Goal: Information Seeking & Learning: Learn about a topic

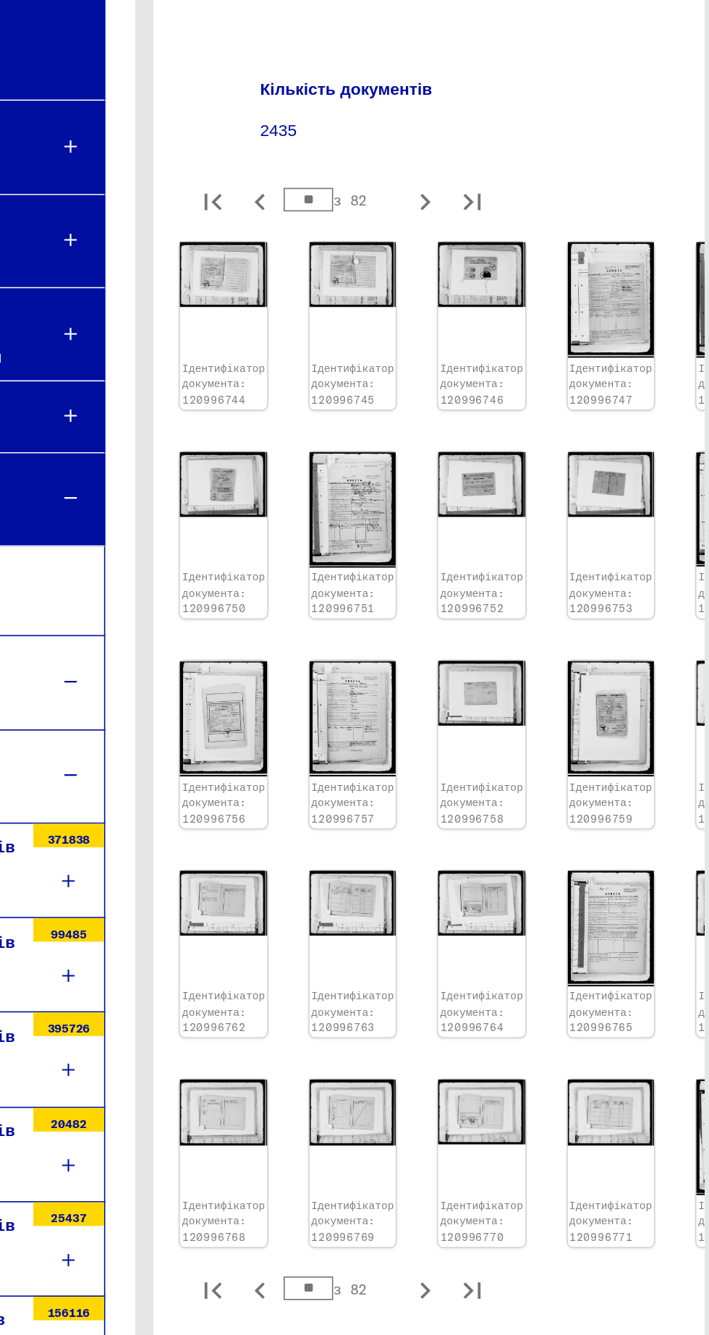
scroll to position [119, 104]
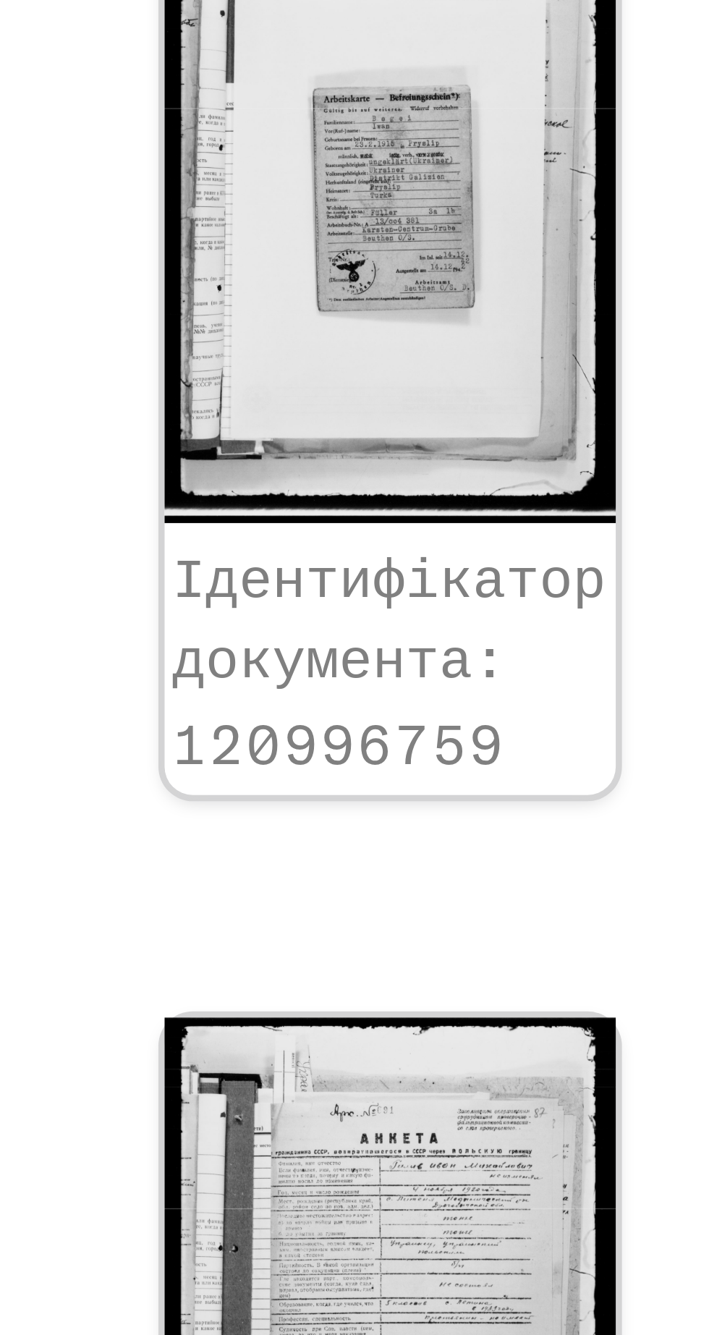
click at [594, 861] on img at bounding box center [620, 896] width 53 height 71
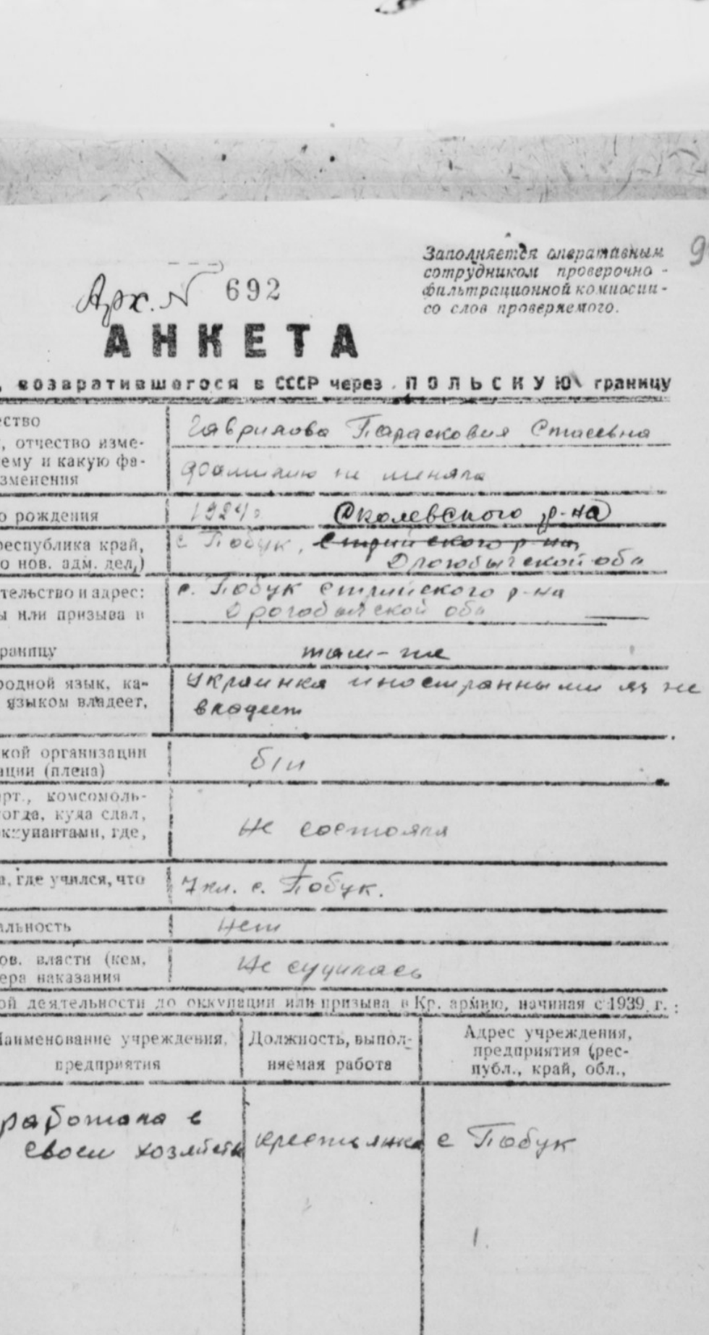
scroll to position [0, 47]
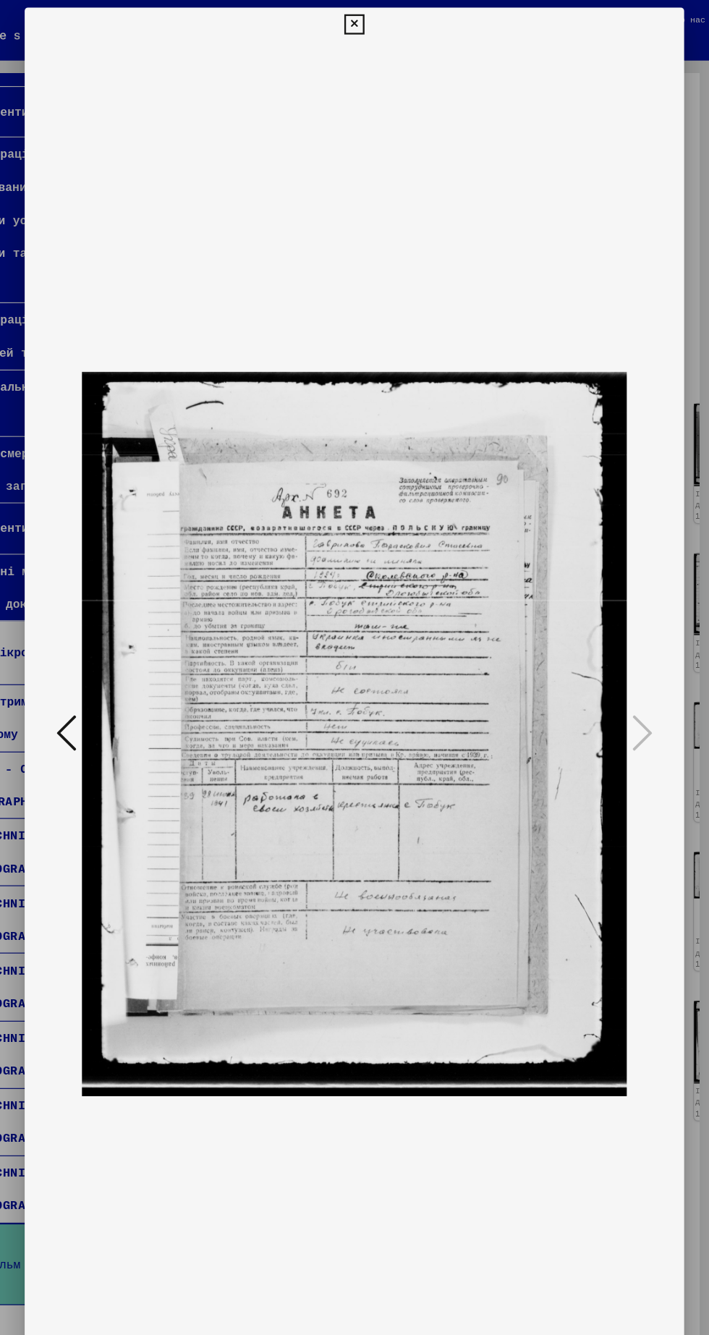
click at [101, 648] on icon at bounding box center [106, 630] width 17 height 35
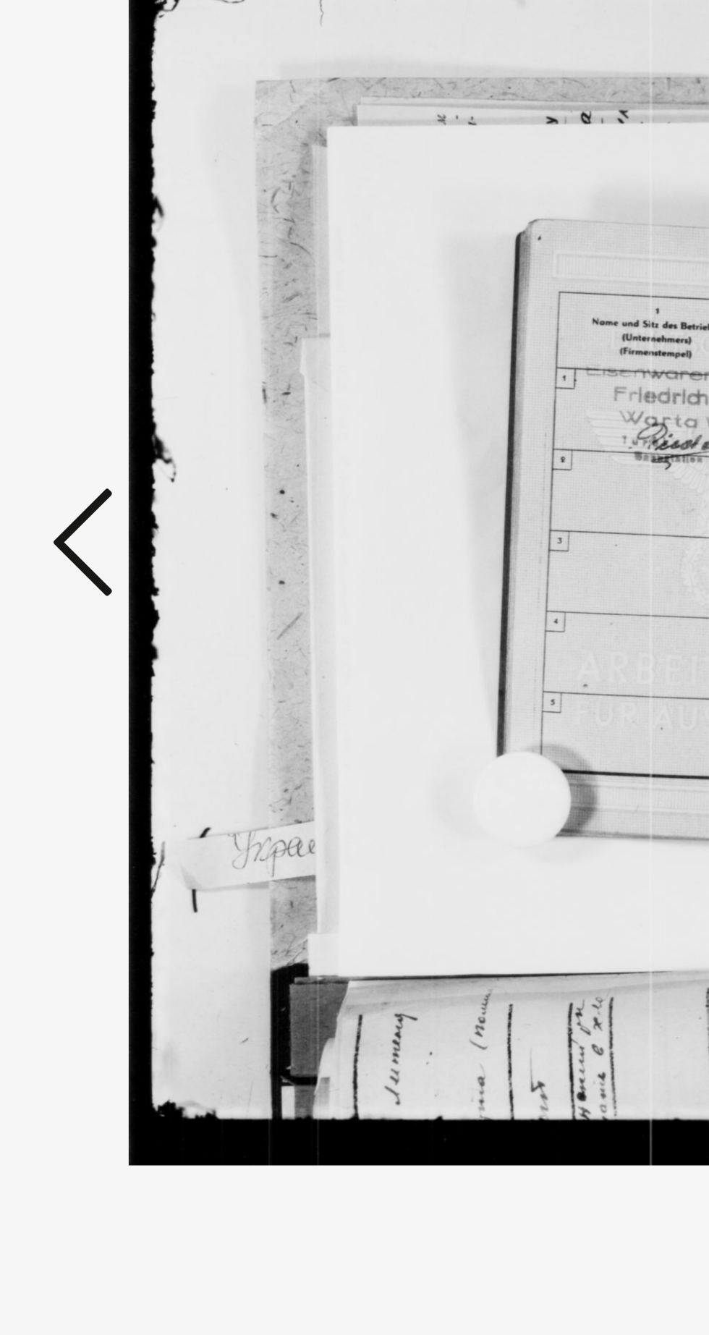
click at [112, 648] on icon at bounding box center [106, 630] width 17 height 35
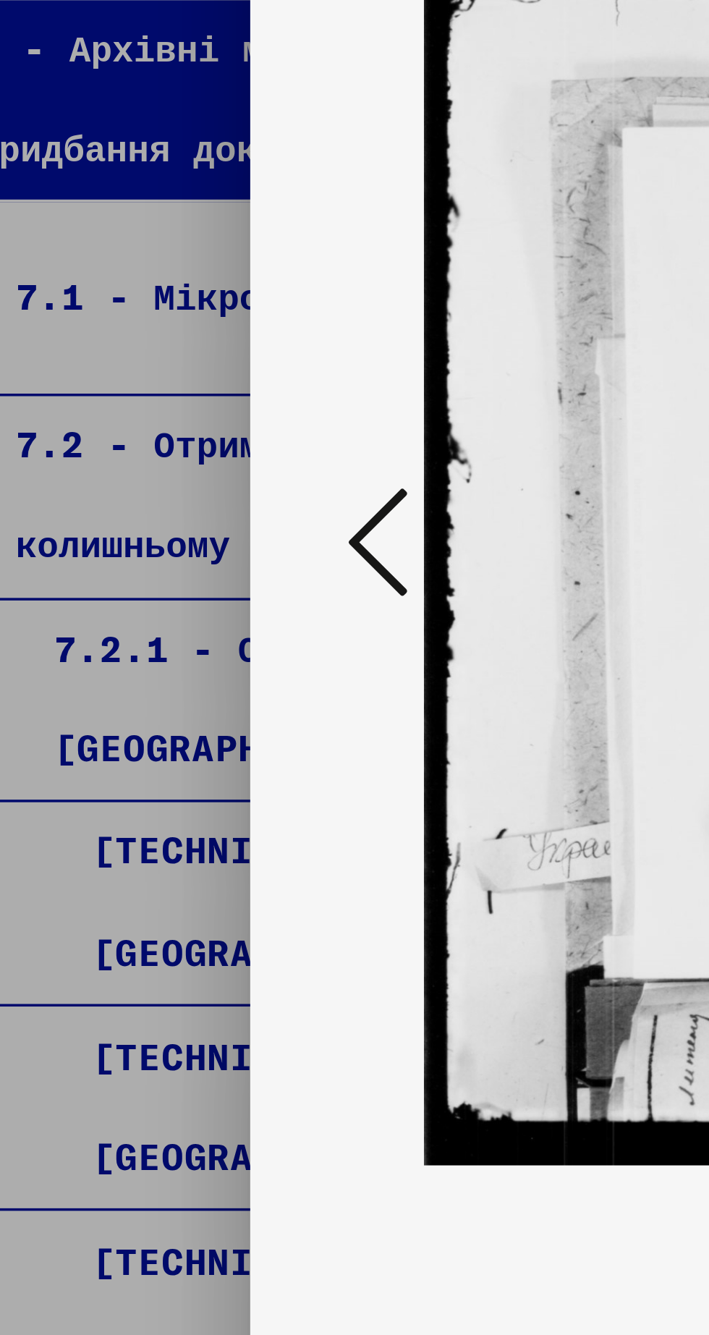
click at [108, 648] on icon at bounding box center [106, 630] width 17 height 35
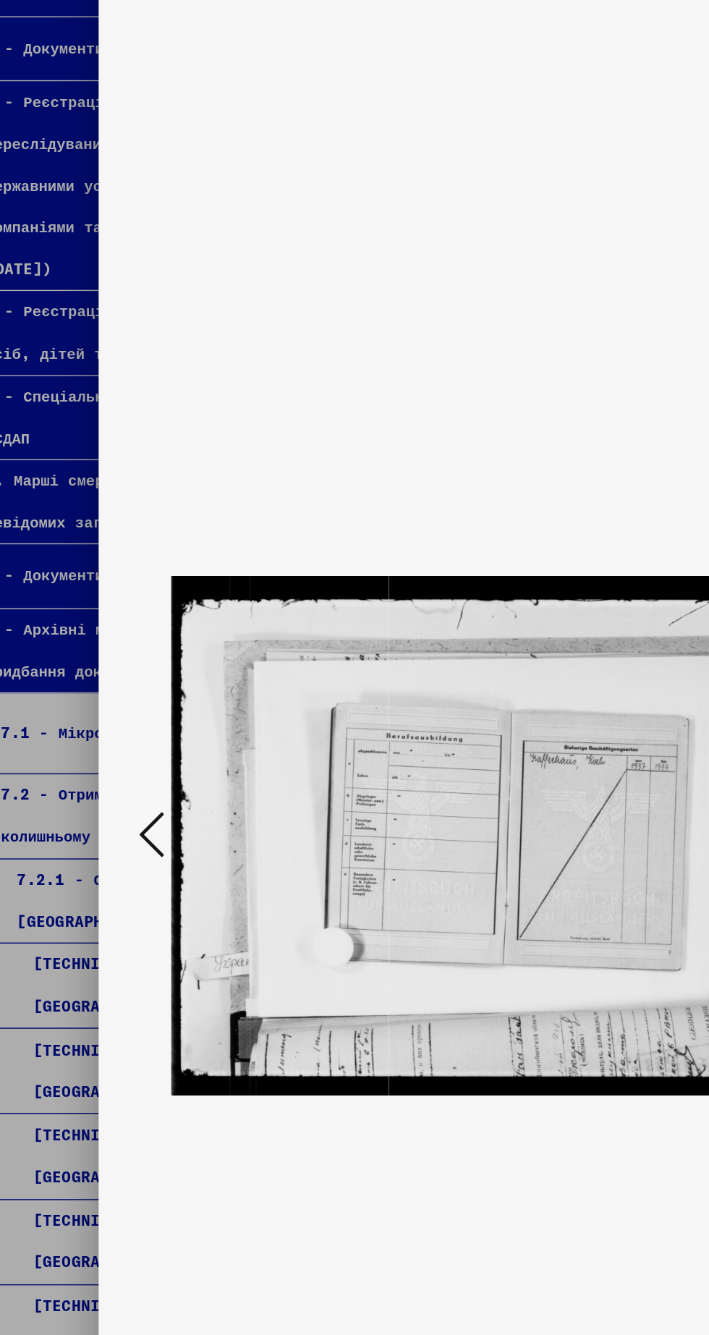
click at [100, 648] on icon at bounding box center [106, 630] width 17 height 35
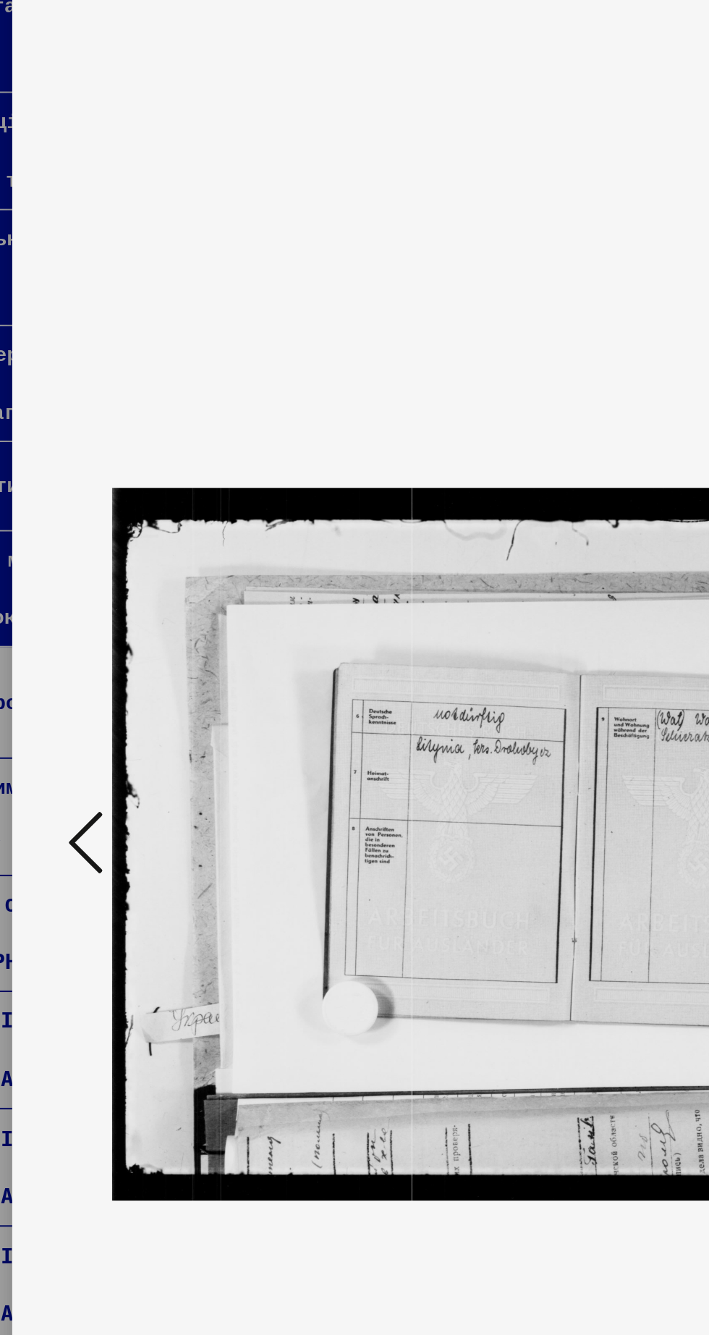
click at [109, 648] on icon at bounding box center [106, 630] width 17 height 35
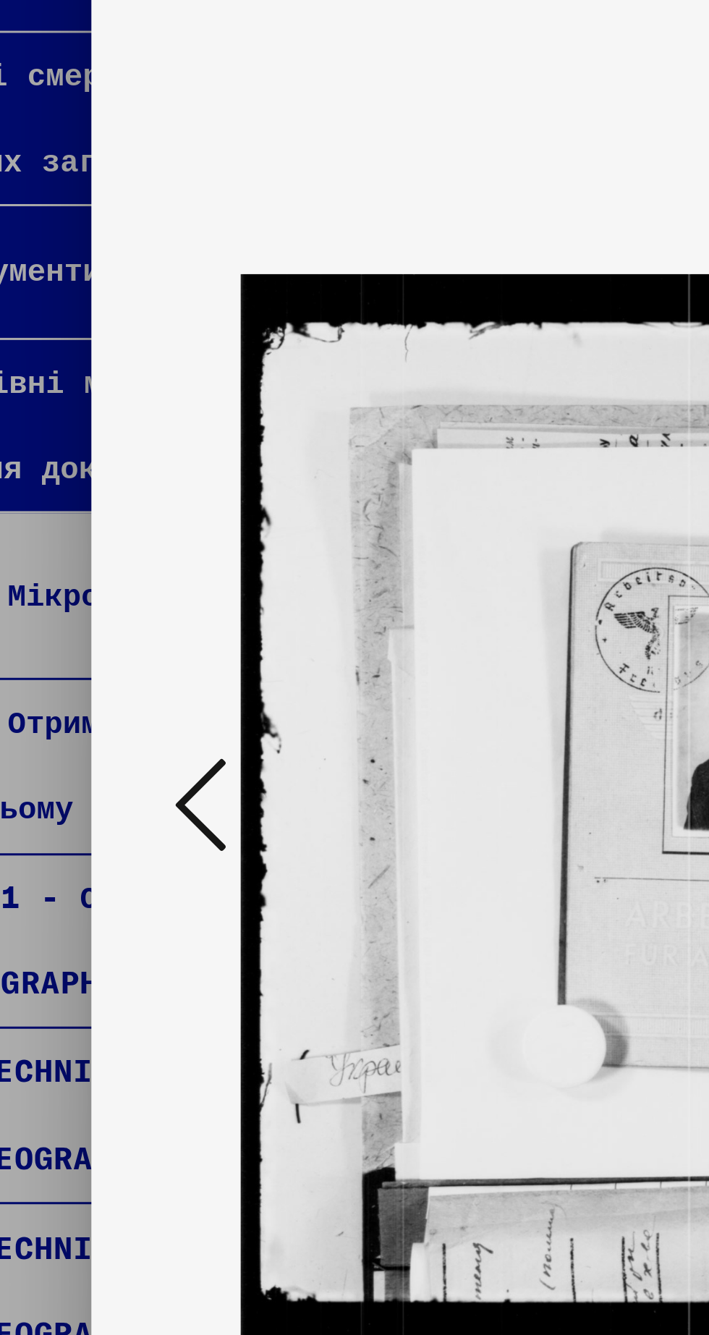
click at [115, 648] on icon at bounding box center [106, 630] width 17 height 35
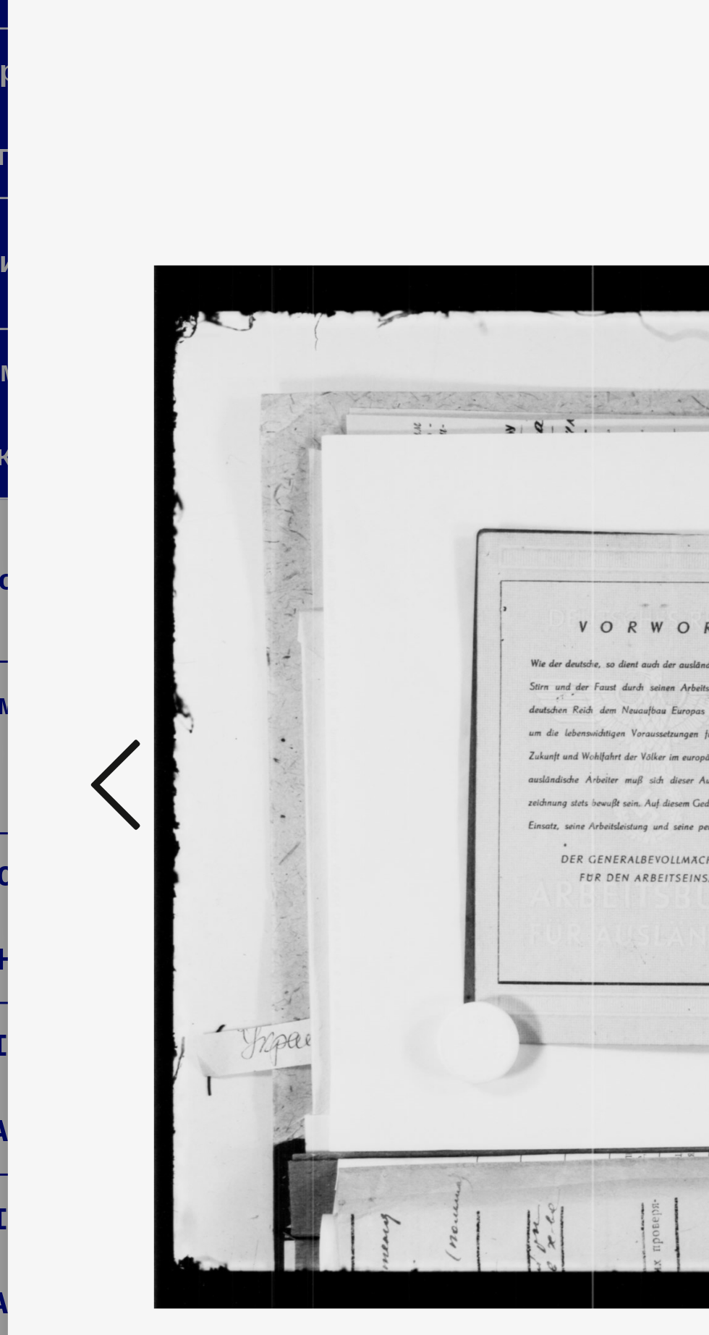
click at [109, 636] on icon at bounding box center [106, 630] width 17 height 35
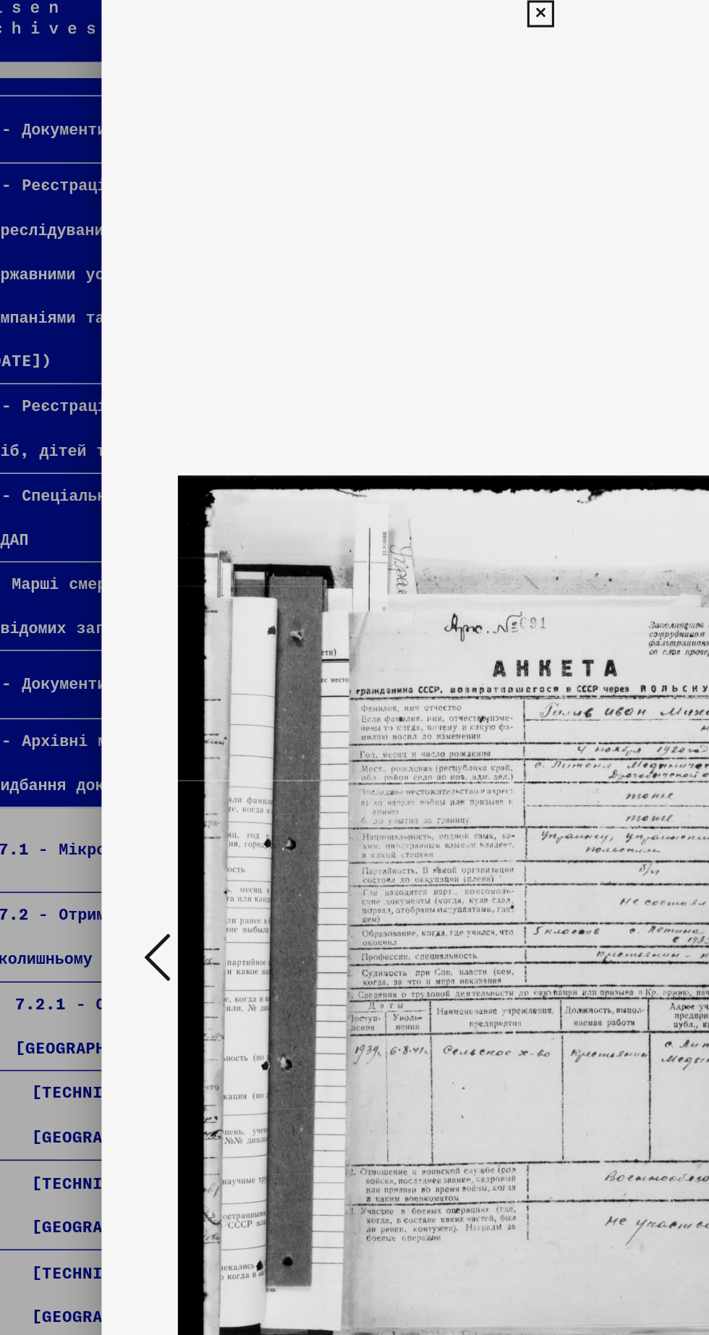
click at [105, 638] on icon at bounding box center [106, 630] width 17 height 35
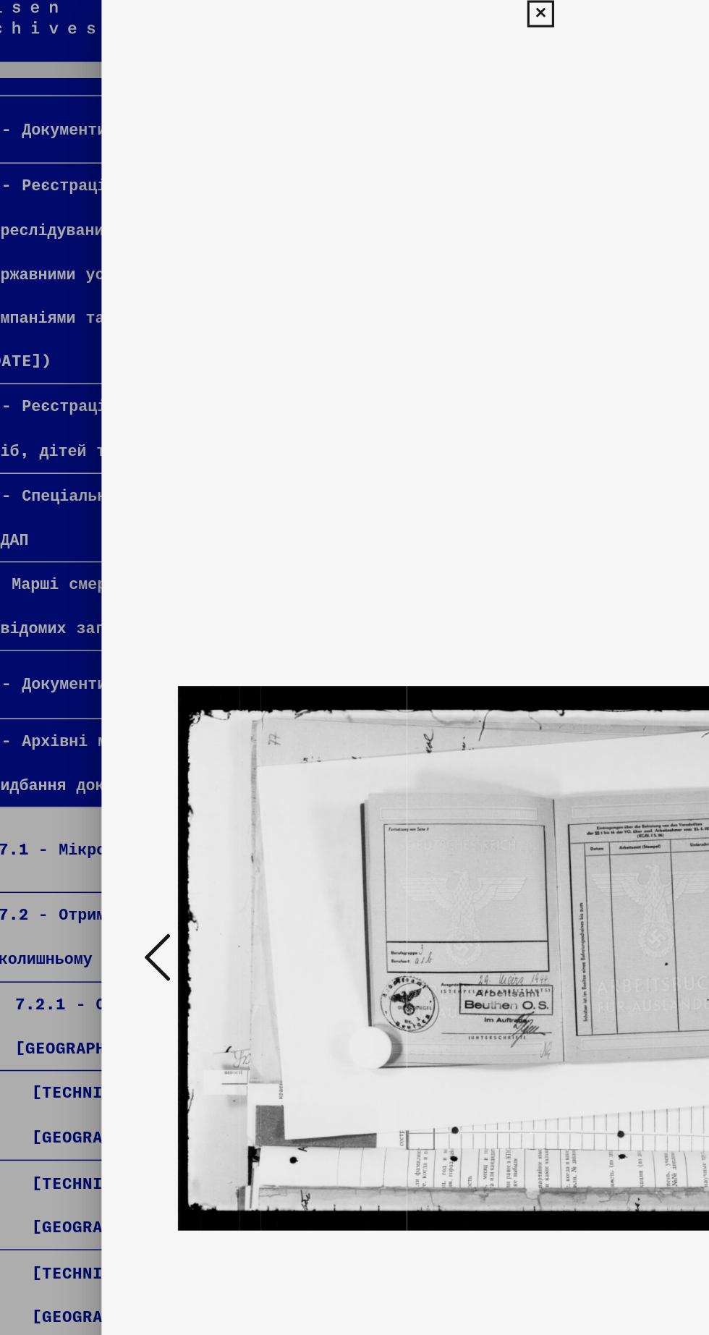
click at [112, 636] on icon at bounding box center [106, 630] width 17 height 35
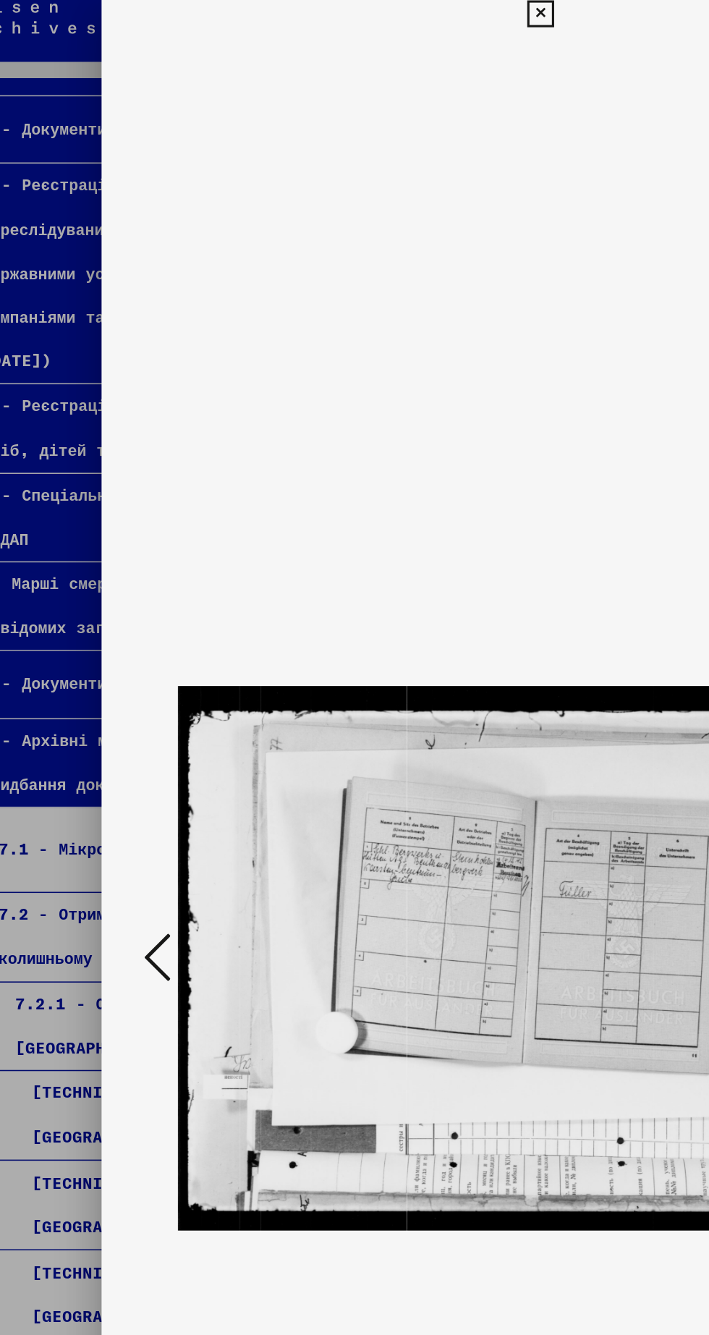
click at [105, 633] on icon at bounding box center [106, 630] width 17 height 35
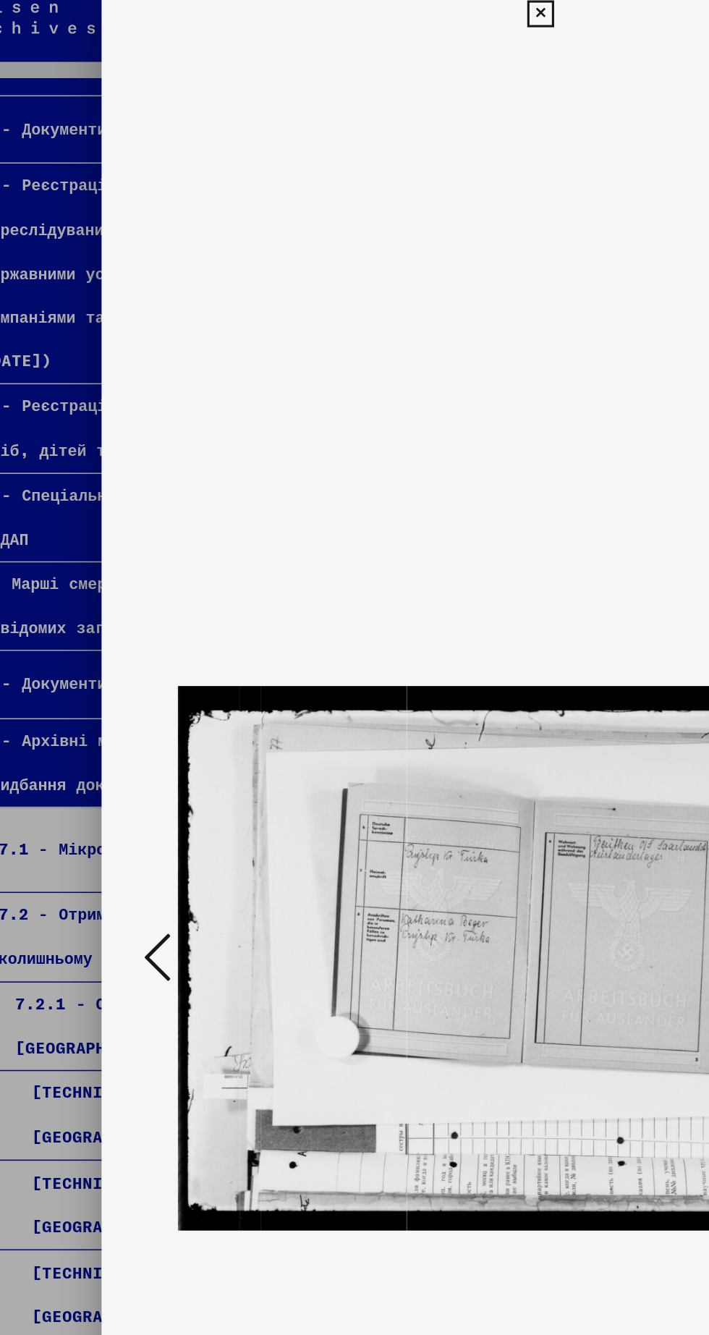
click at [111, 633] on icon at bounding box center [106, 630] width 17 height 35
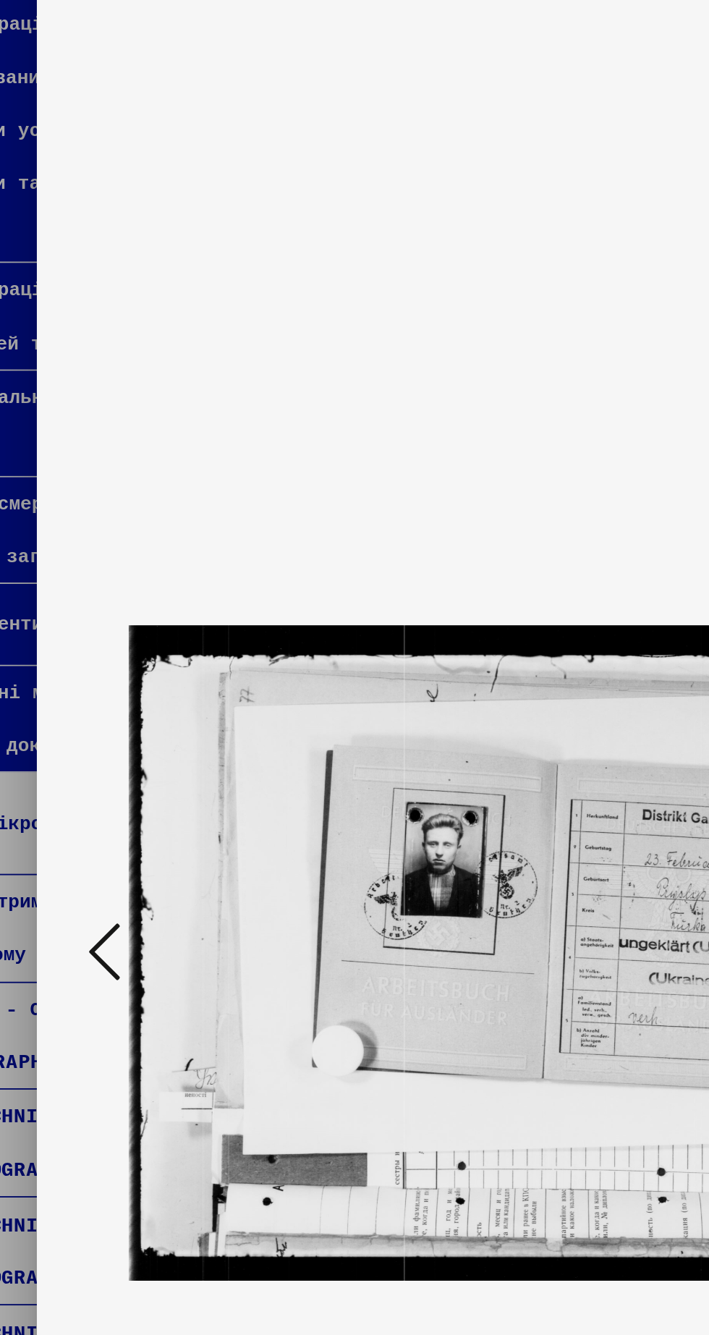
click at [109, 633] on icon at bounding box center [106, 630] width 17 height 35
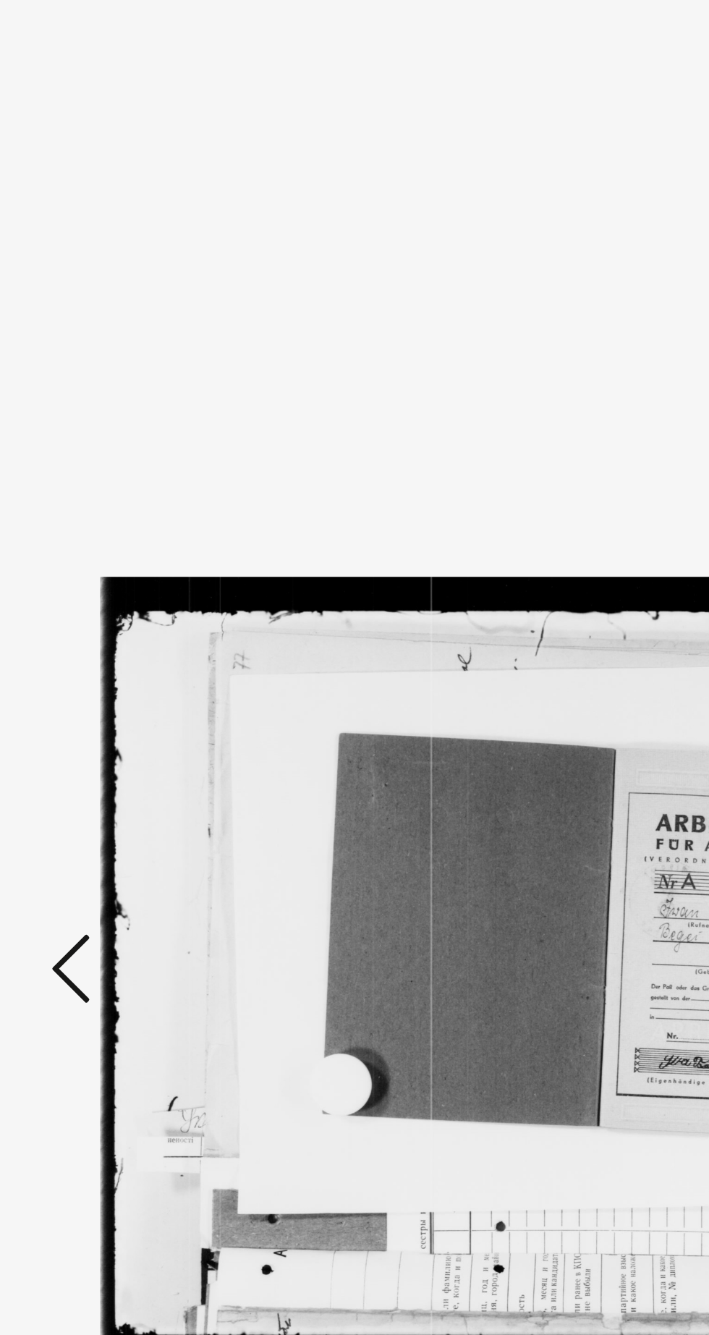
click at [108, 637] on icon at bounding box center [106, 630] width 17 height 35
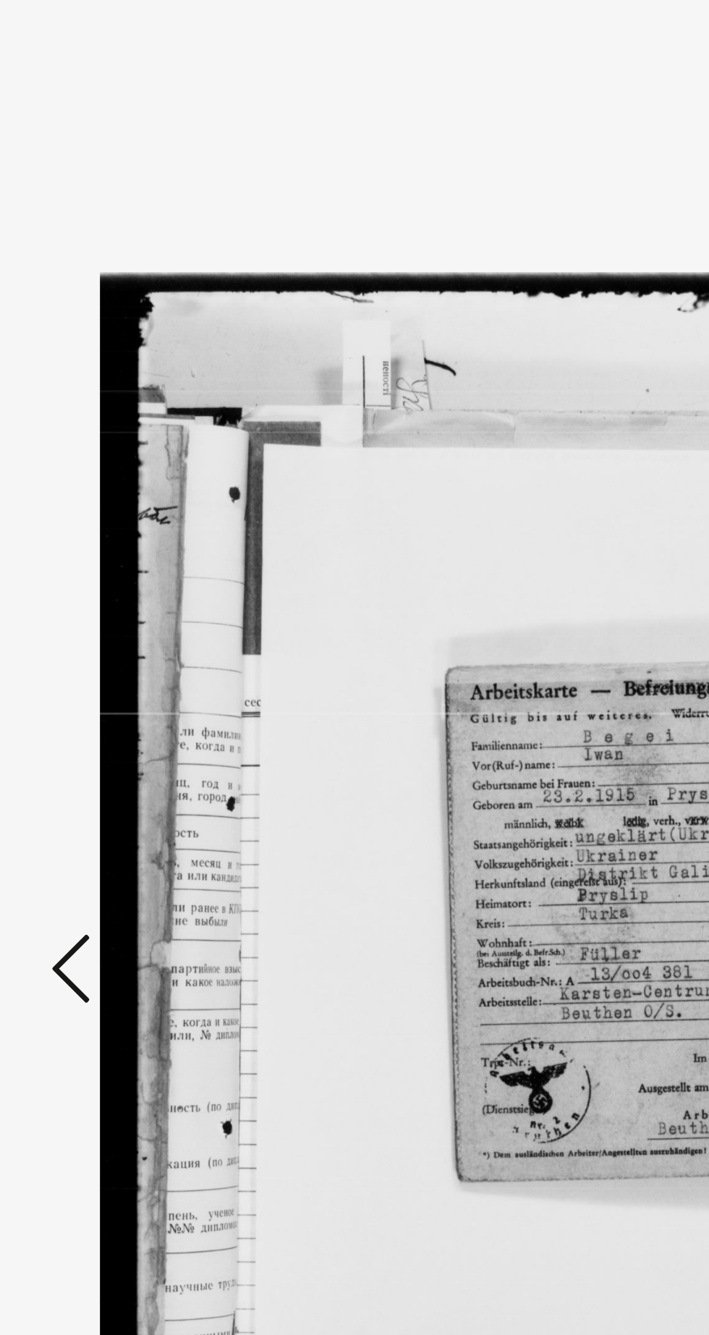
click at [104, 638] on icon at bounding box center [106, 630] width 17 height 35
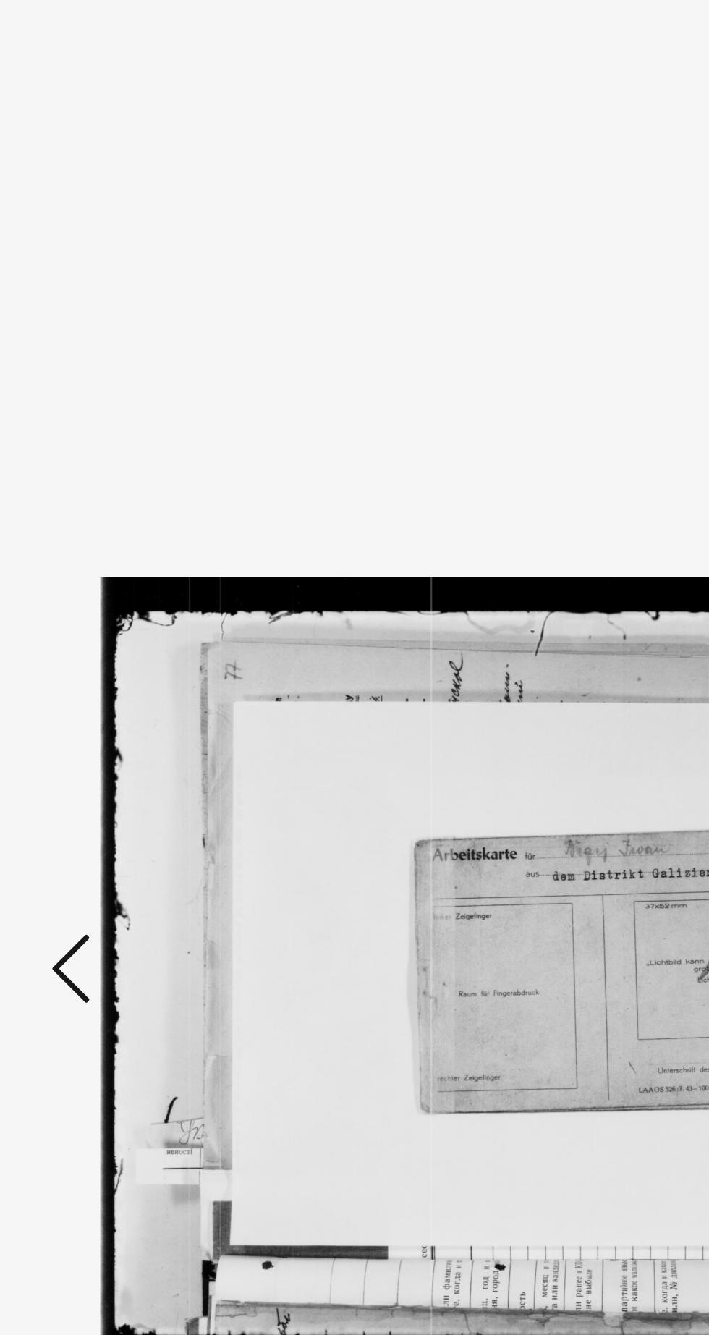
click at [100, 638] on icon at bounding box center [106, 630] width 17 height 35
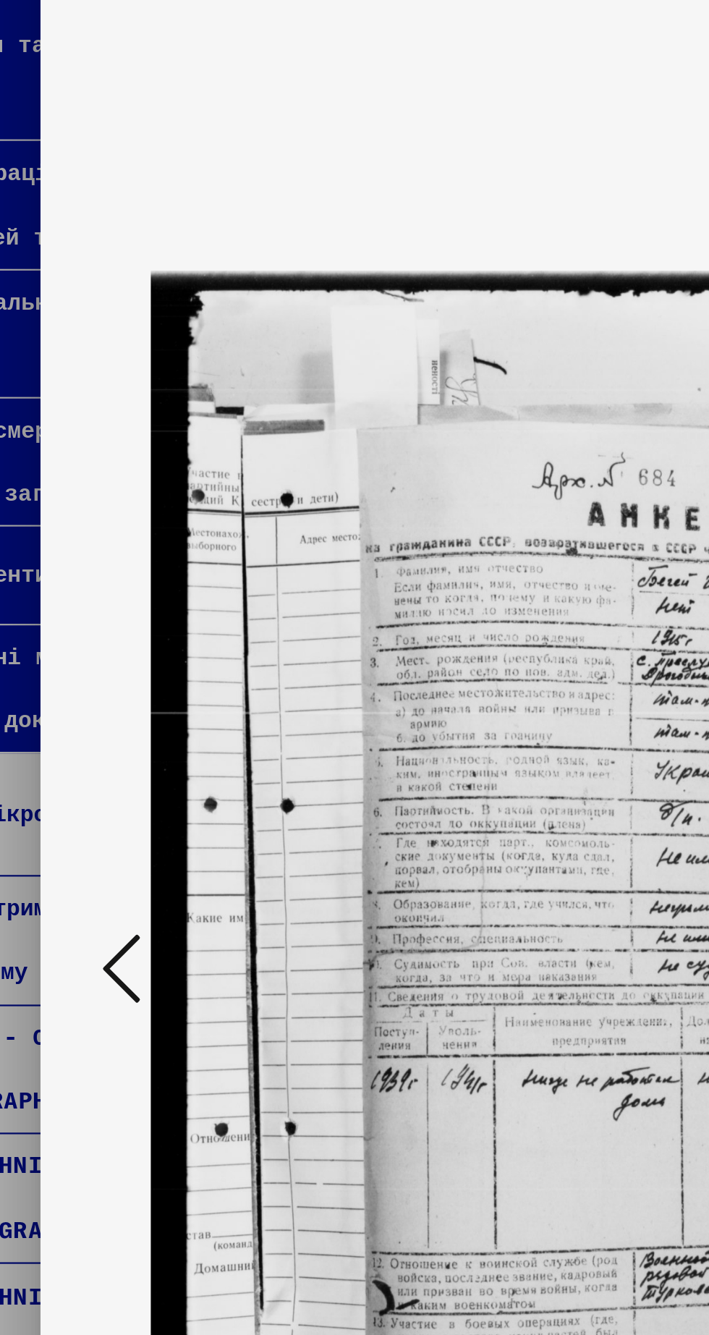
click at [110, 634] on icon at bounding box center [106, 630] width 17 height 35
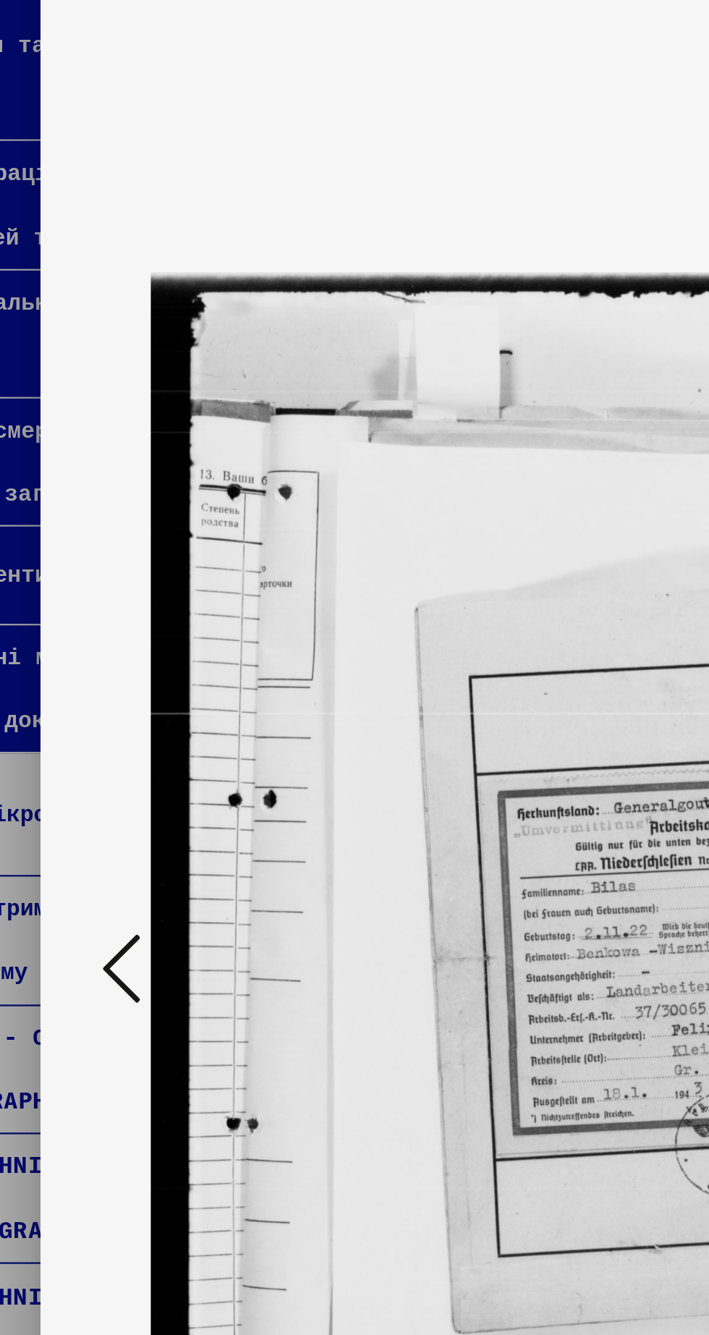
click at [98, 636] on button at bounding box center [107, 631] width 26 height 41
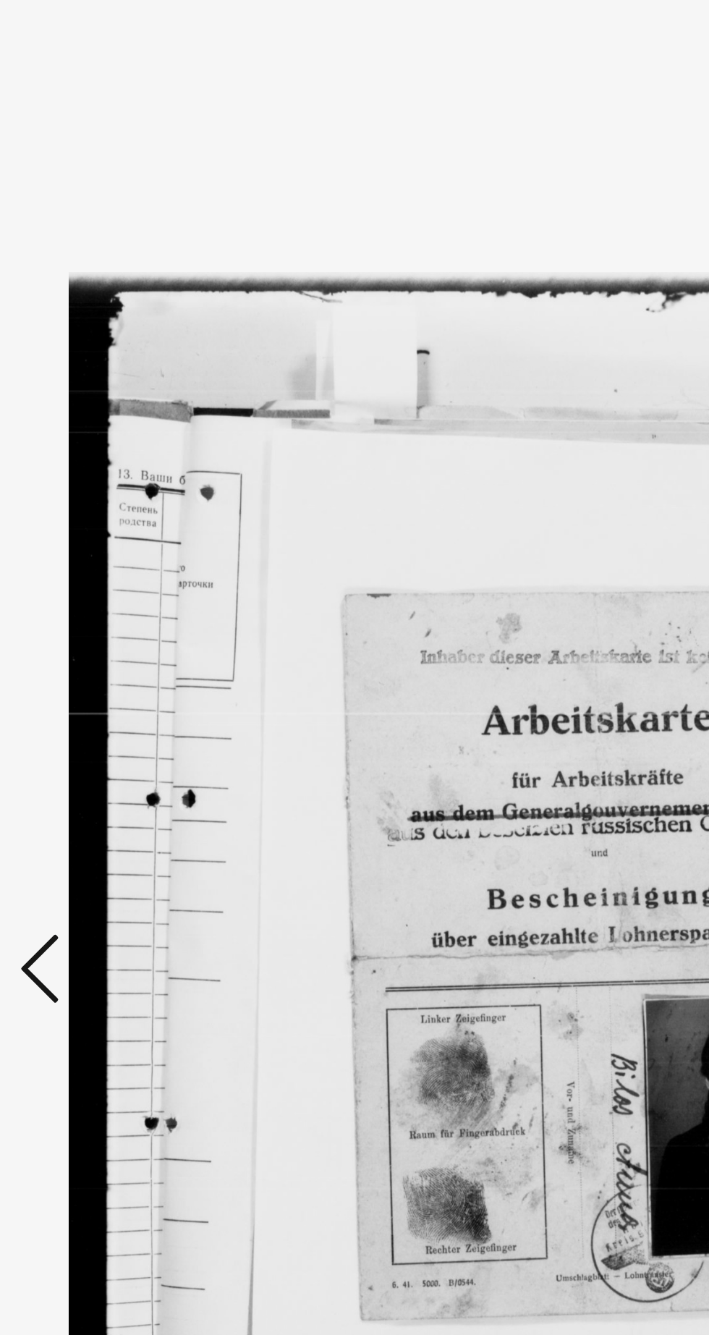
click at [109, 635] on icon at bounding box center [106, 630] width 17 height 35
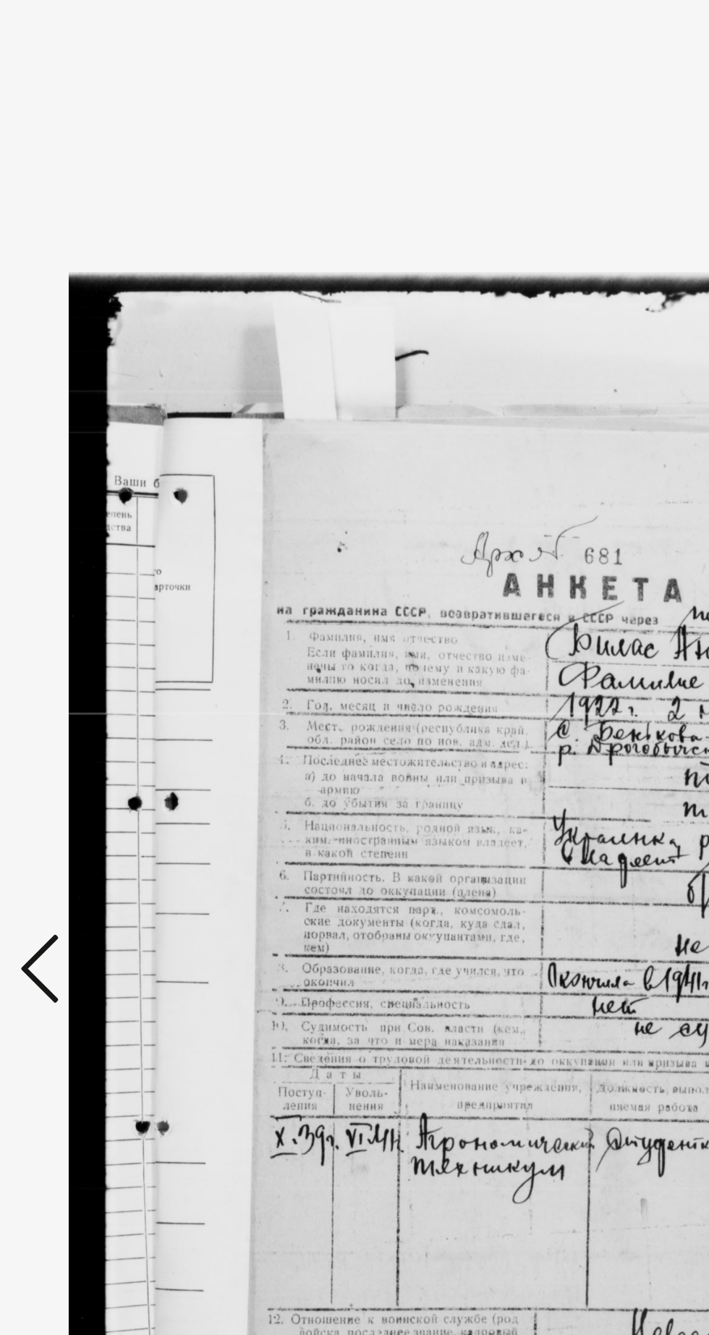
click at [104, 638] on icon at bounding box center [106, 630] width 17 height 35
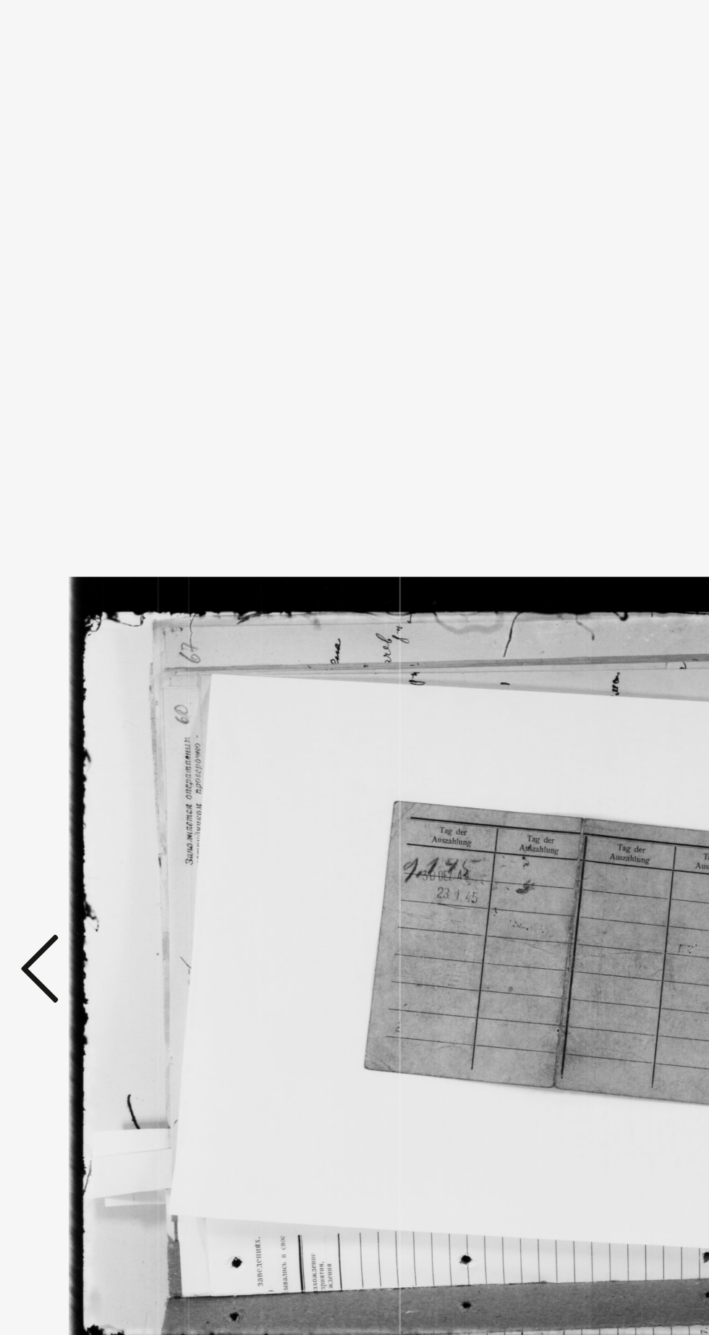
click at [104, 634] on icon at bounding box center [106, 630] width 17 height 35
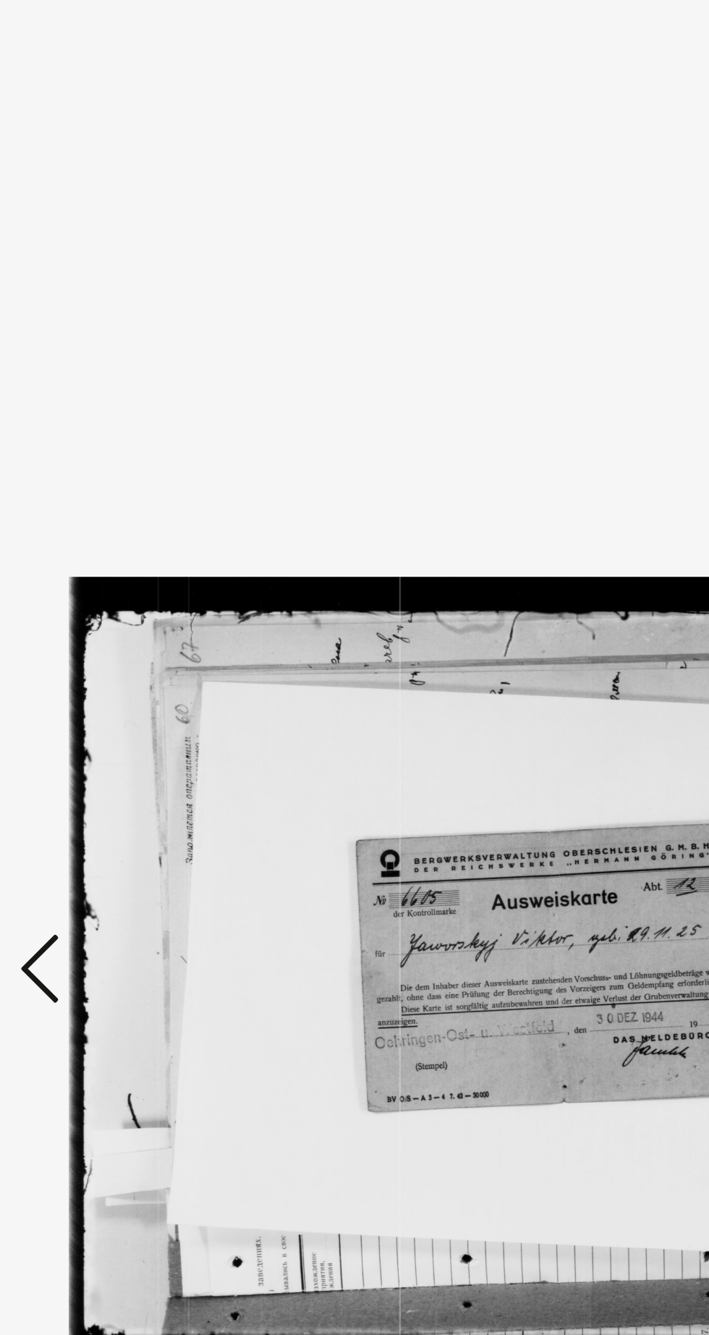
click at [101, 638] on icon at bounding box center [106, 630] width 17 height 35
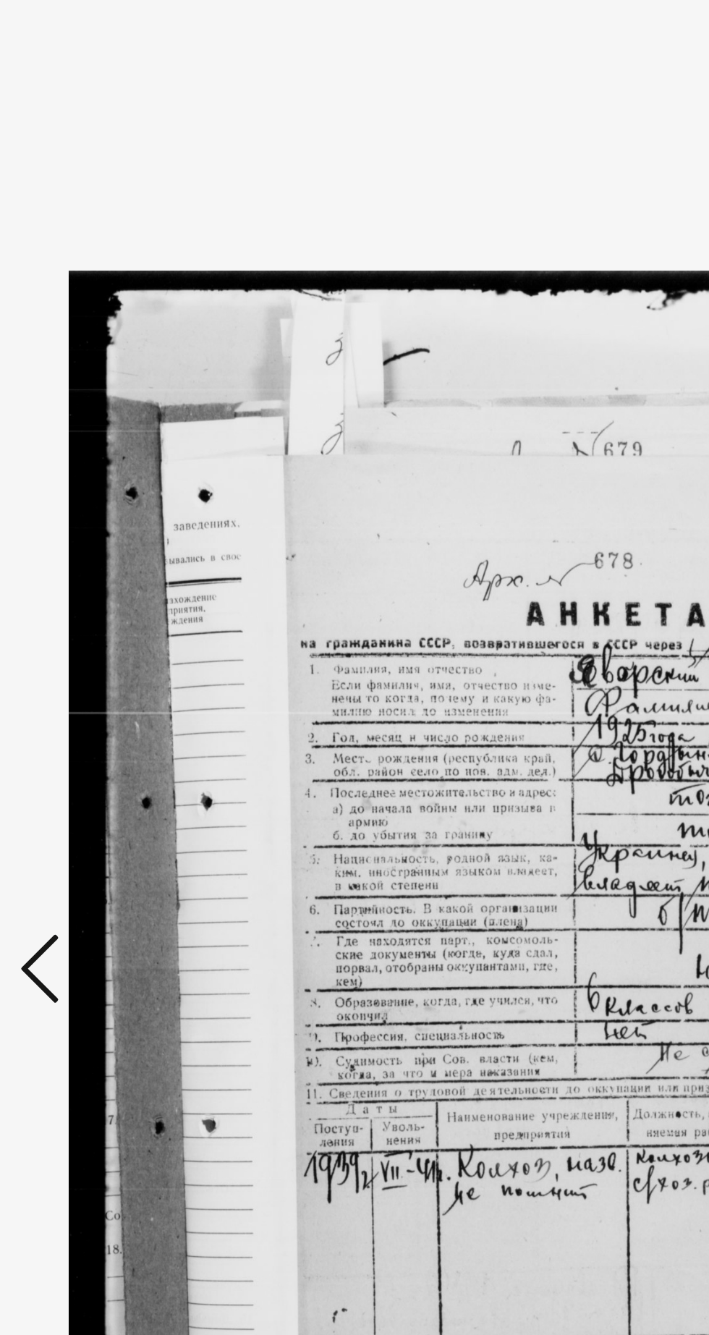
click at [100, 636] on icon at bounding box center [106, 630] width 17 height 35
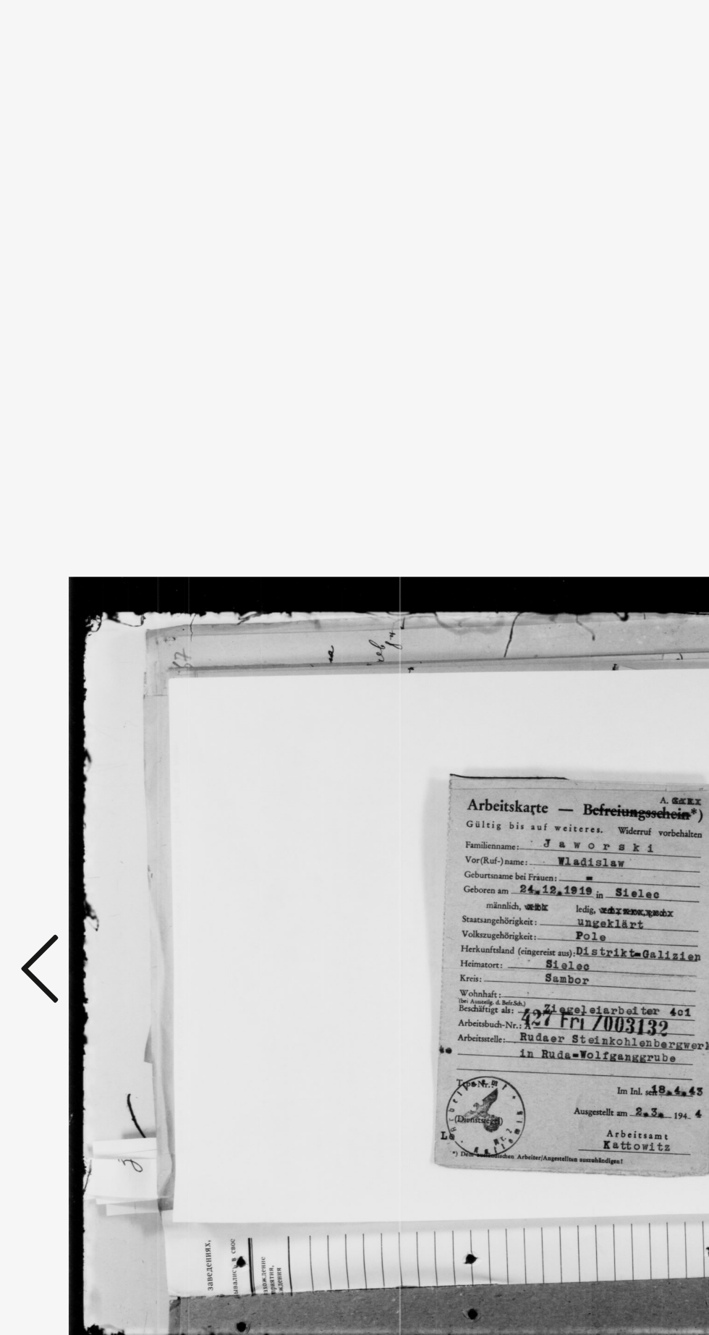
click at [106, 634] on icon at bounding box center [106, 630] width 17 height 35
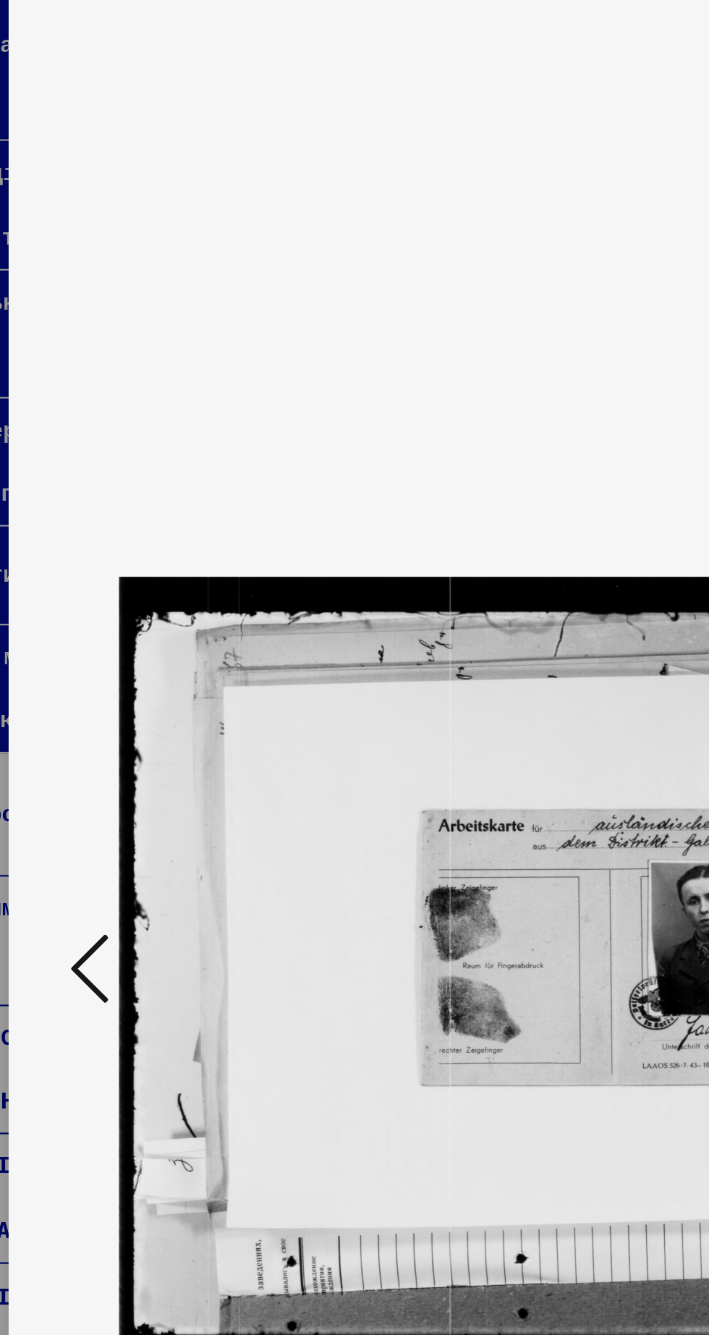
click at [111, 630] on icon at bounding box center [106, 630] width 17 height 35
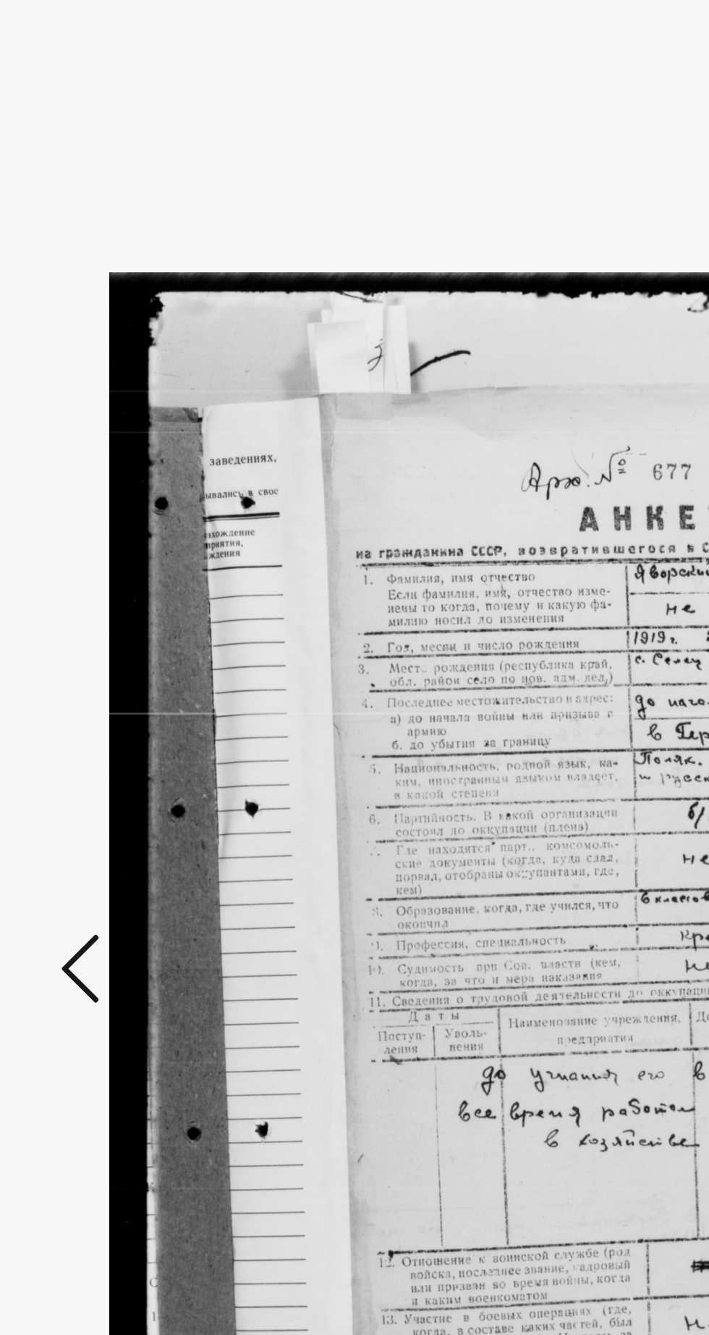
click at [106, 636] on icon at bounding box center [106, 630] width 17 height 35
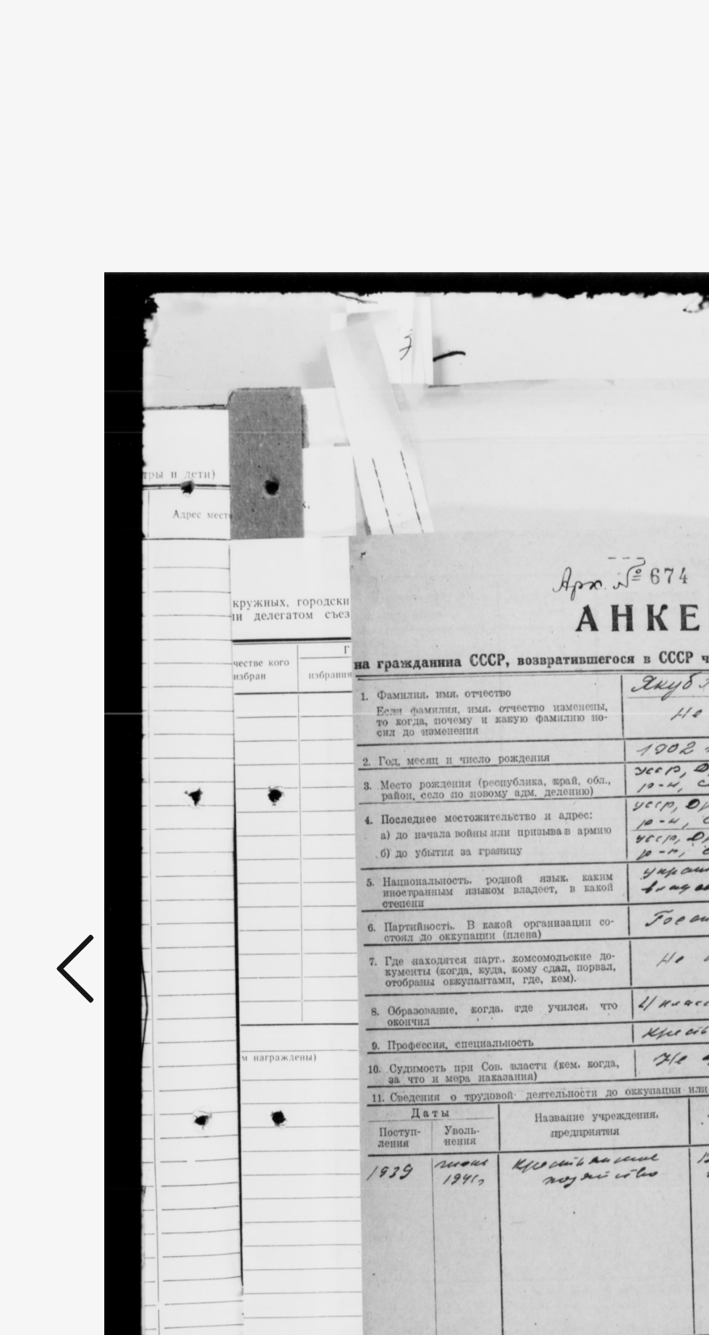
click at [109, 636] on icon at bounding box center [106, 630] width 17 height 35
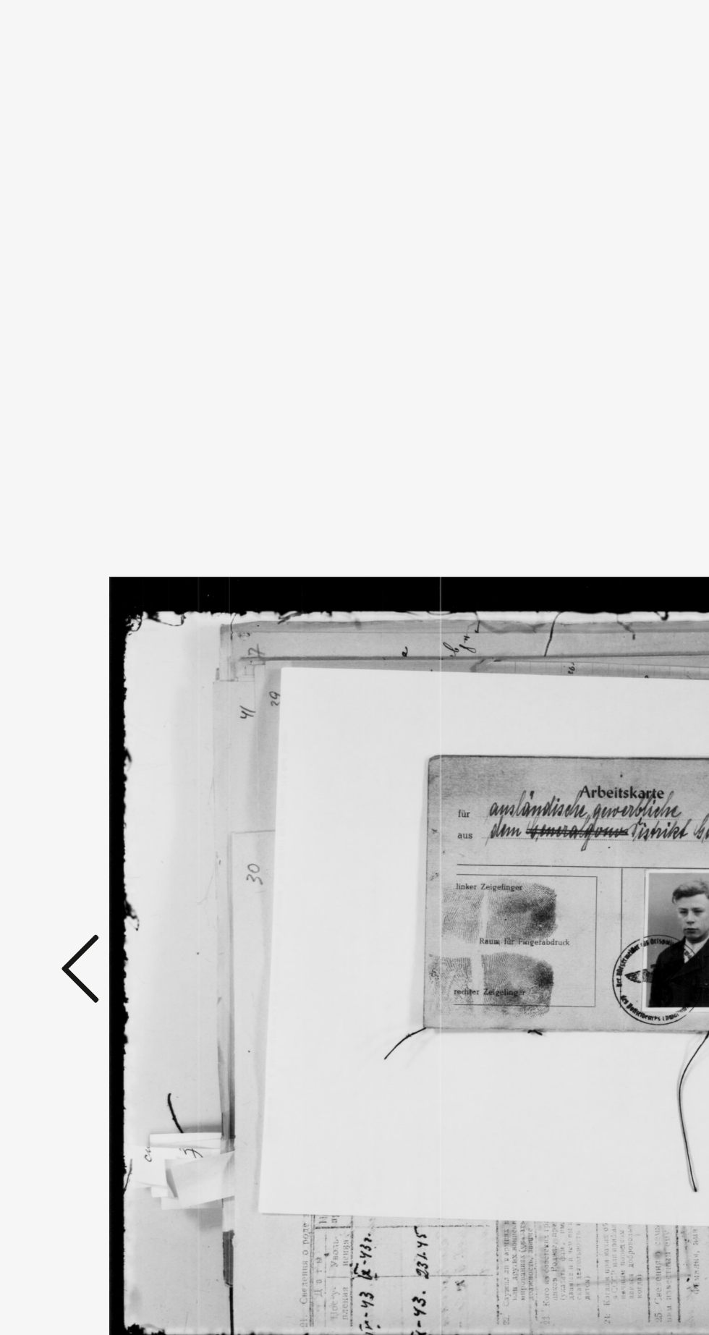
click at [102, 636] on icon at bounding box center [106, 630] width 17 height 35
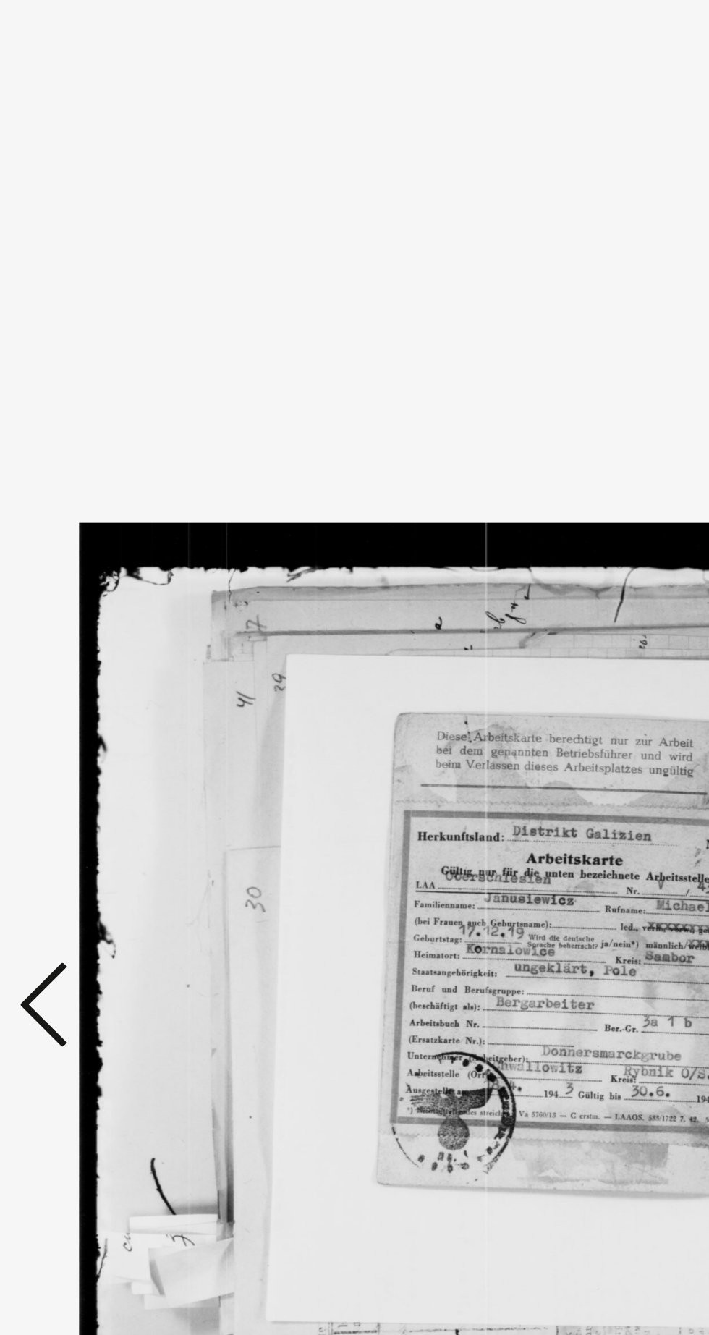
click at [108, 634] on icon at bounding box center [106, 630] width 17 height 35
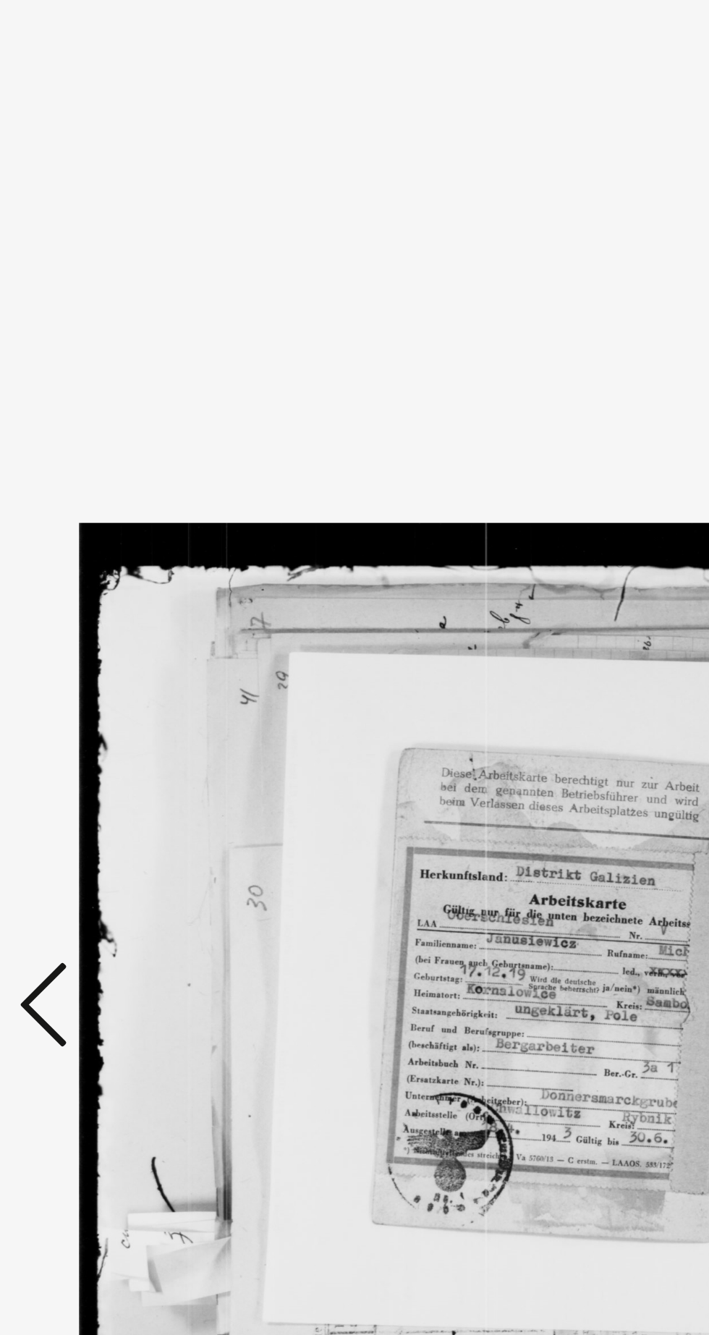
click at [107, 633] on icon at bounding box center [106, 630] width 17 height 35
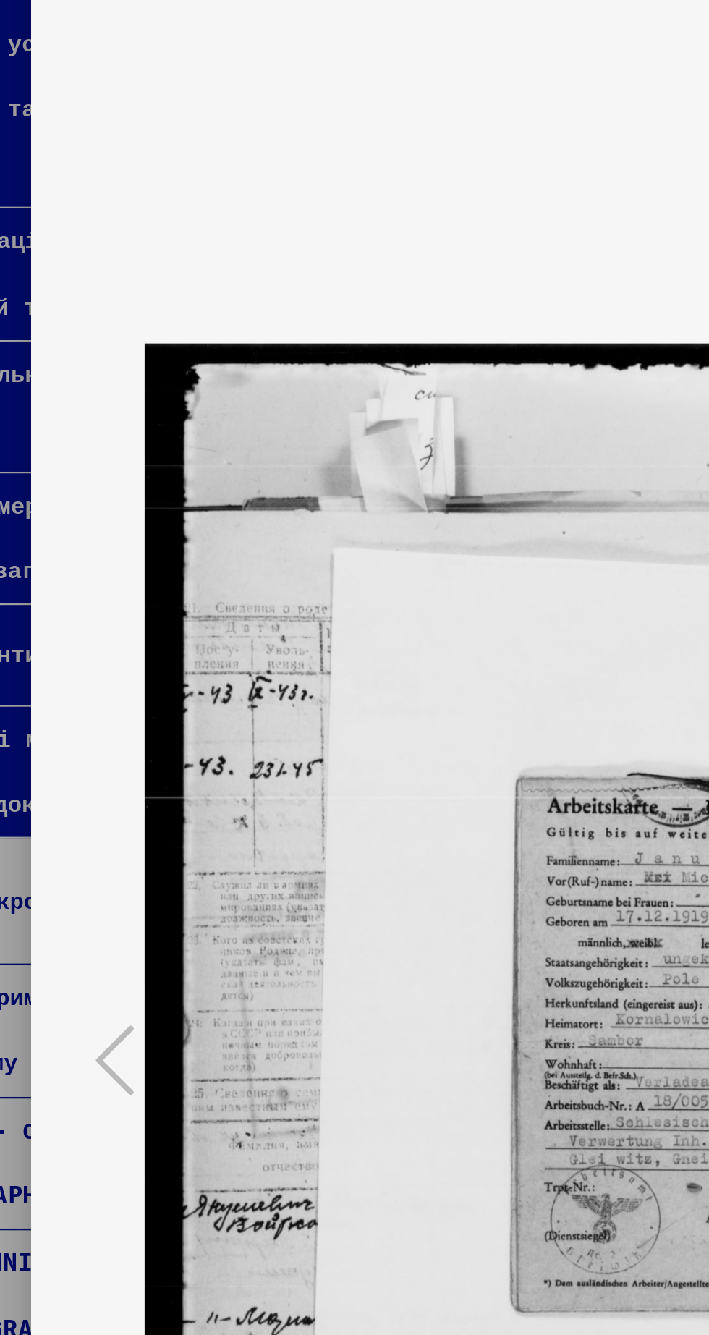
click at [109, 628] on div at bounding box center [354, 630] width 567 height 1191
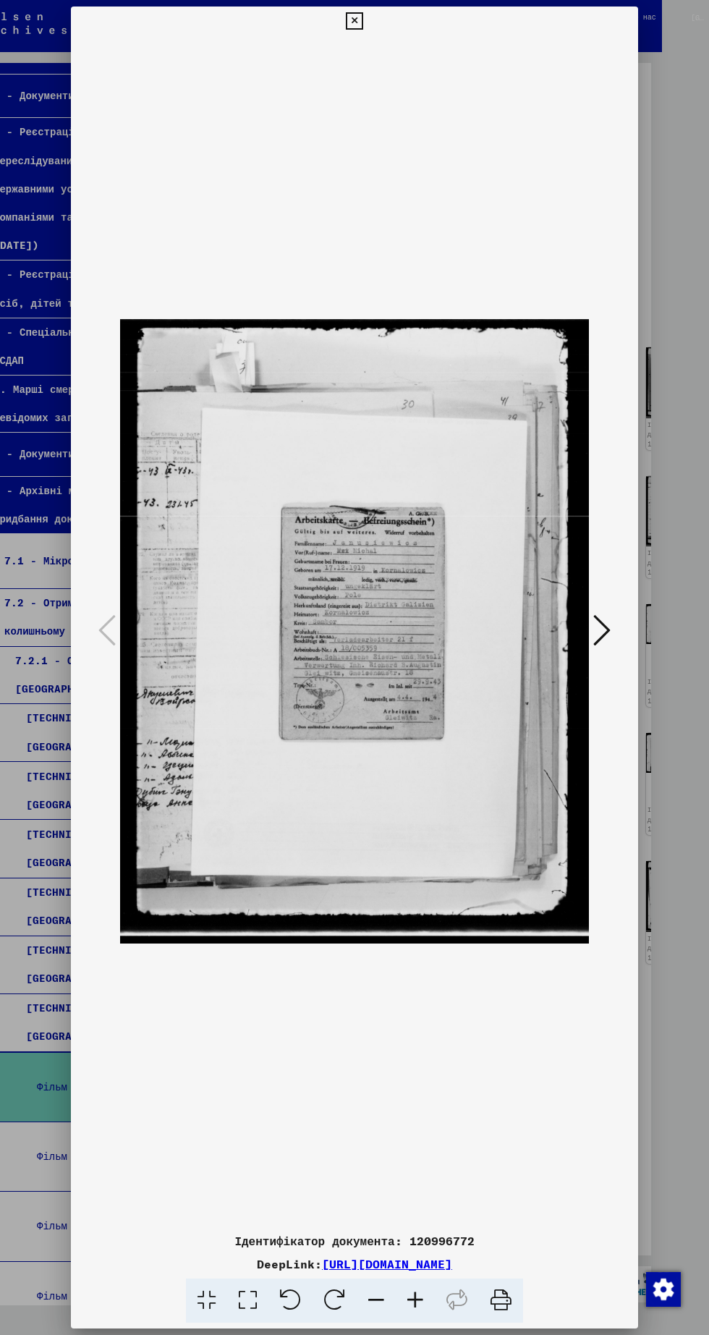
scroll to position [0, 0]
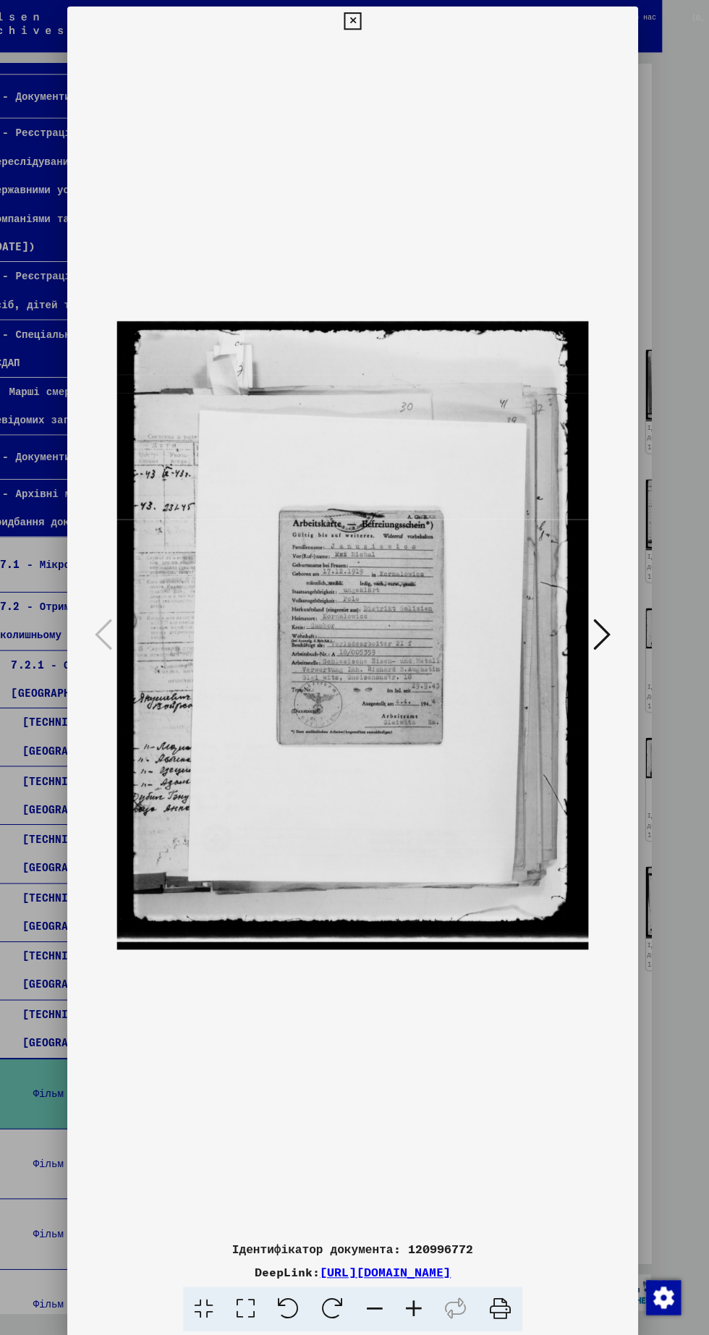
click at [355, 21] on icon at bounding box center [354, 20] width 17 height 17
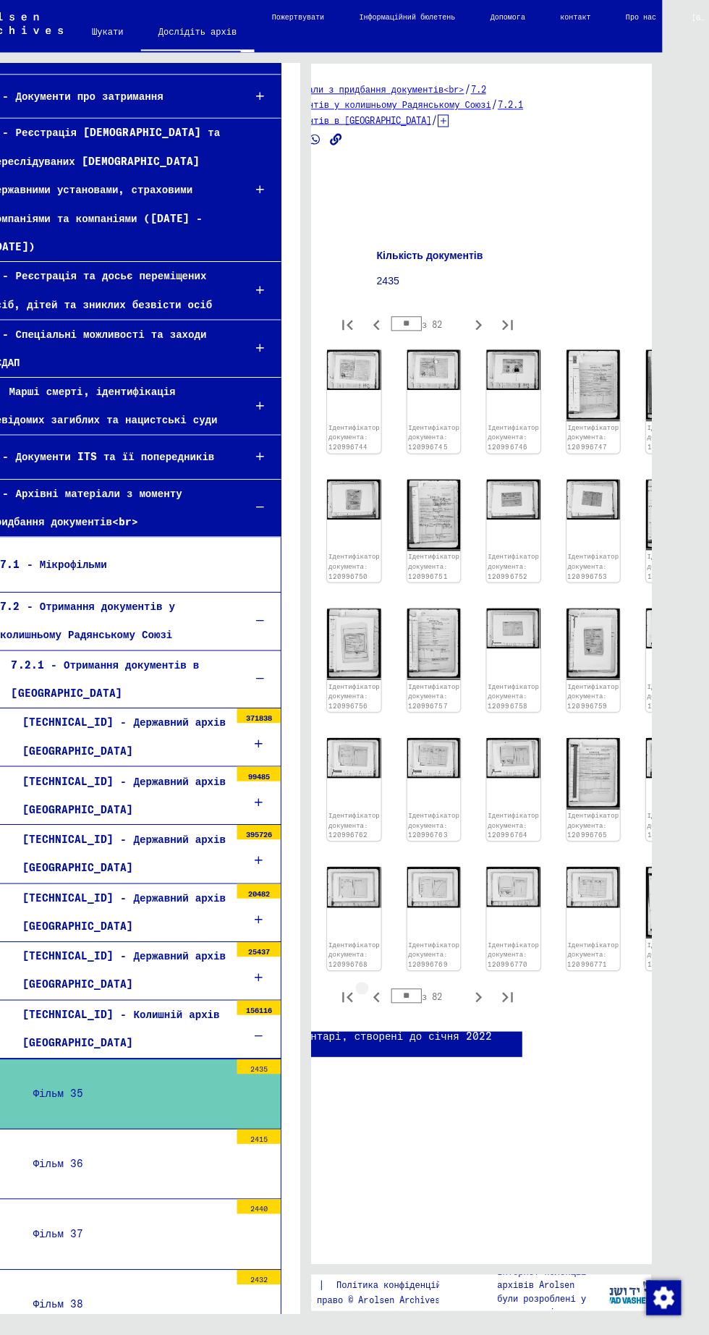
click at [378, 981] on icon "Попередня сторінка" at bounding box center [378, 991] width 20 height 20
type input "**"
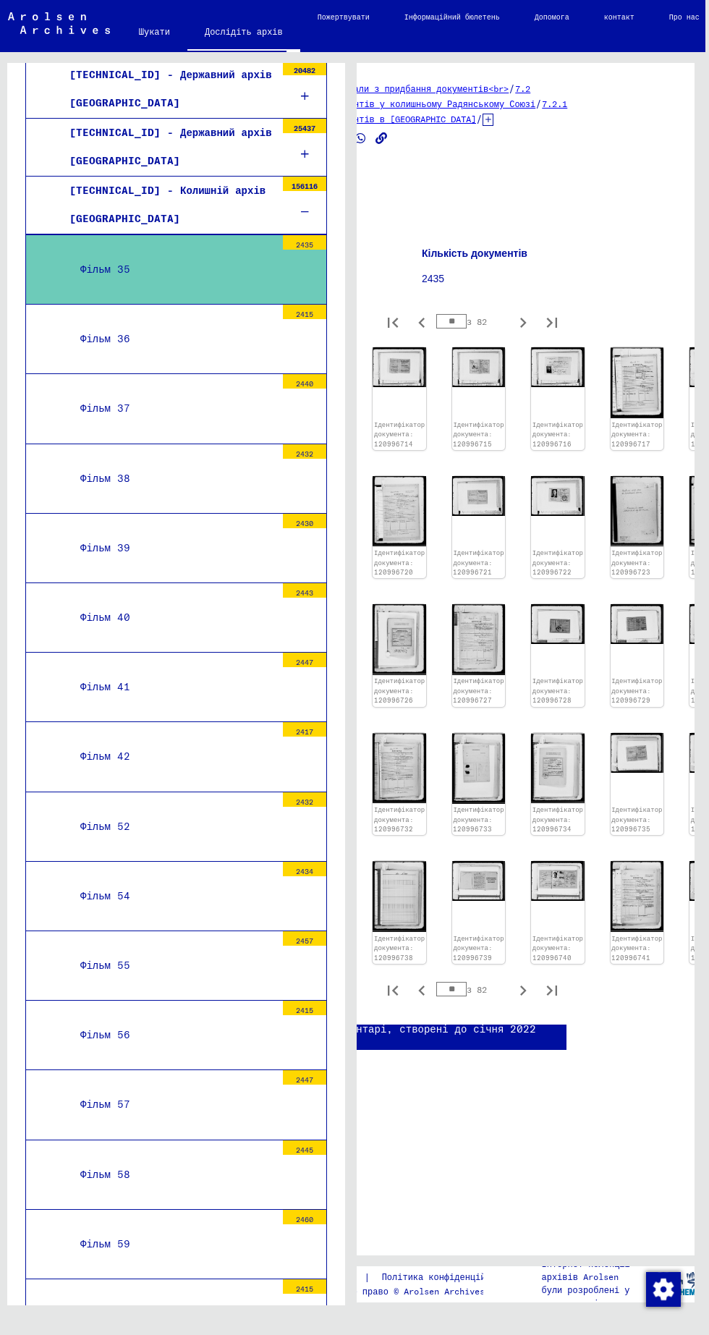
scroll to position [13, 47]
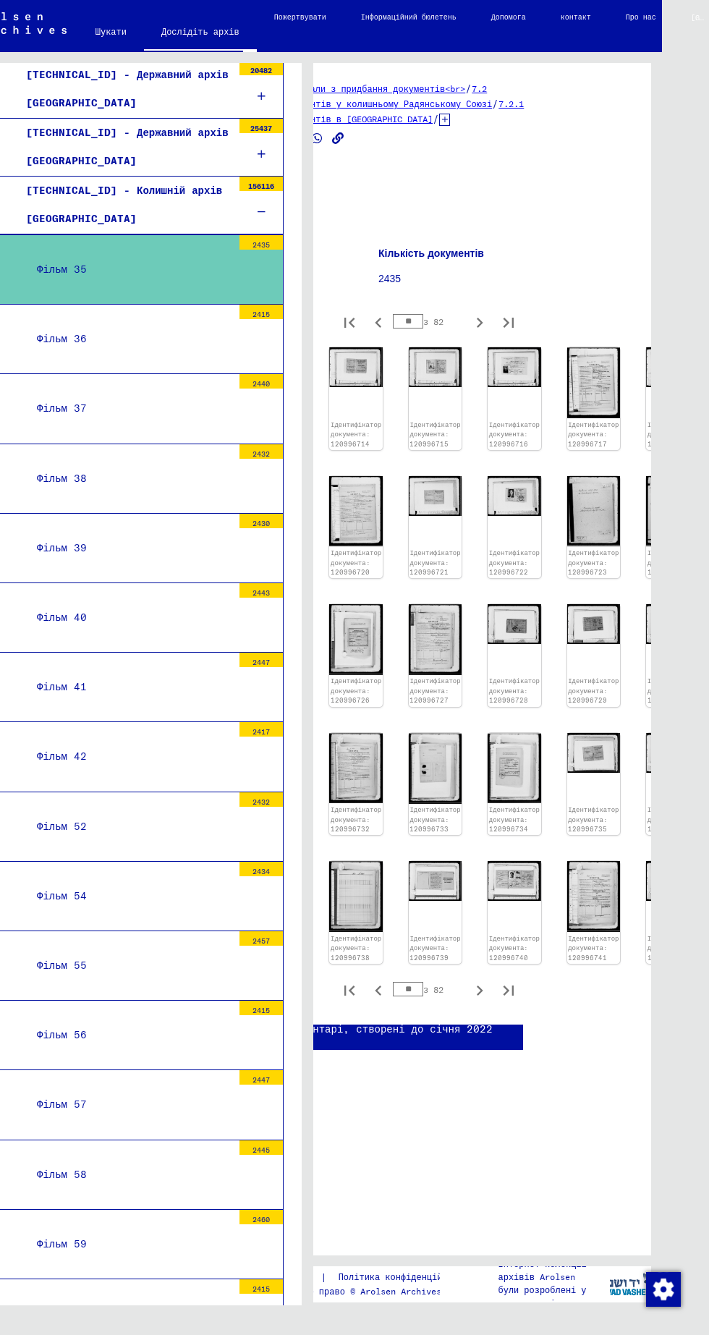
click at [646, 861] on img at bounding box center [672, 881] width 53 height 40
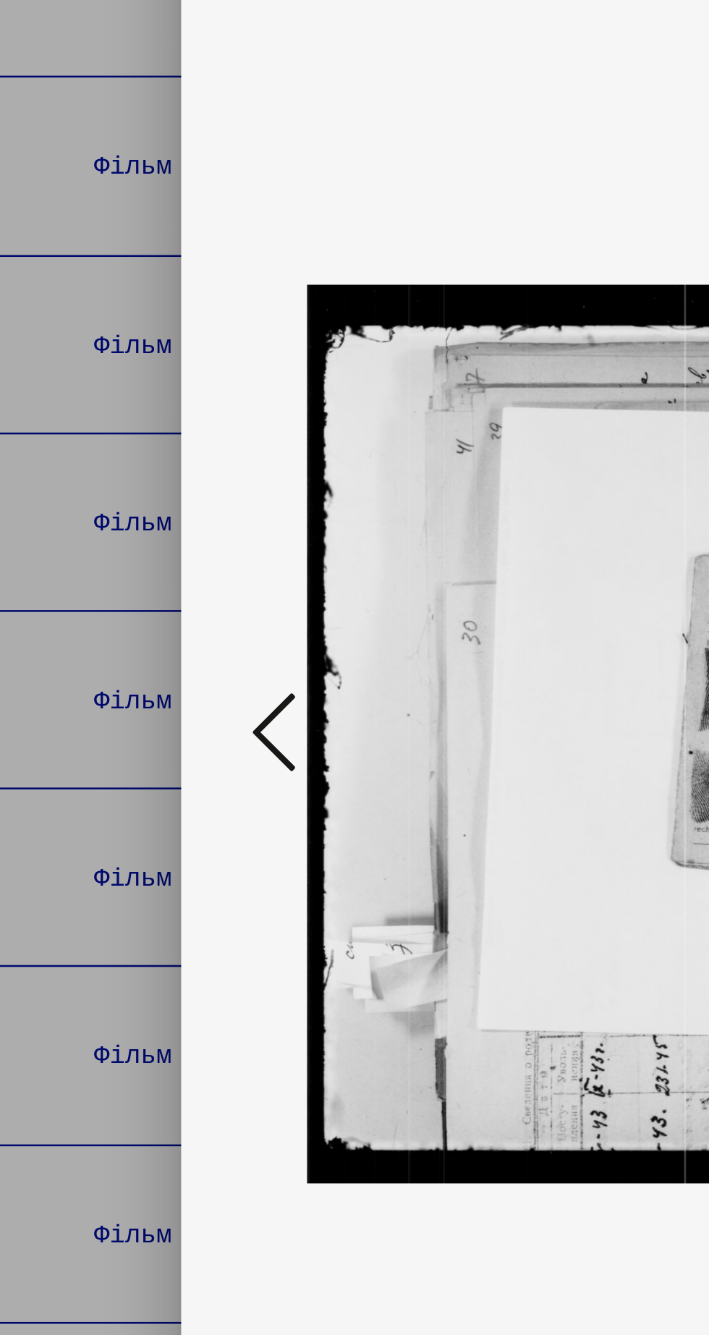
click at [101, 630] on icon at bounding box center [106, 630] width 17 height 35
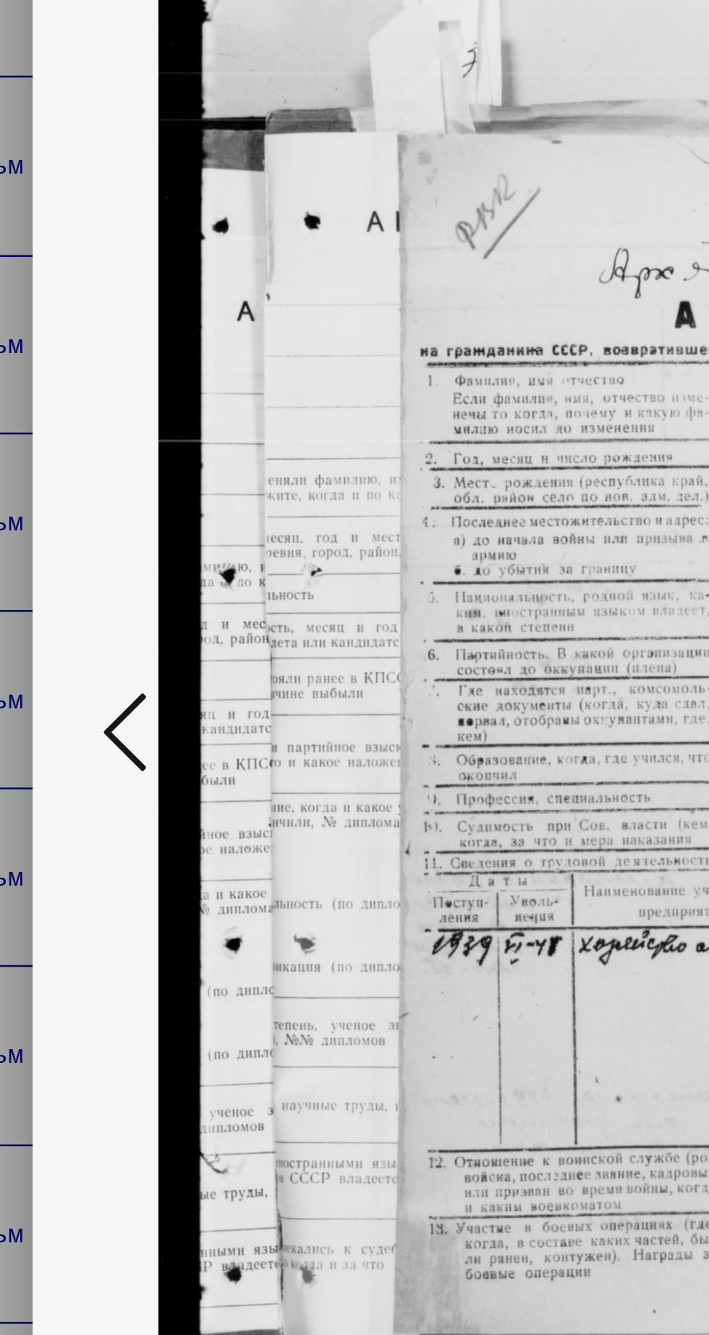
click at [111, 630] on icon at bounding box center [106, 630] width 17 height 35
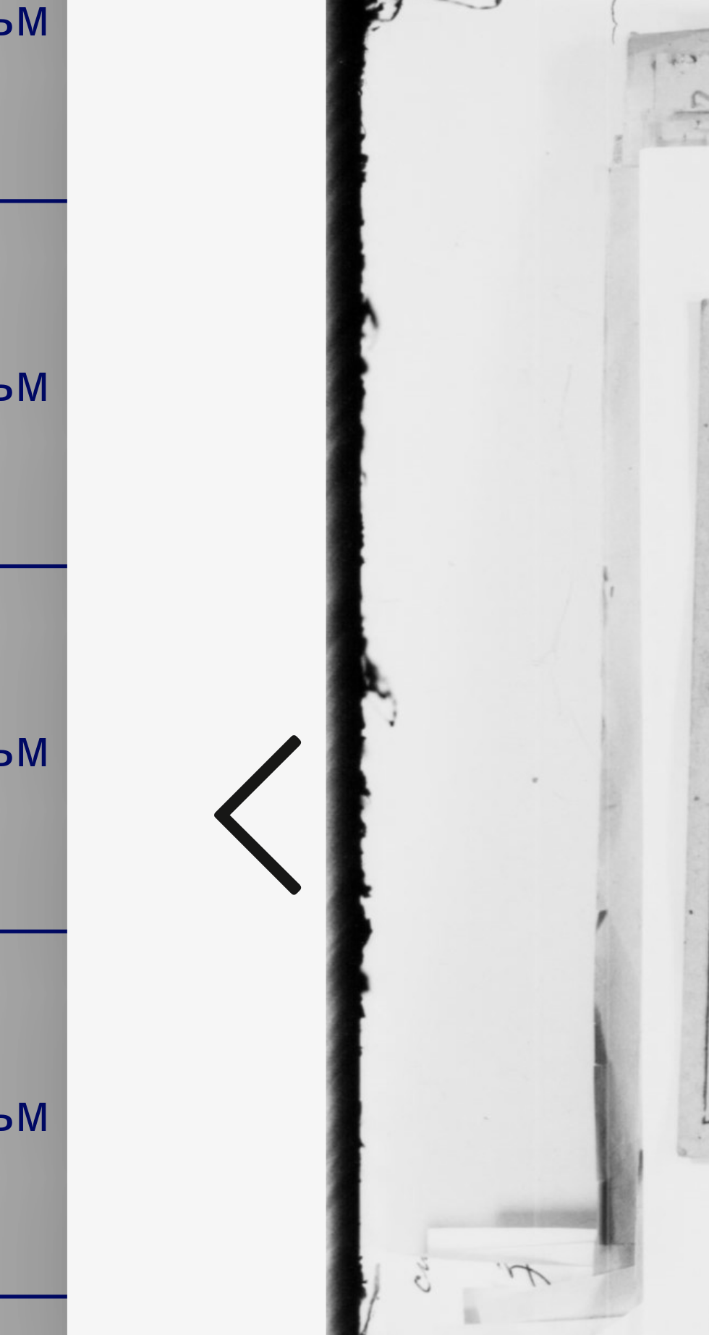
click at [112, 638] on icon at bounding box center [106, 630] width 17 height 35
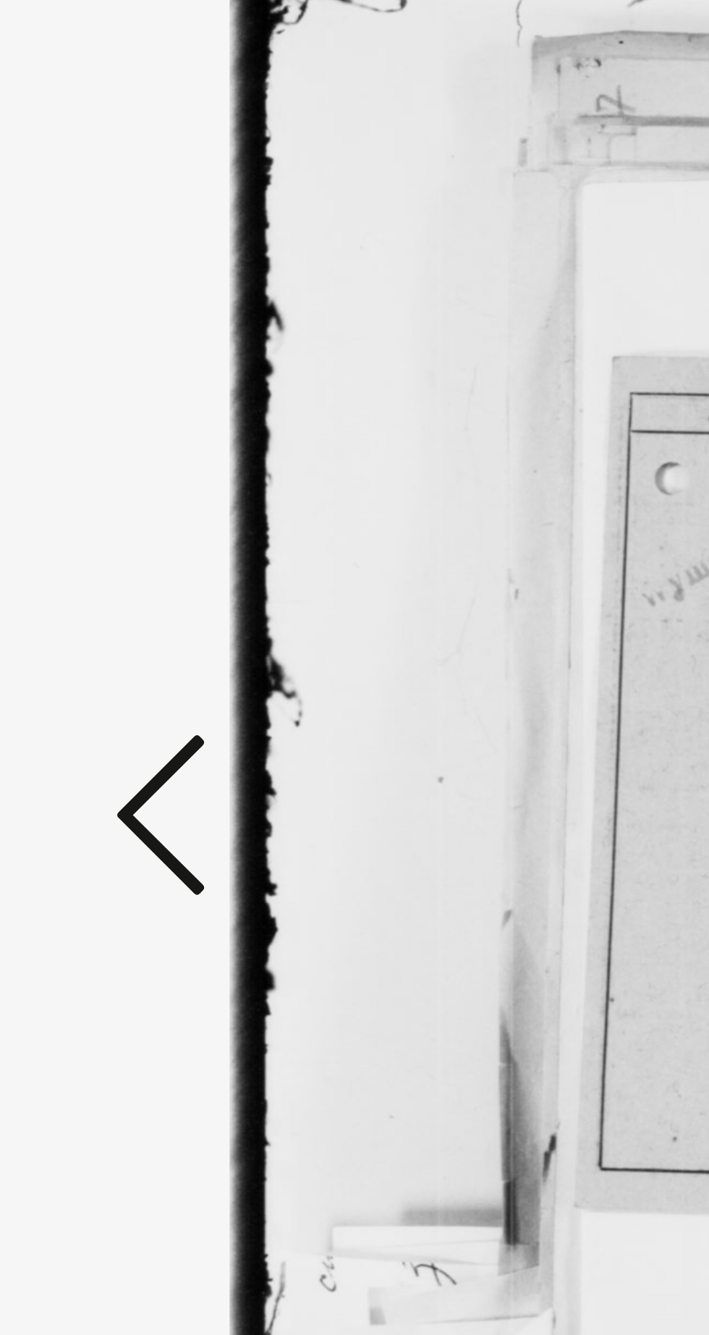
click at [103, 636] on icon at bounding box center [106, 630] width 17 height 35
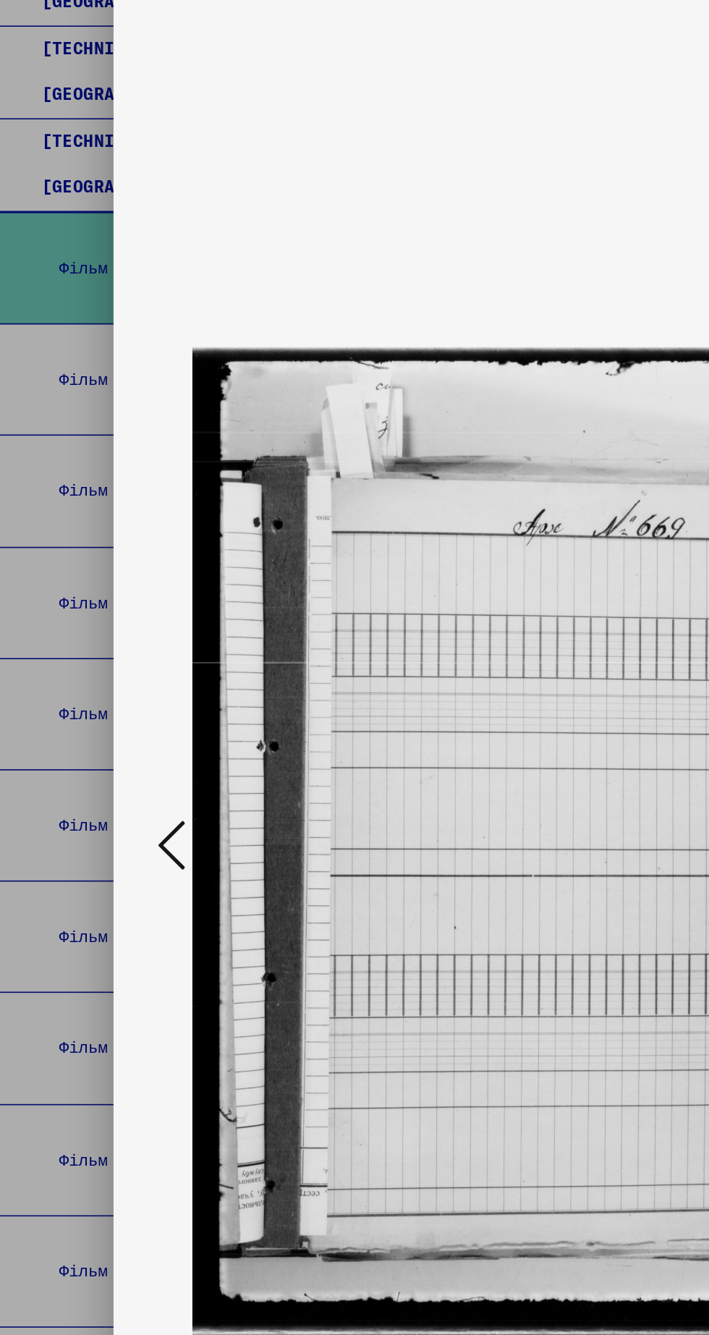
click at [110, 643] on icon at bounding box center [106, 630] width 17 height 35
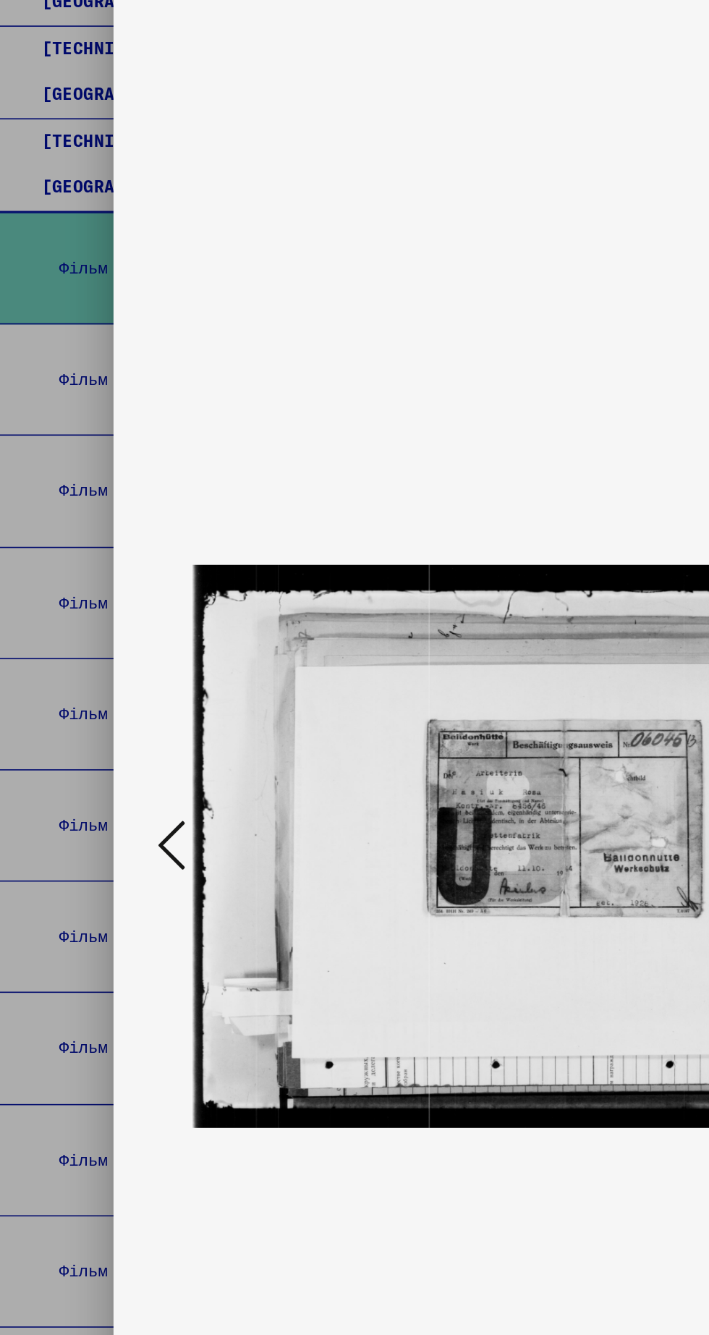
click at [106, 633] on icon at bounding box center [106, 630] width 17 height 35
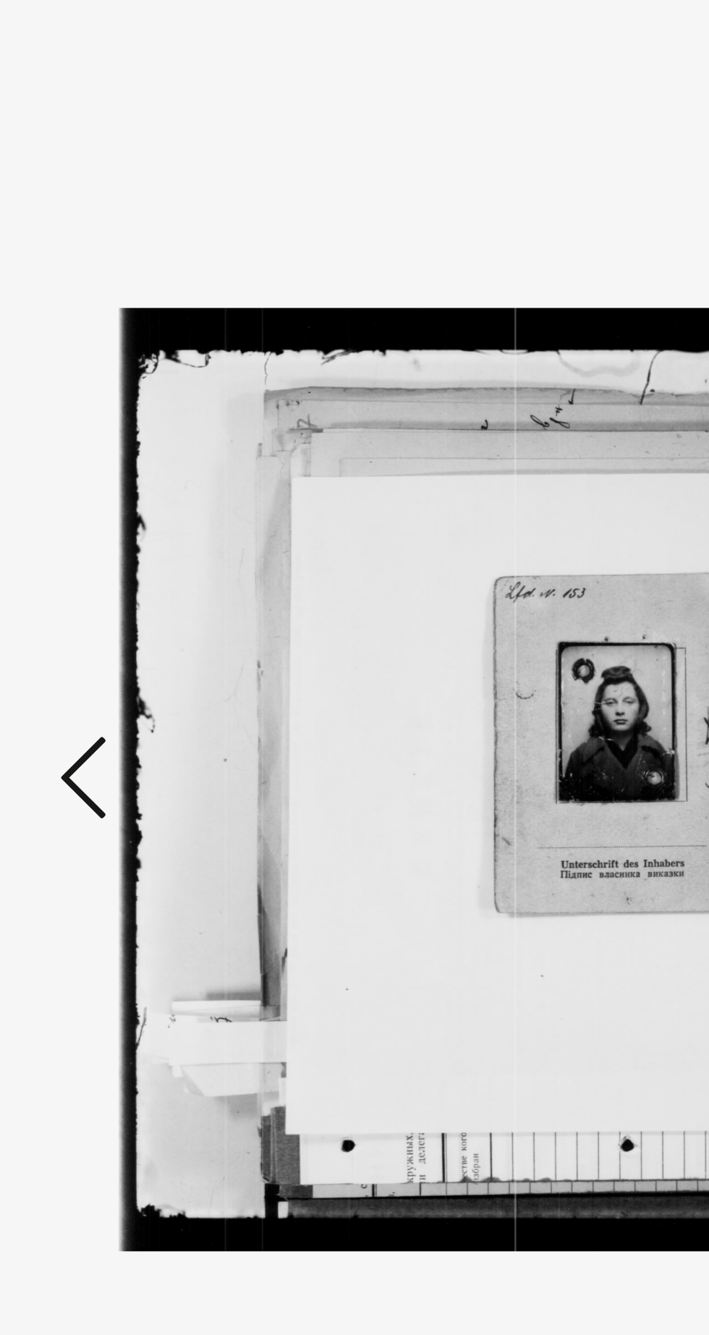
click at [101, 630] on icon at bounding box center [106, 630] width 17 height 35
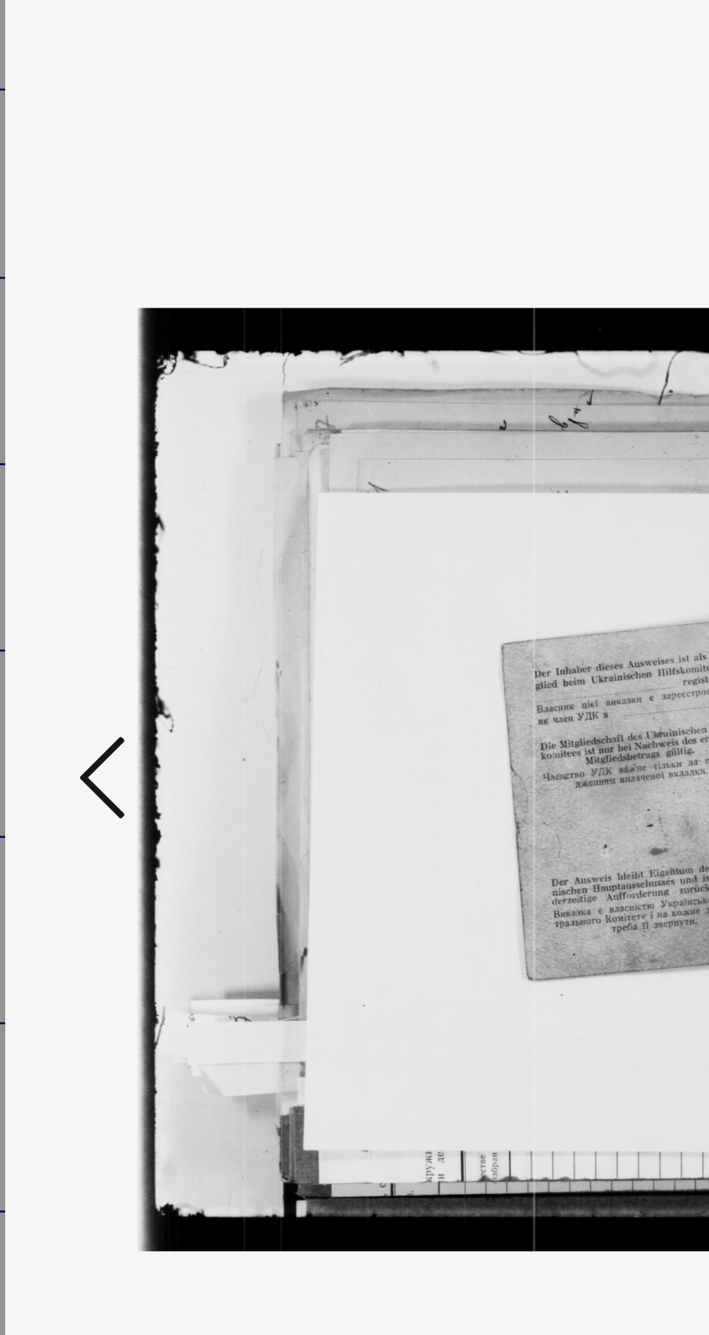
click at [98, 636] on icon at bounding box center [106, 630] width 17 height 35
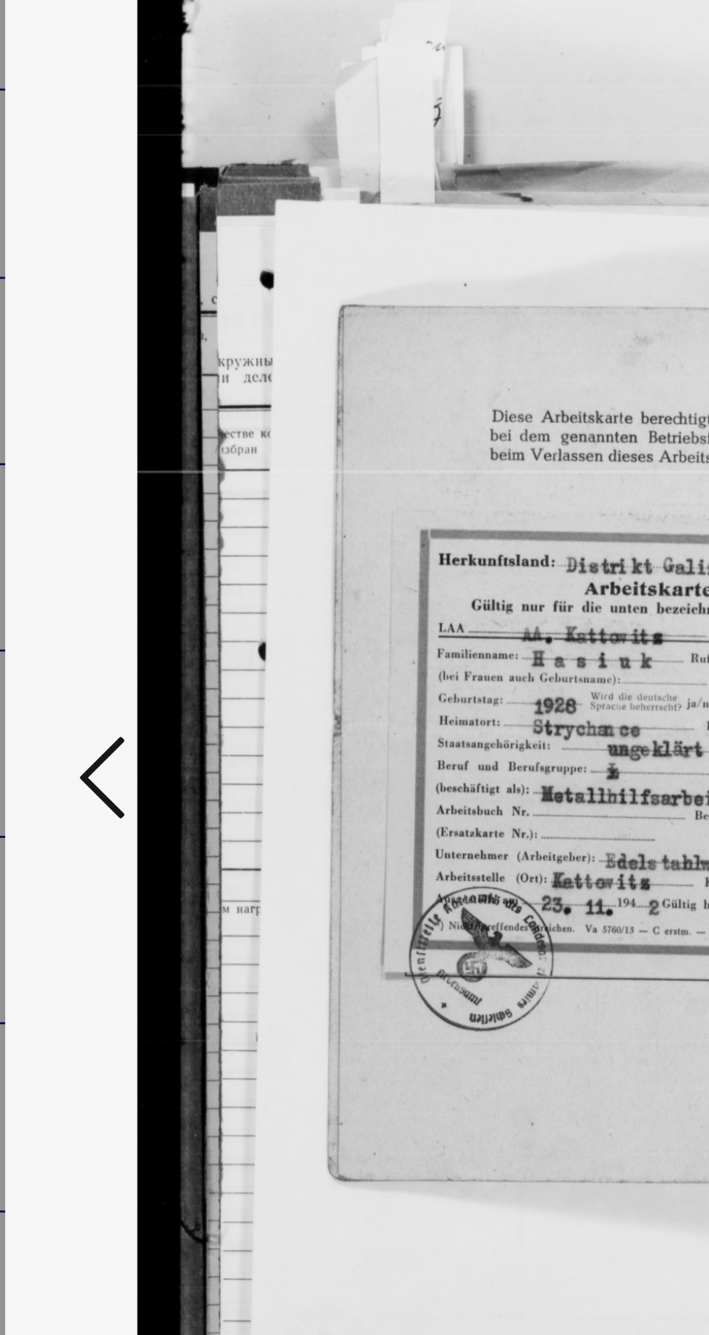
click at [105, 630] on icon at bounding box center [106, 630] width 17 height 35
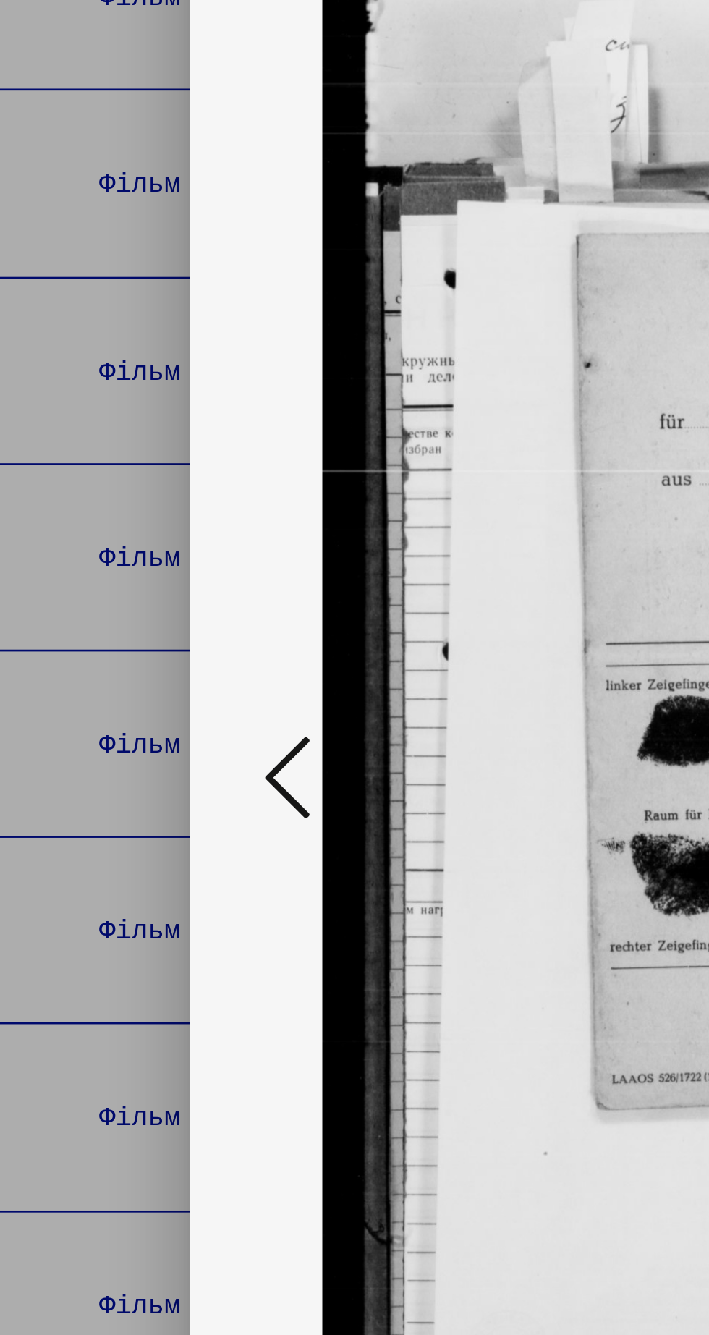
click at [111, 636] on icon at bounding box center [106, 630] width 17 height 35
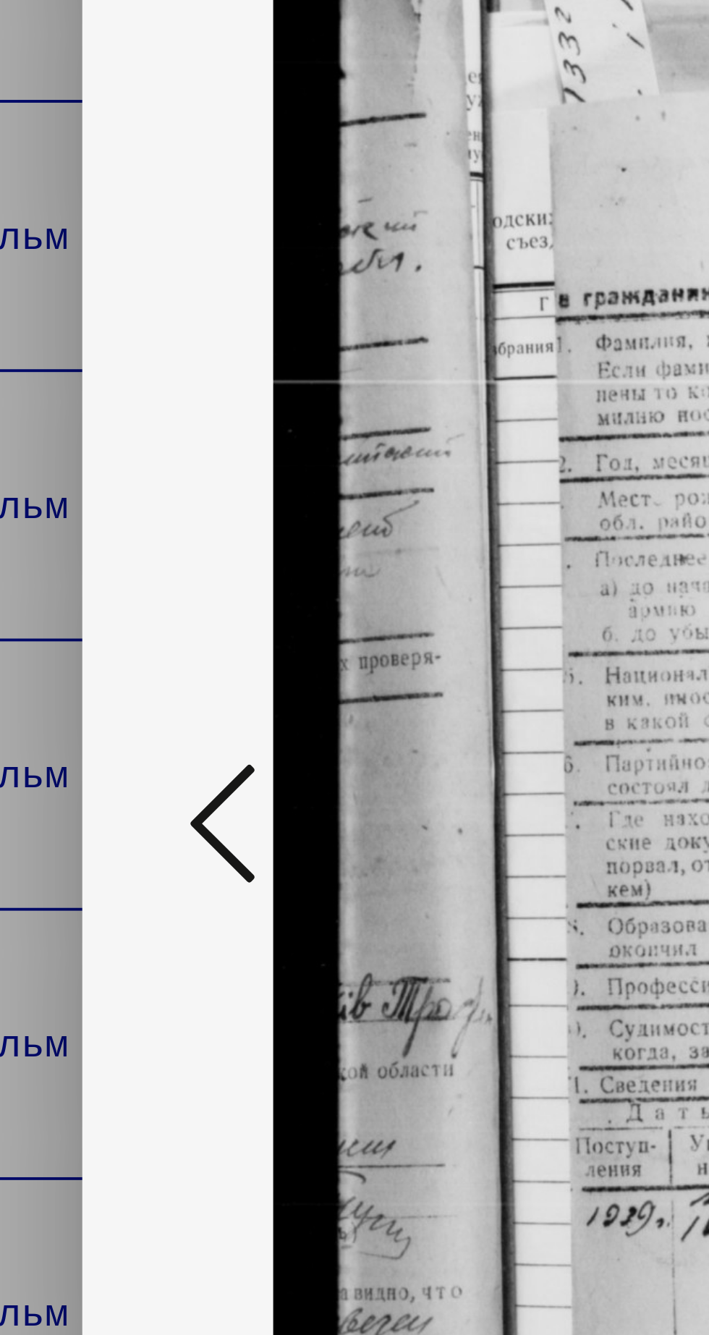
click at [104, 630] on icon at bounding box center [106, 630] width 17 height 35
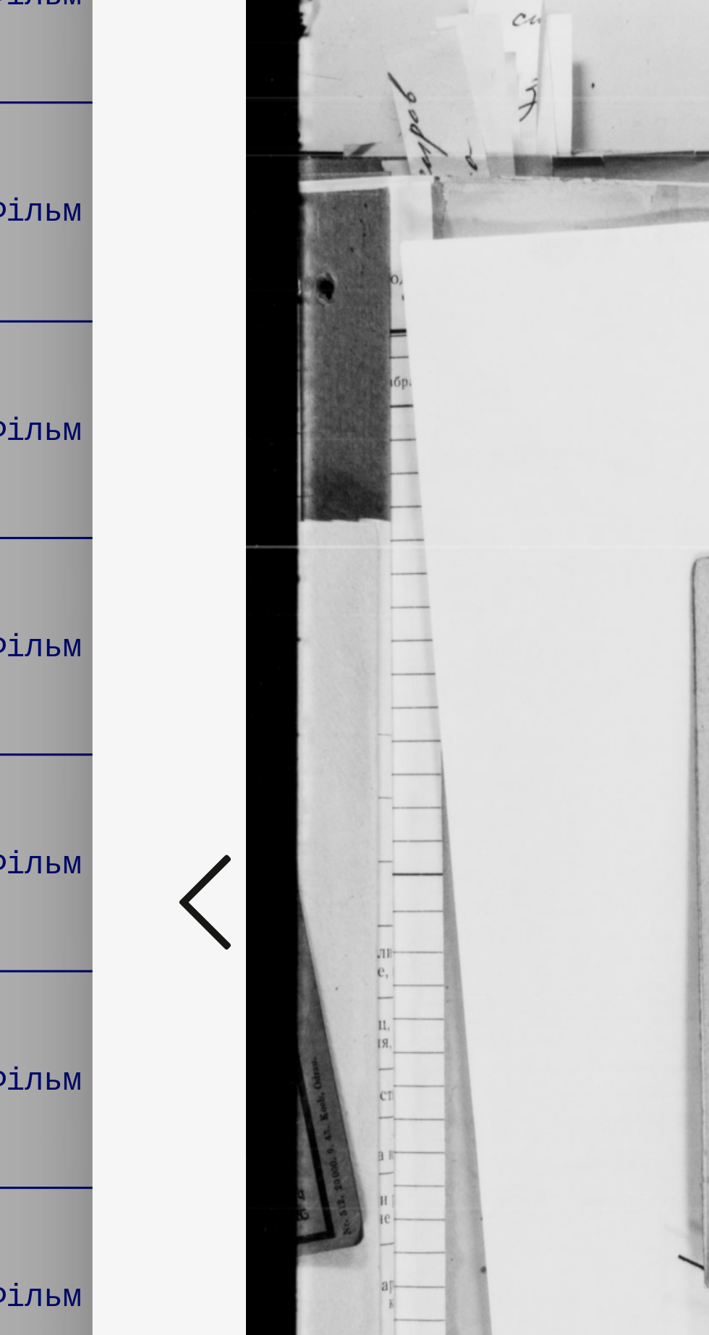
click at [101, 635] on icon at bounding box center [106, 630] width 17 height 35
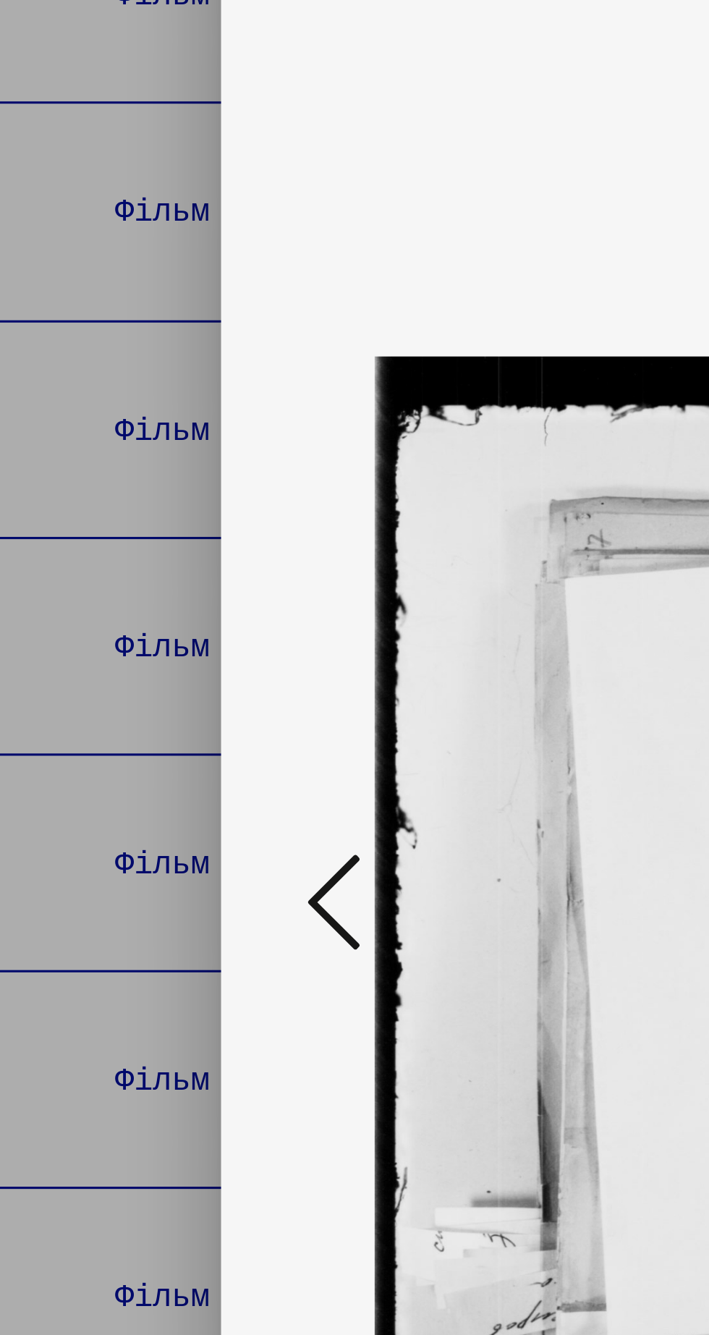
click at [111, 627] on icon at bounding box center [106, 630] width 17 height 35
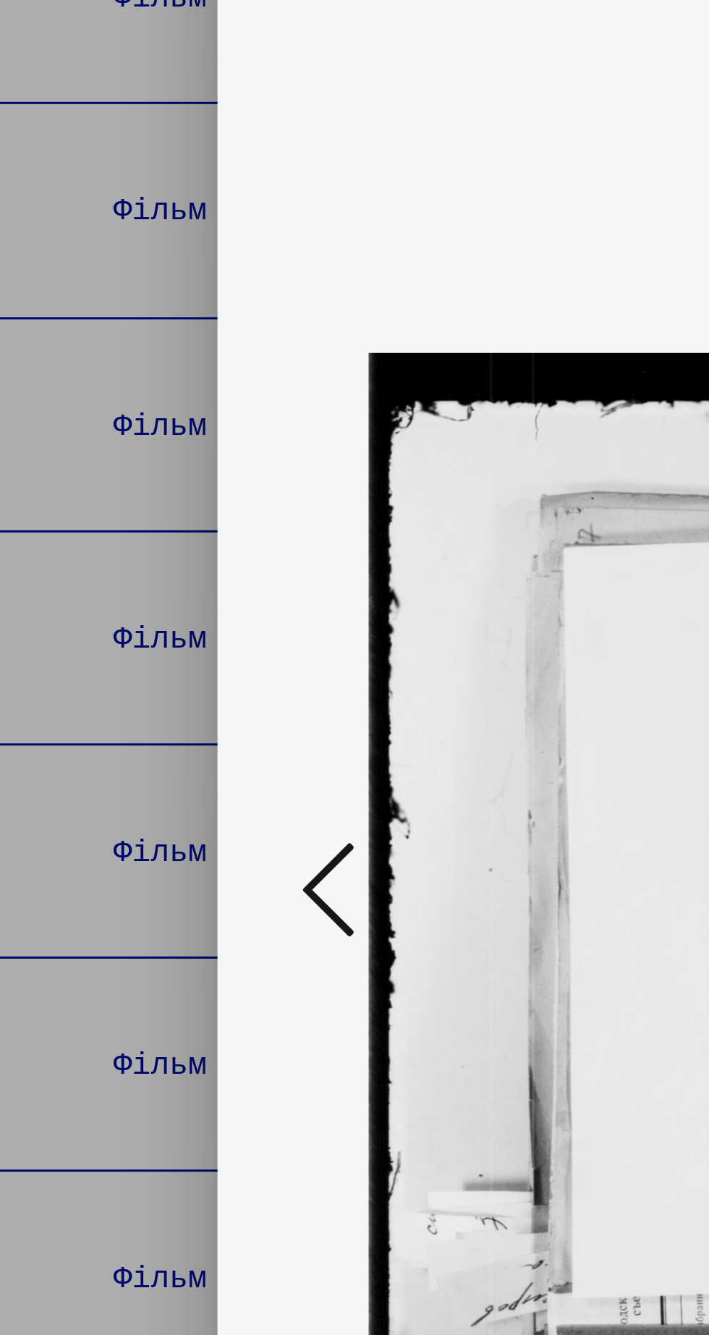
click at [112, 628] on icon at bounding box center [106, 630] width 17 height 35
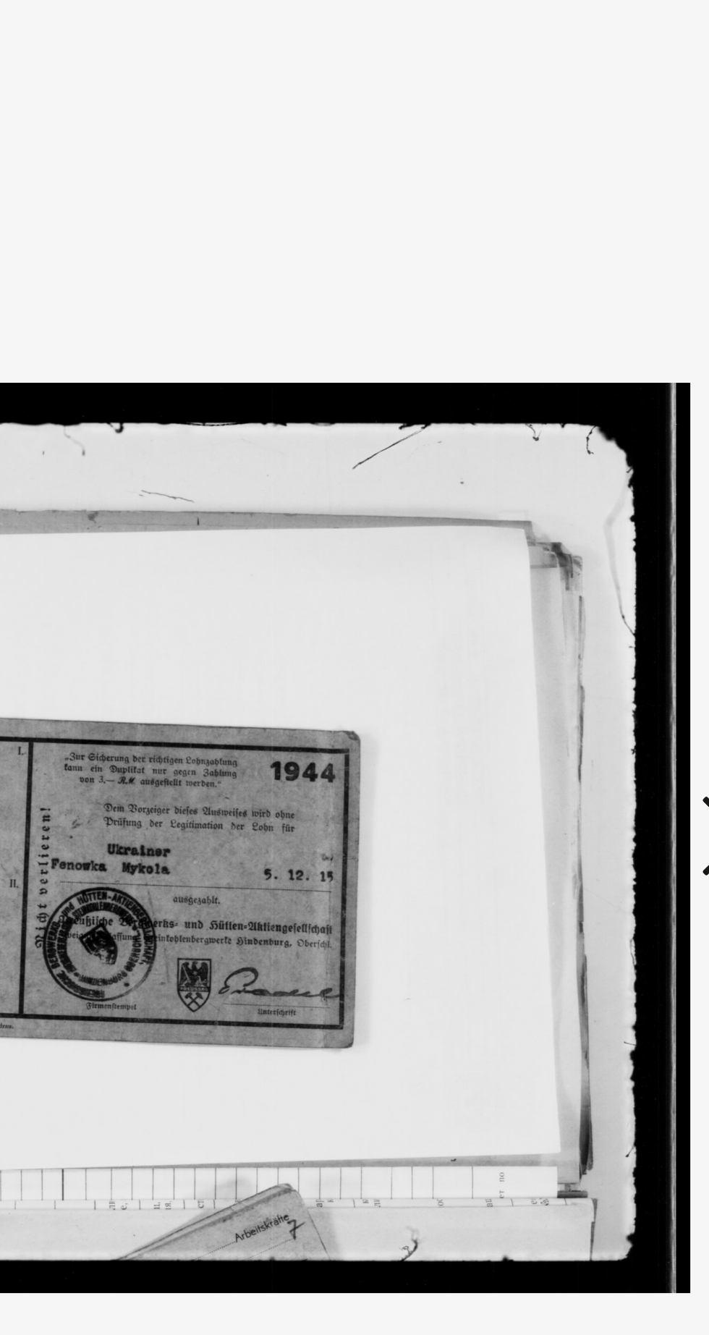
click at [365, 671] on img at bounding box center [354, 630] width 469 height 1191
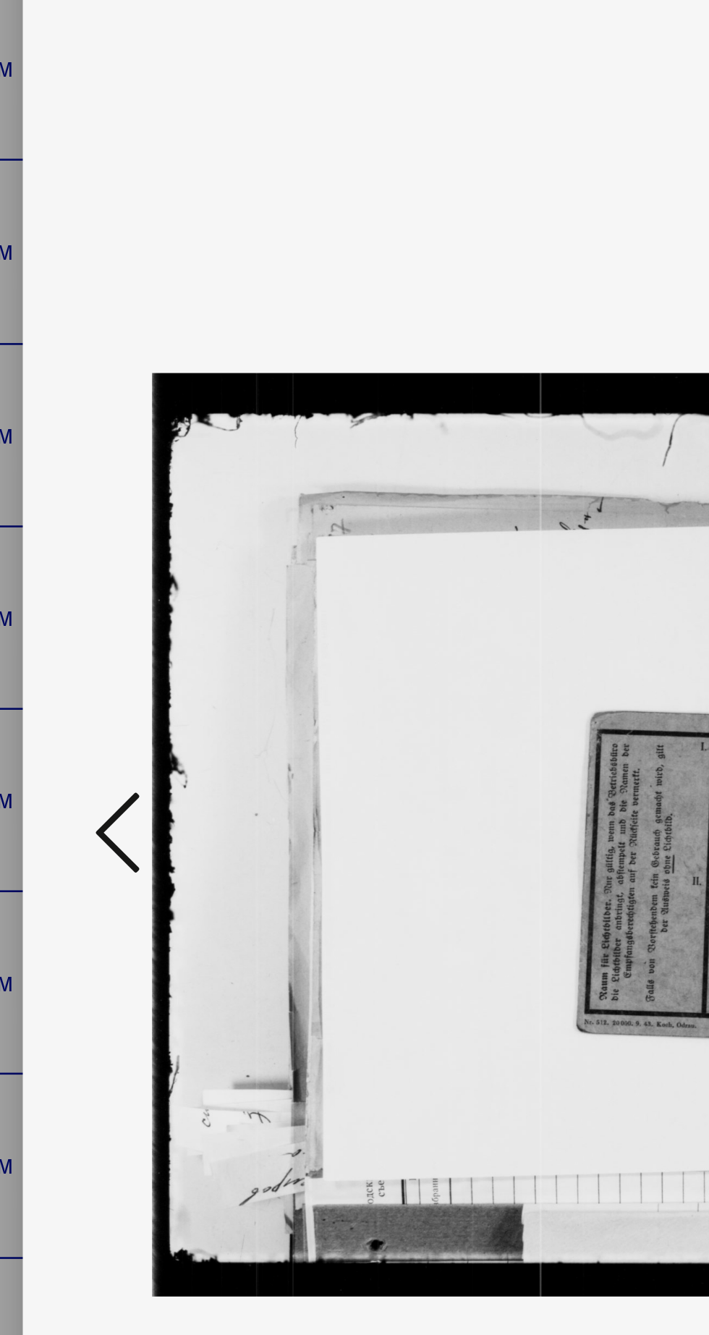
click at [102, 648] on icon at bounding box center [106, 630] width 17 height 35
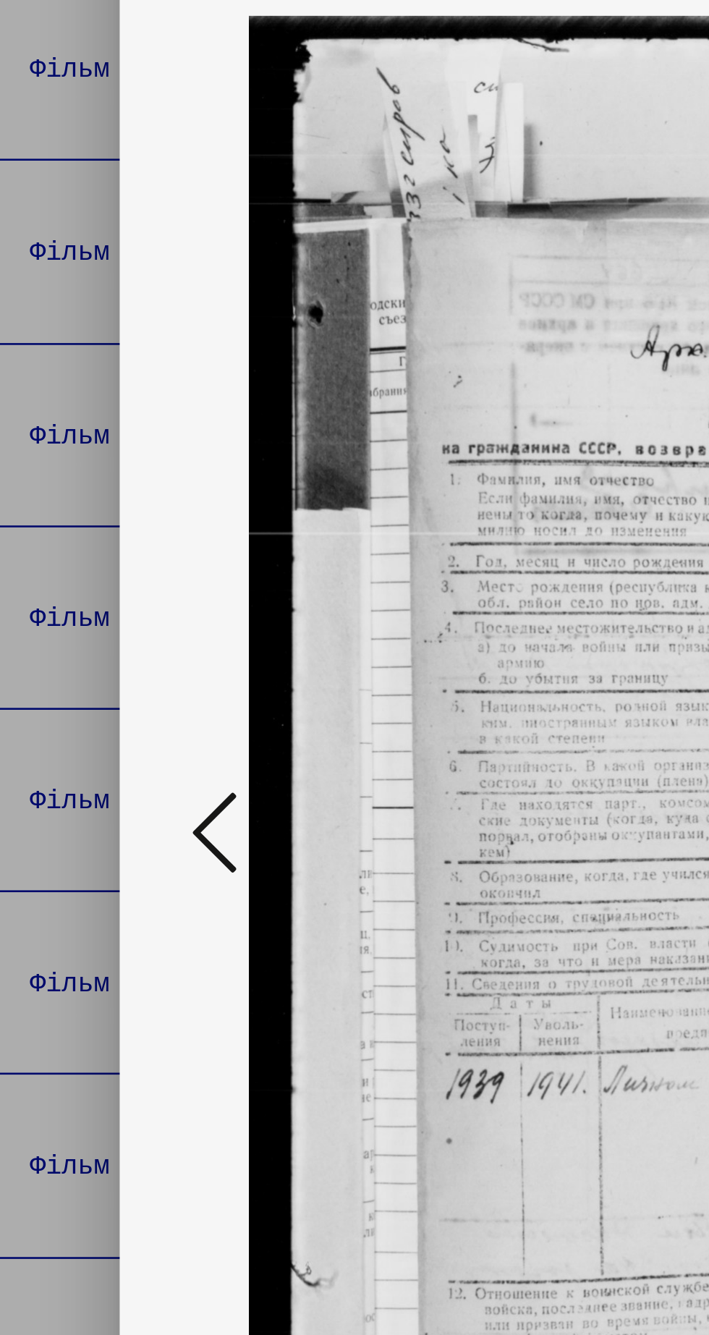
click at [102, 648] on icon at bounding box center [106, 630] width 17 height 35
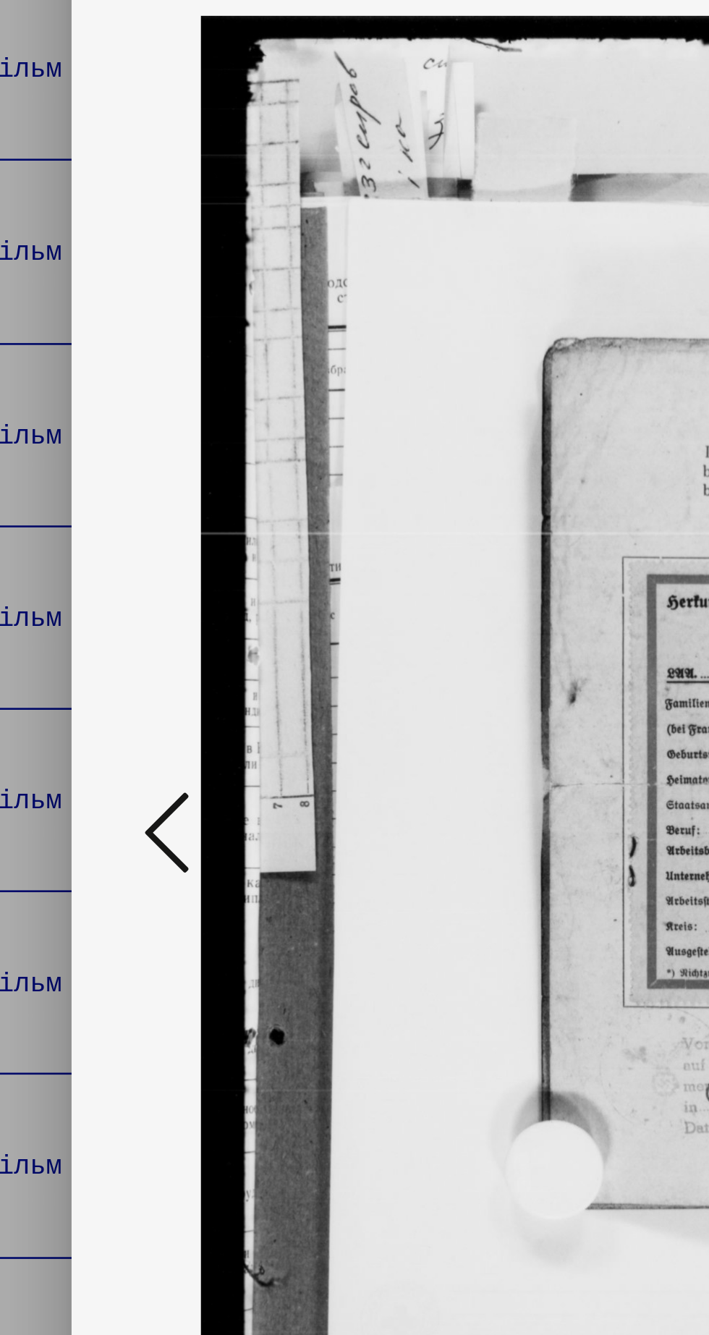
click at [100, 648] on icon at bounding box center [106, 630] width 17 height 35
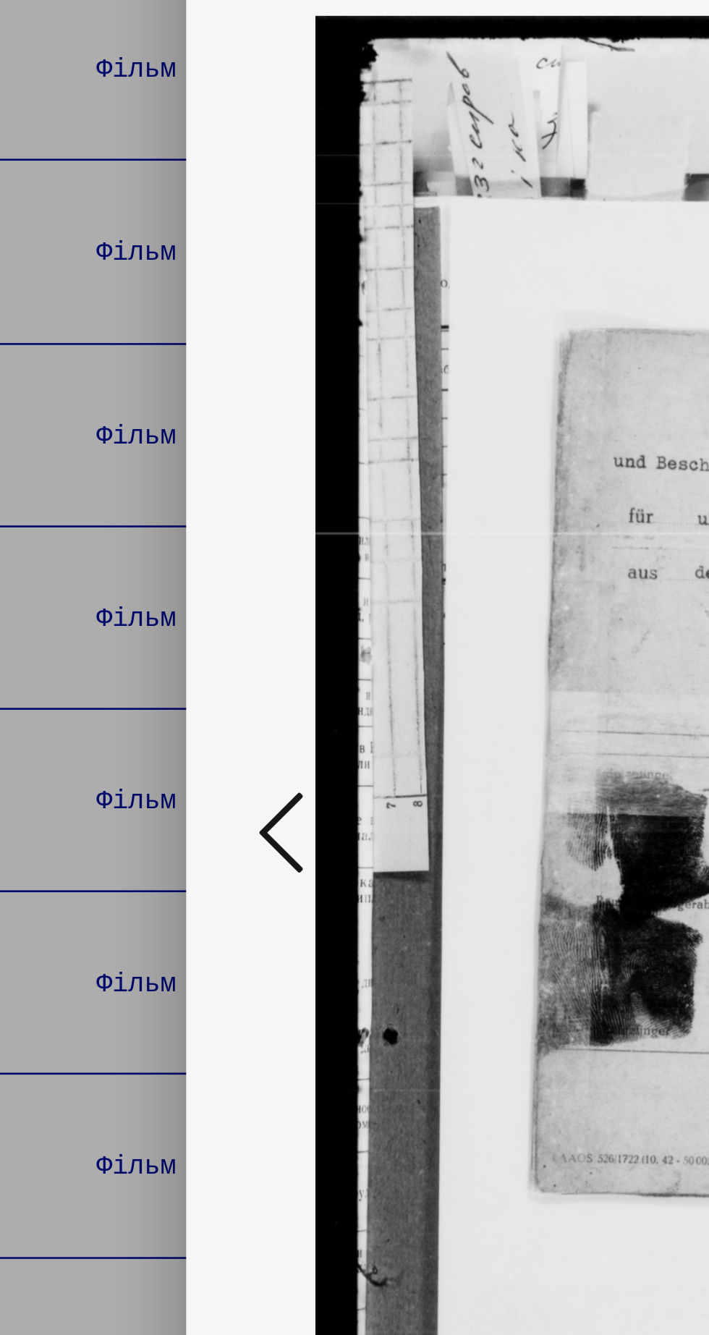
click at [101, 648] on icon at bounding box center [106, 630] width 17 height 35
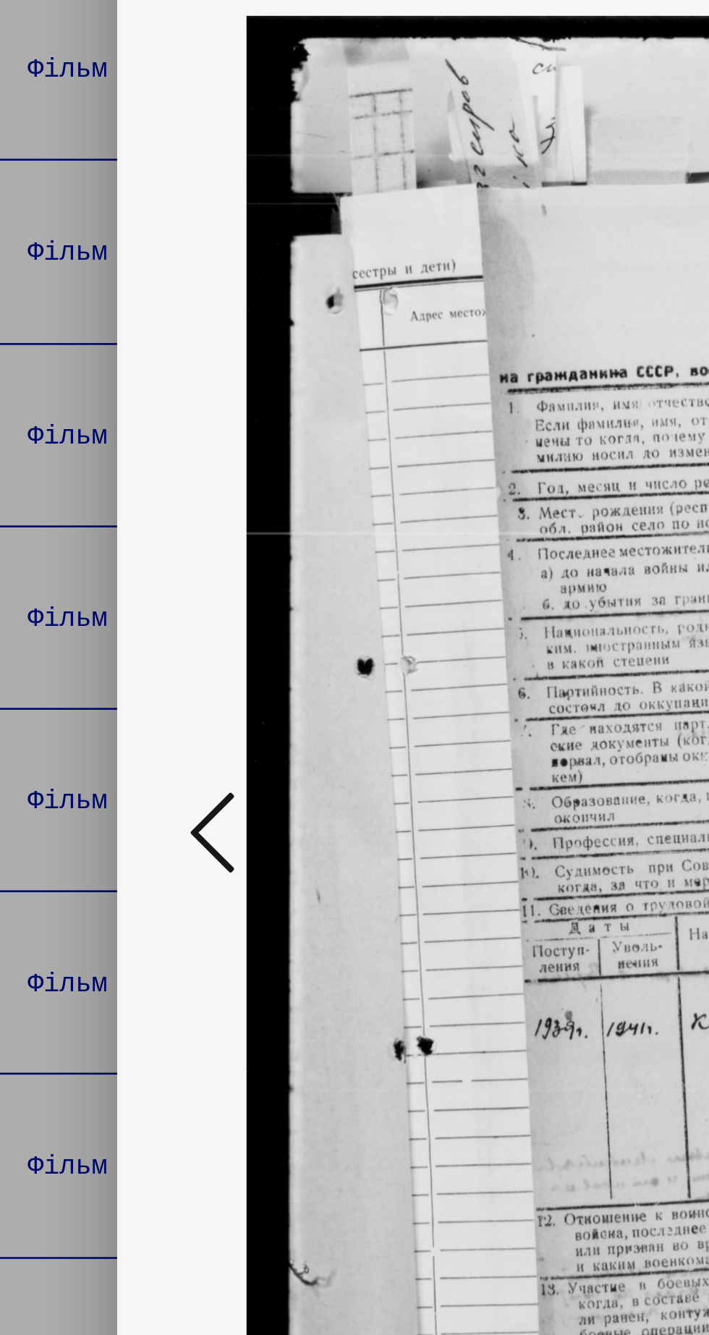
click at [102, 648] on icon at bounding box center [106, 630] width 17 height 35
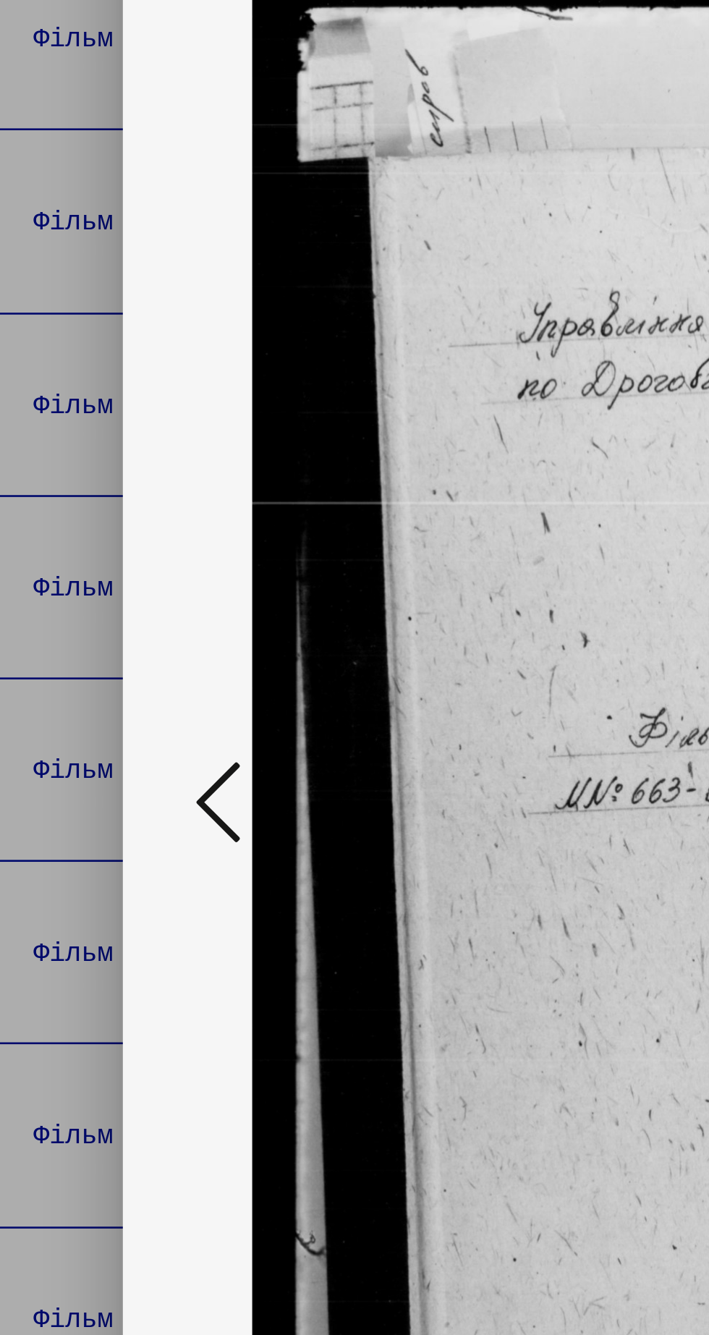
click at [96, 652] on button at bounding box center [107, 631] width 26 height 41
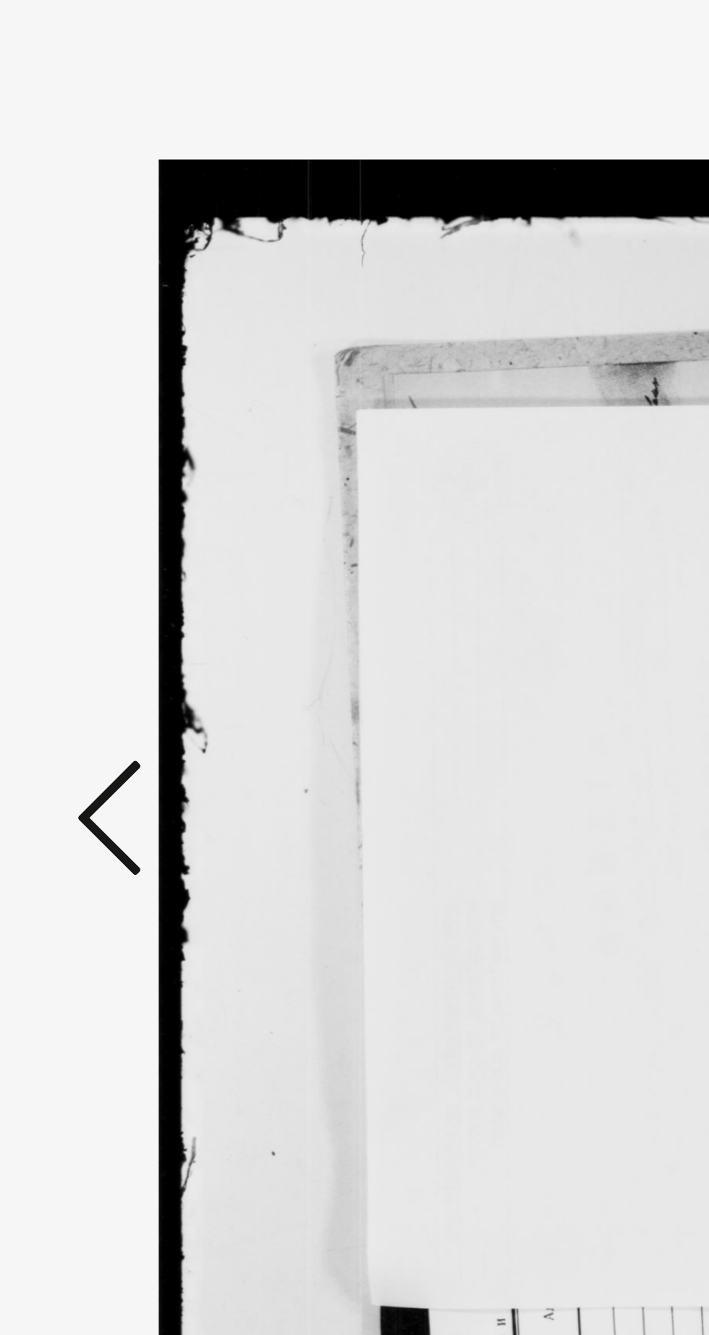
click at [106, 648] on icon at bounding box center [106, 630] width 17 height 35
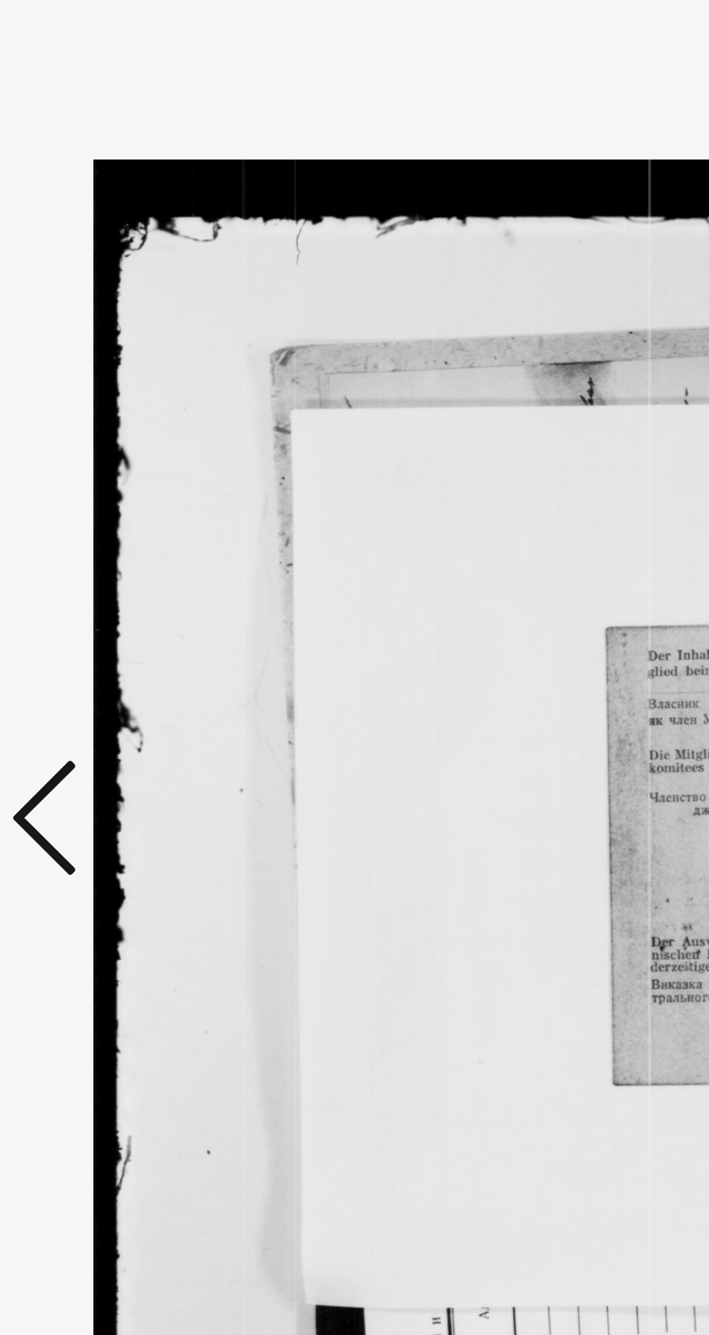
click at [105, 648] on icon at bounding box center [106, 630] width 17 height 35
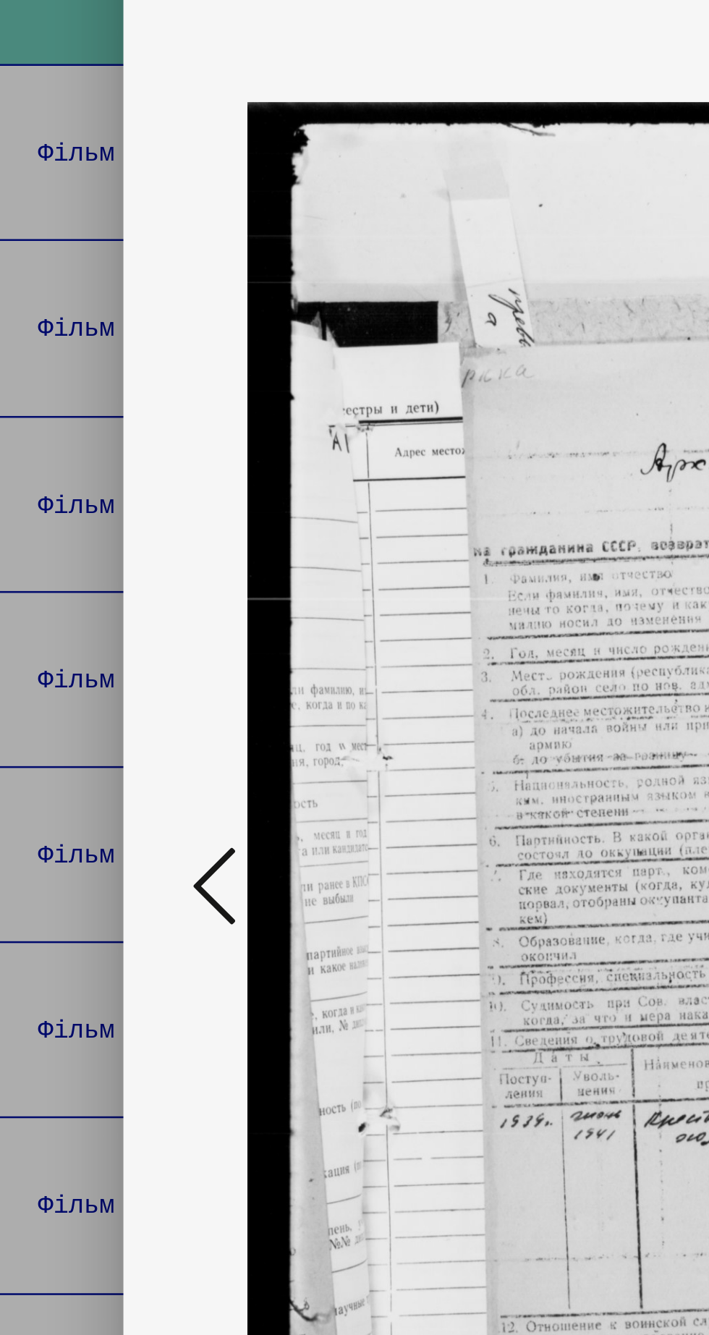
click at [104, 648] on icon at bounding box center [106, 630] width 17 height 35
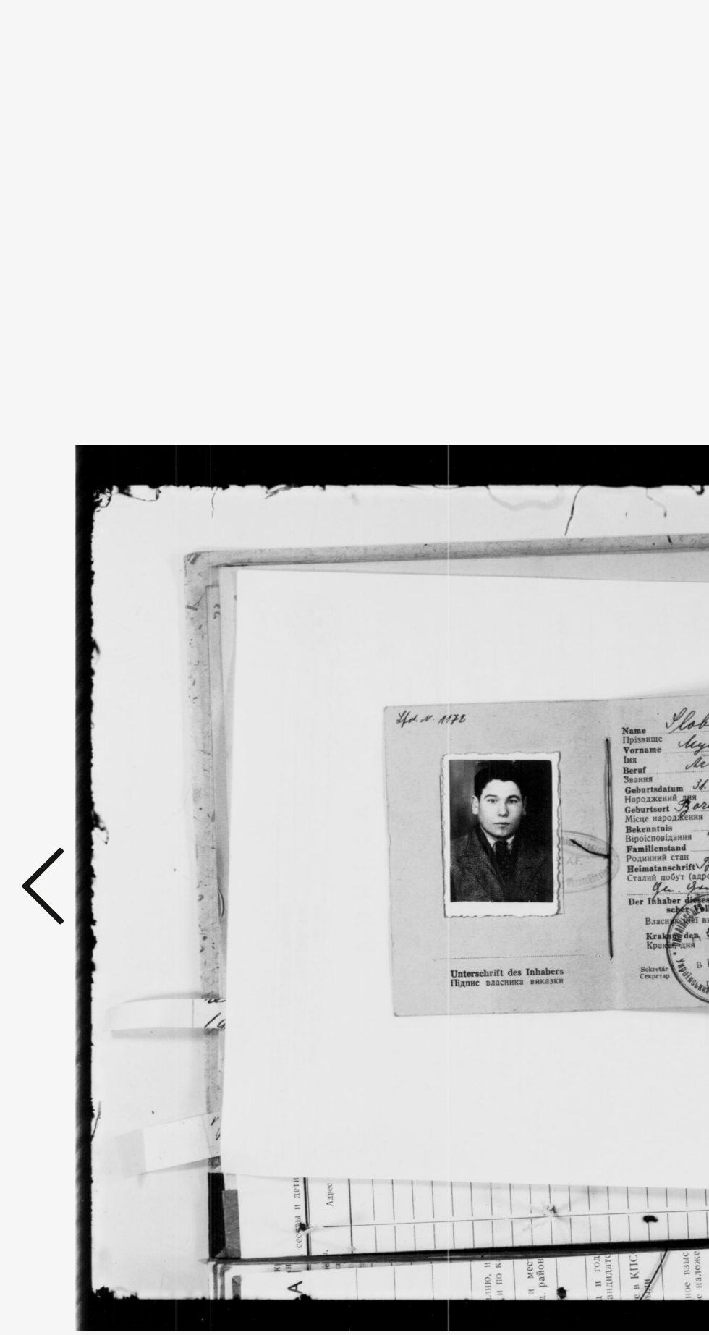
click at [106, 648] on icon at bounding box center [106, 630] width 17 height 35
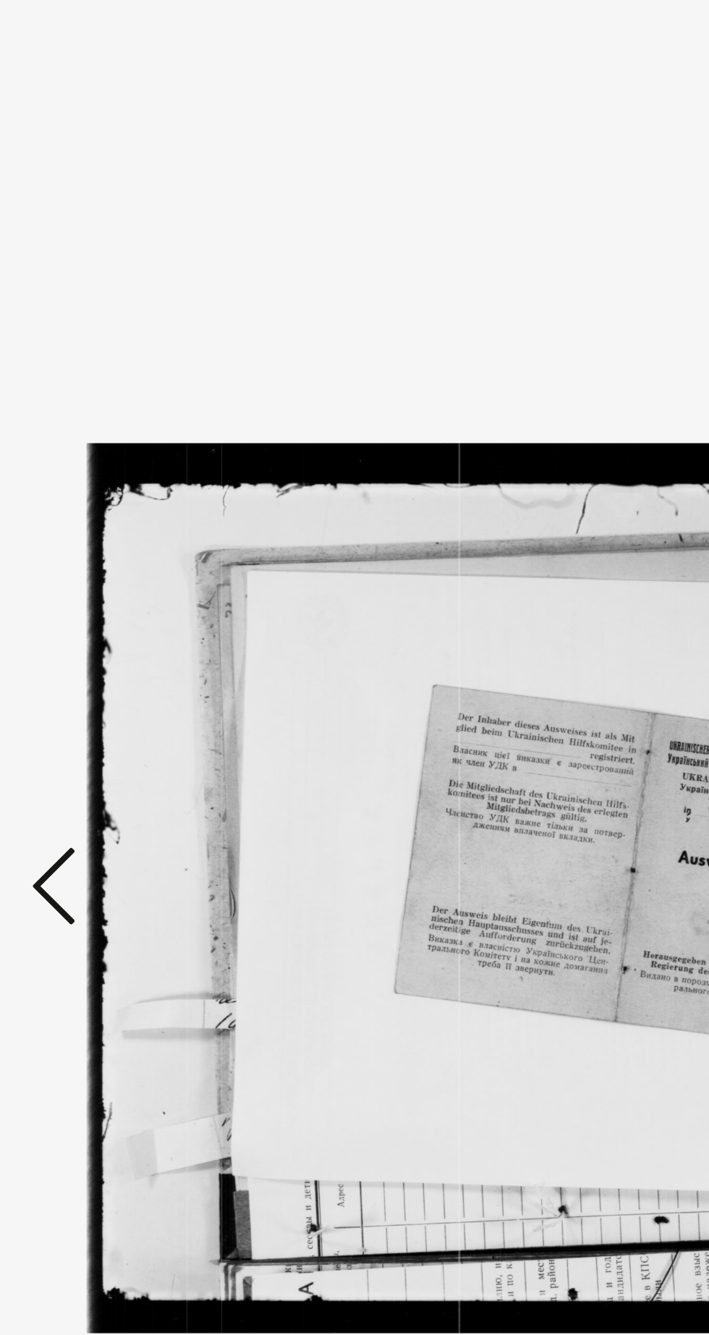
click at [102, 648] on icon at bounding box center [106, 630] width 17 height 35
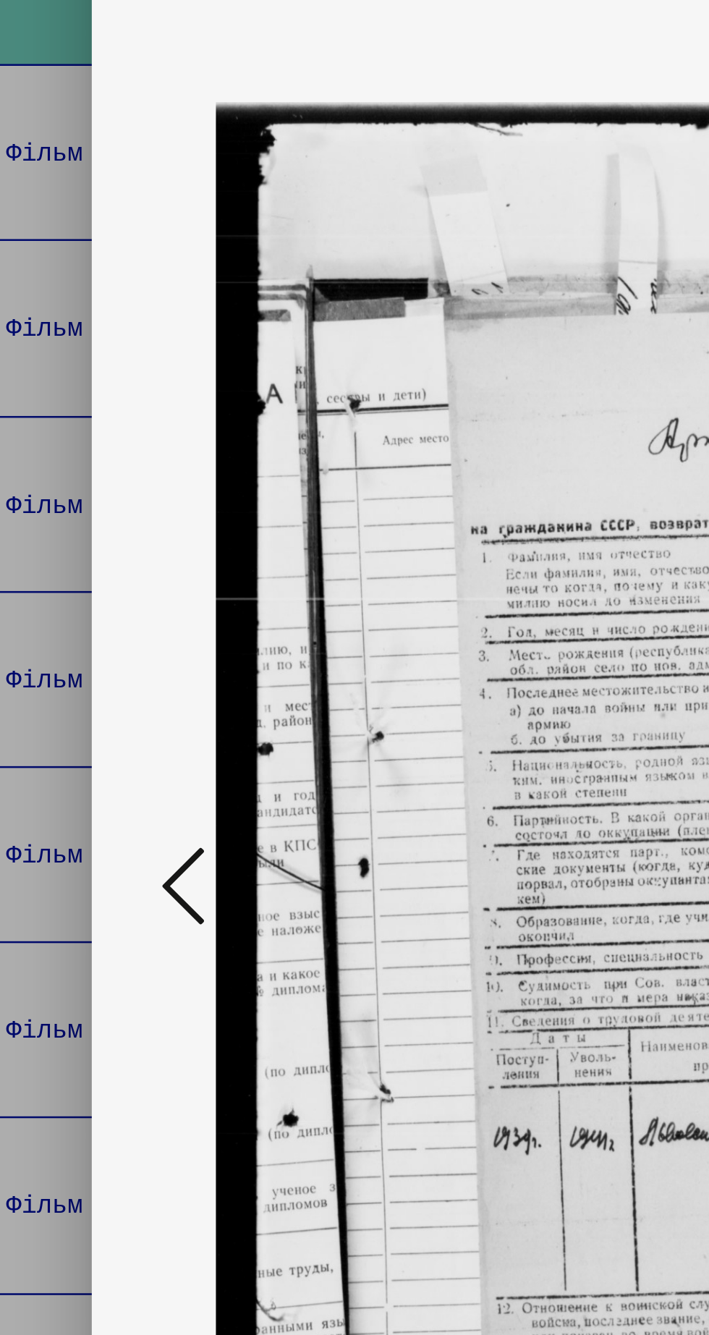
click at [107, 648] on icon at bounding box center [106, 630] width 17 height 35
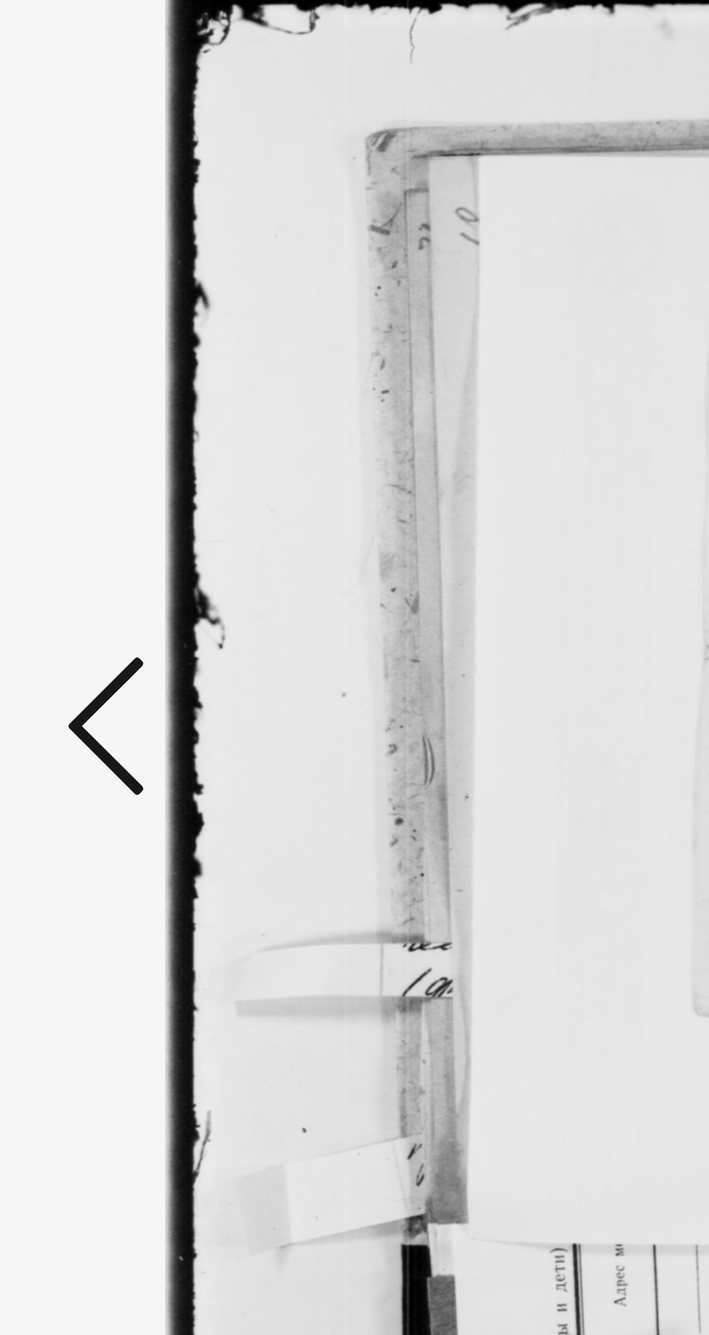
click at [109, 648] on icon at bounding box center [106, 630] width 17 height 35
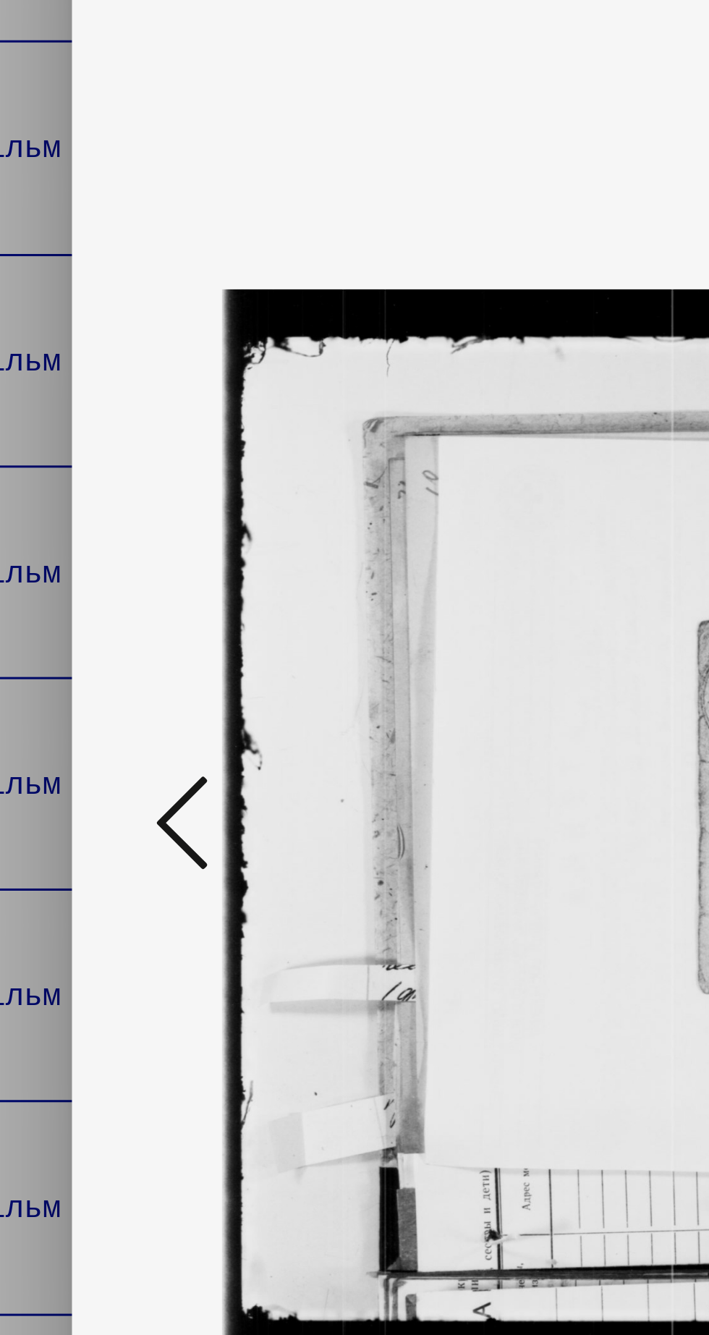
click at [106, 648] on icon at bounding box center [106, 630] width 17 height 35
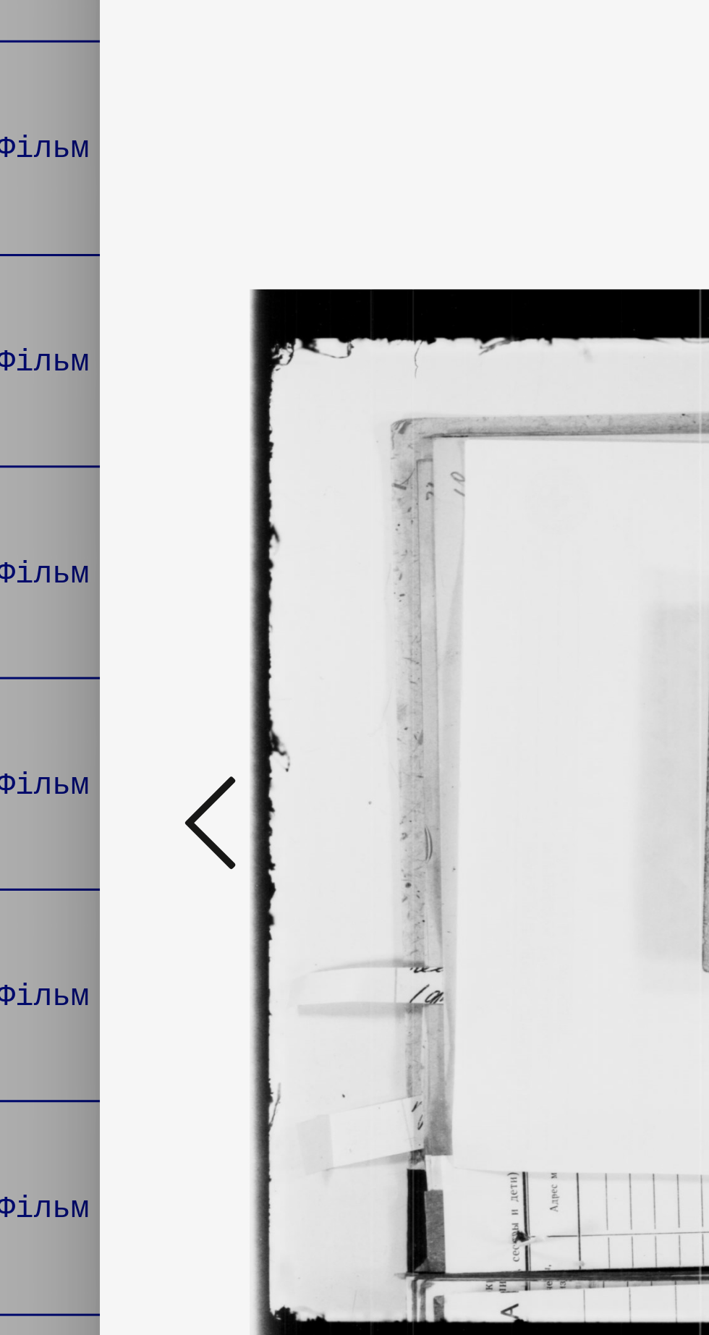
click at [109, 648] on icon at bounding box center [106, 630] width 17 height 35
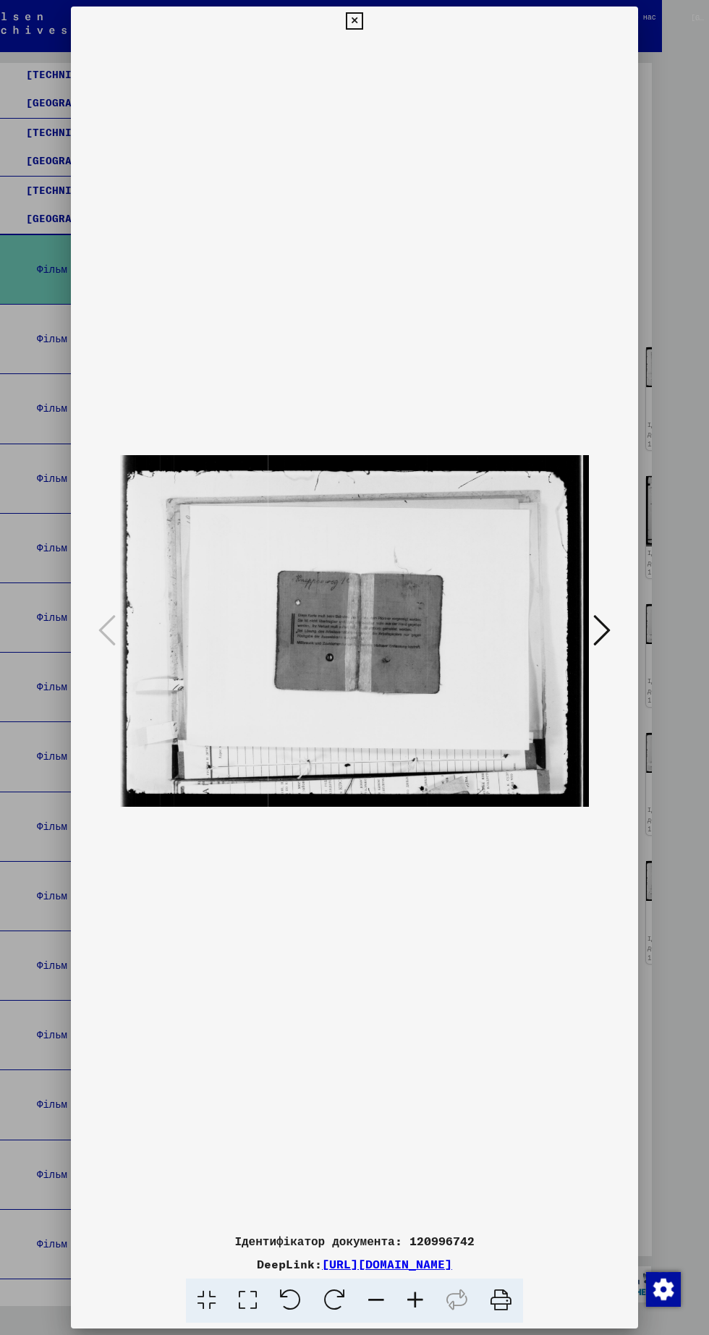
click at [354, 30] on icon at bounding box center [354, 20] width 17 height 17
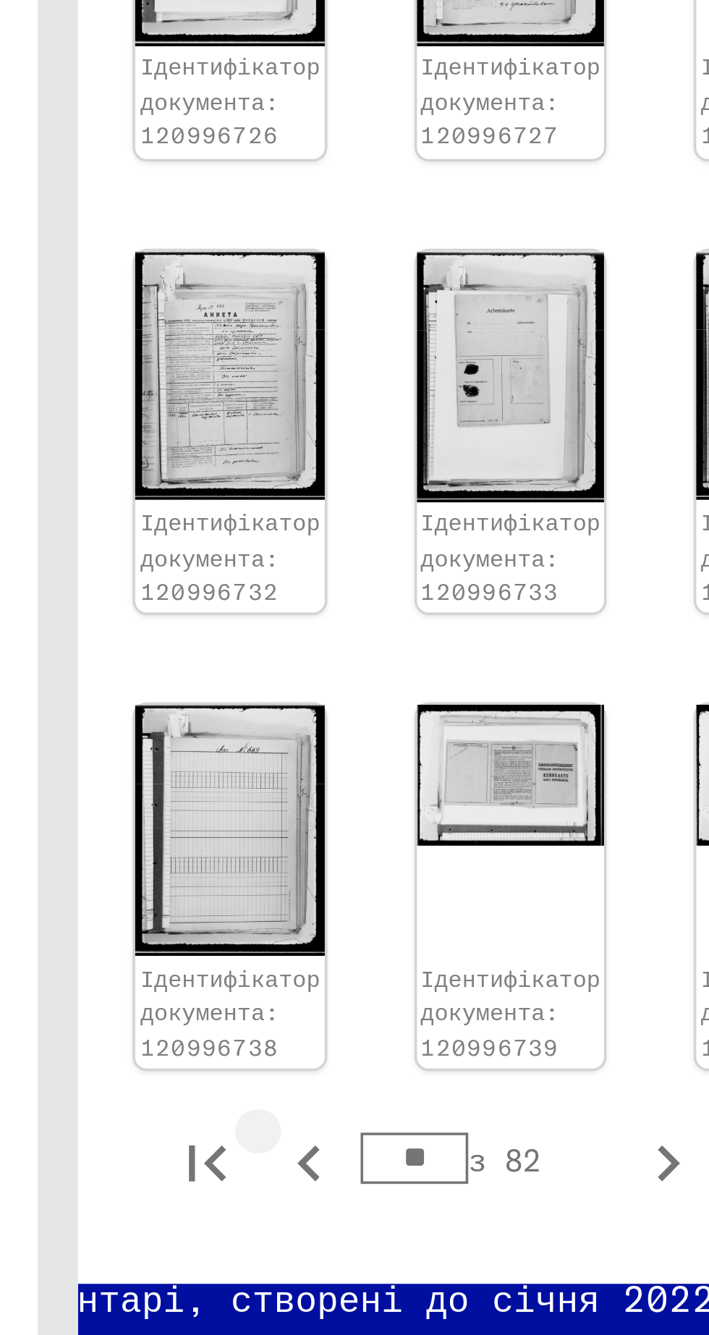
click at [378, 986] on icon "Попередня сторінка" at bounding box center [378, 991] width 7 height 10
type input "**"
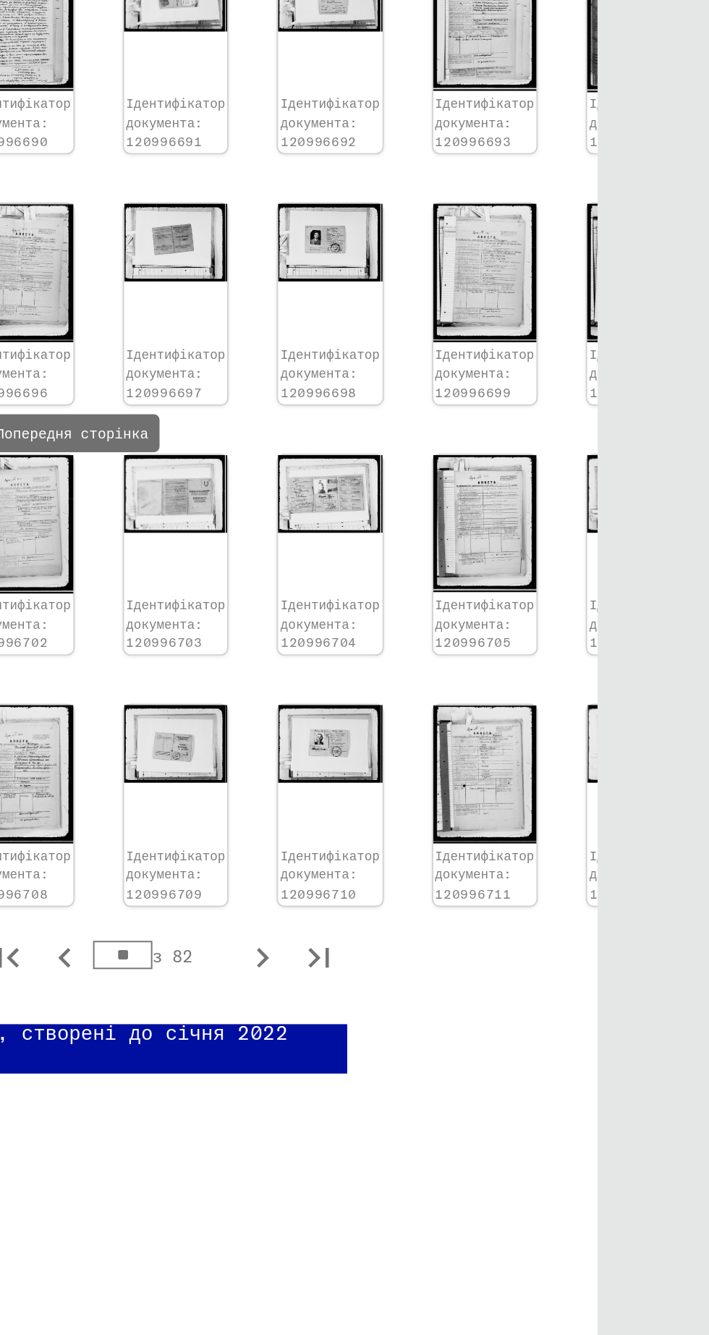
scroll to position [0, 0]
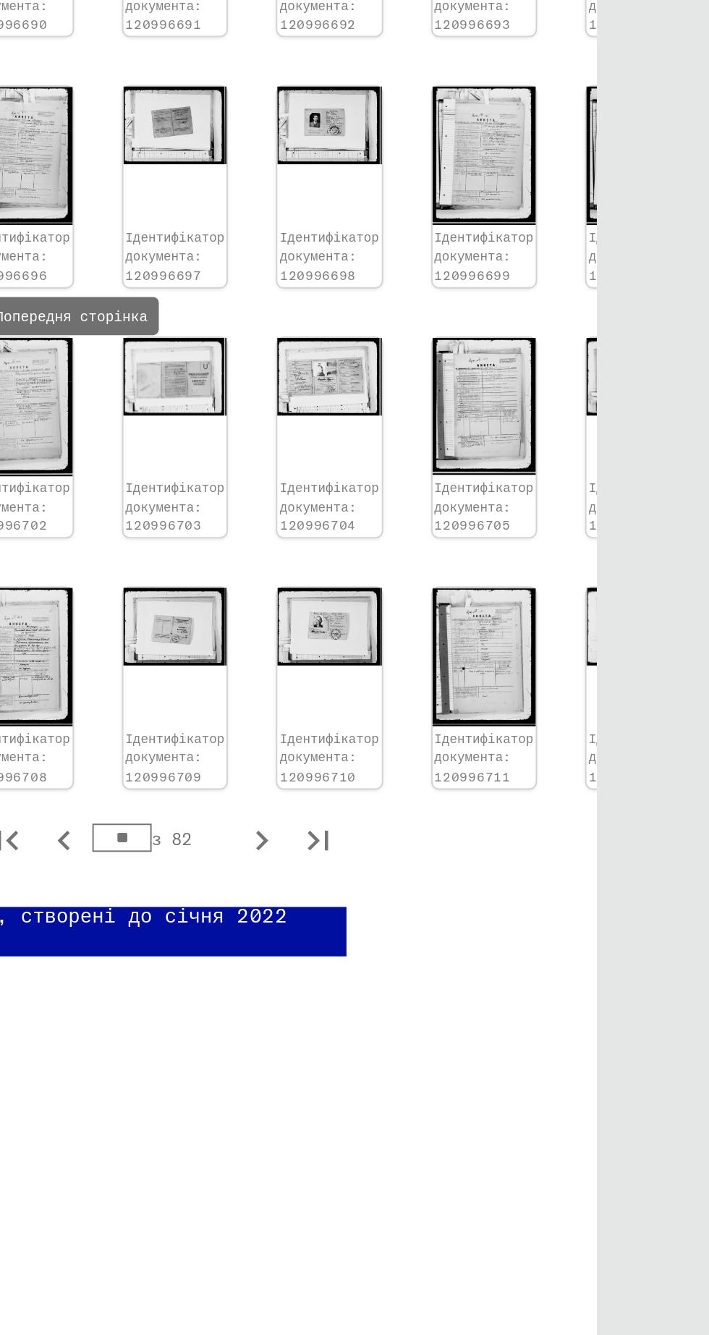
click at [646, 861] on img at bounding box center [672, 881] width 53 height 40
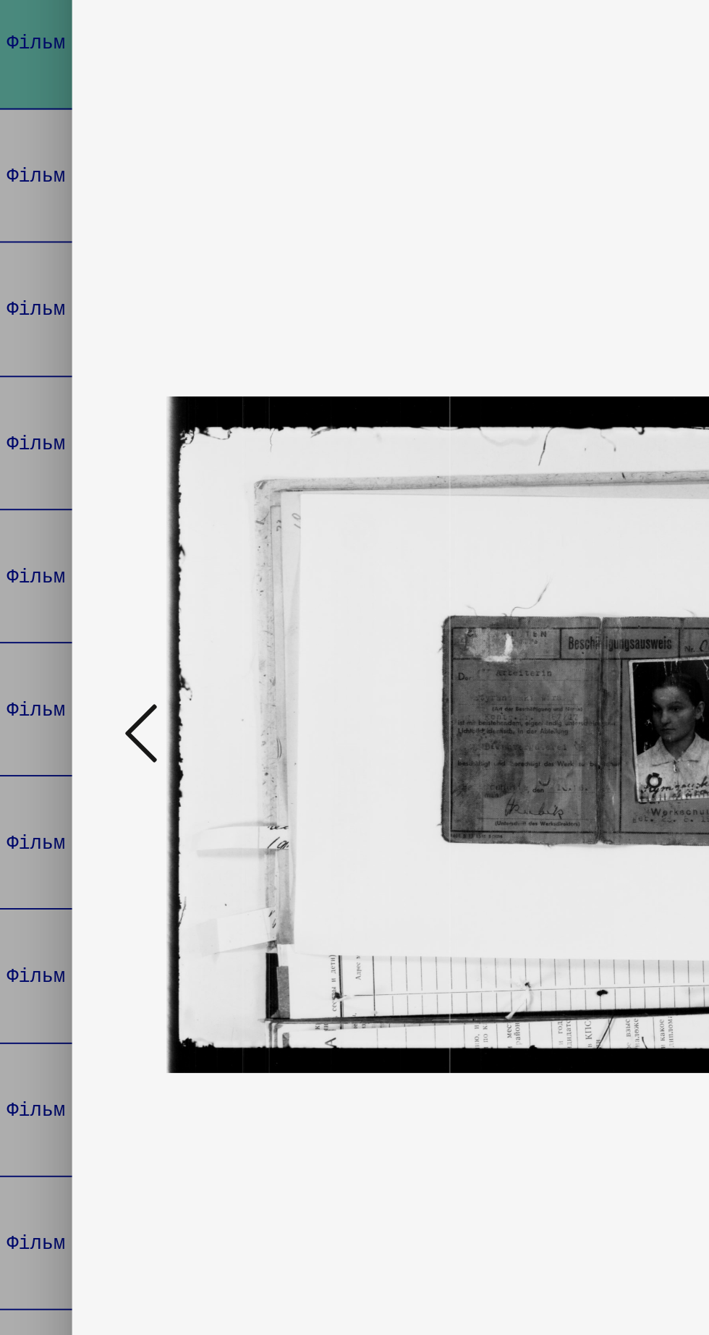
click at [106, 648] on icon at bounding box center [106, 630] width 17 height 35
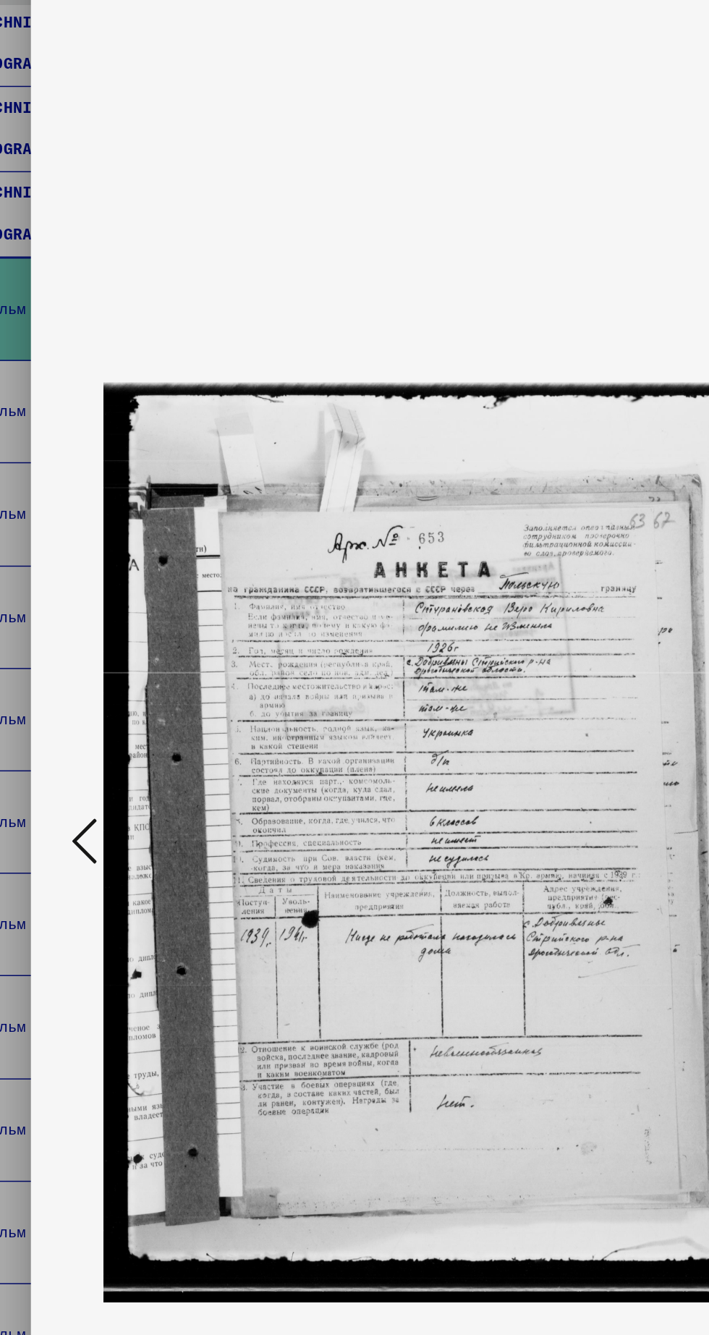
click at [98, 652] on button at bounding box center [107, 631] width 26 height 41
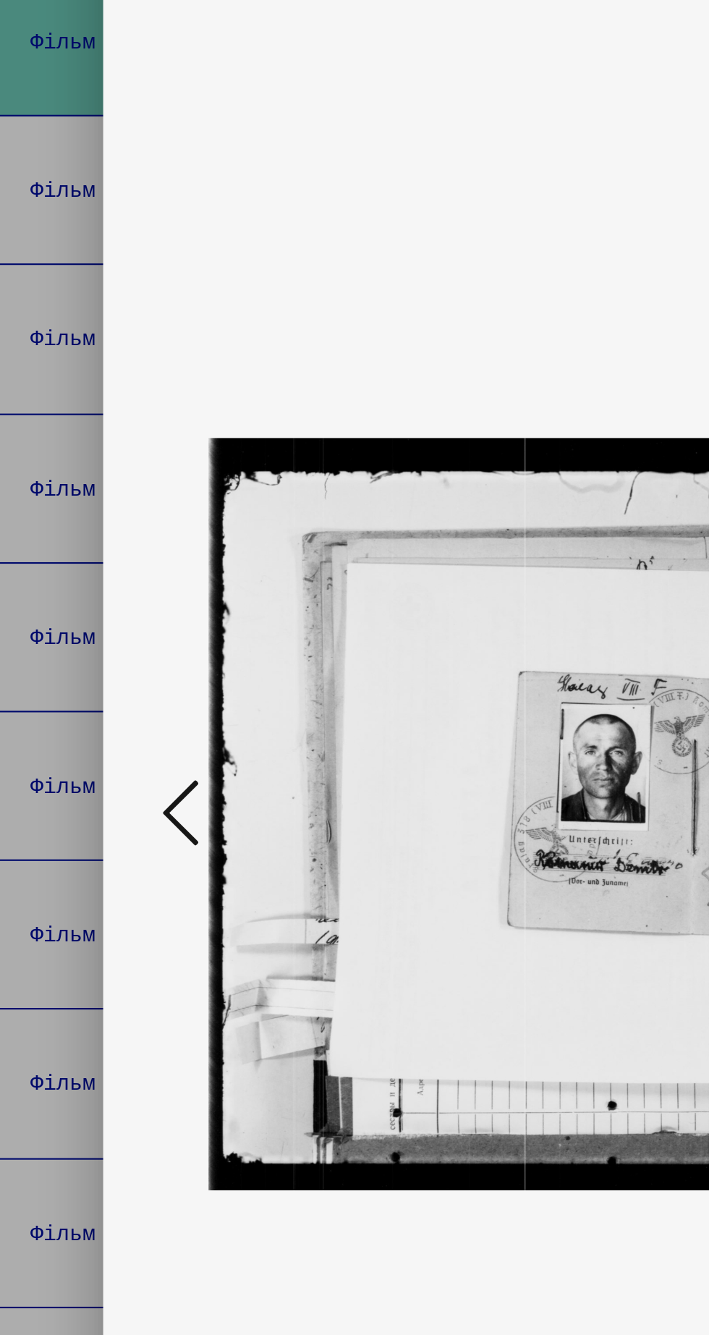
click at [107, 648] on icon at bounding box center [106, 630] width 17 height 35
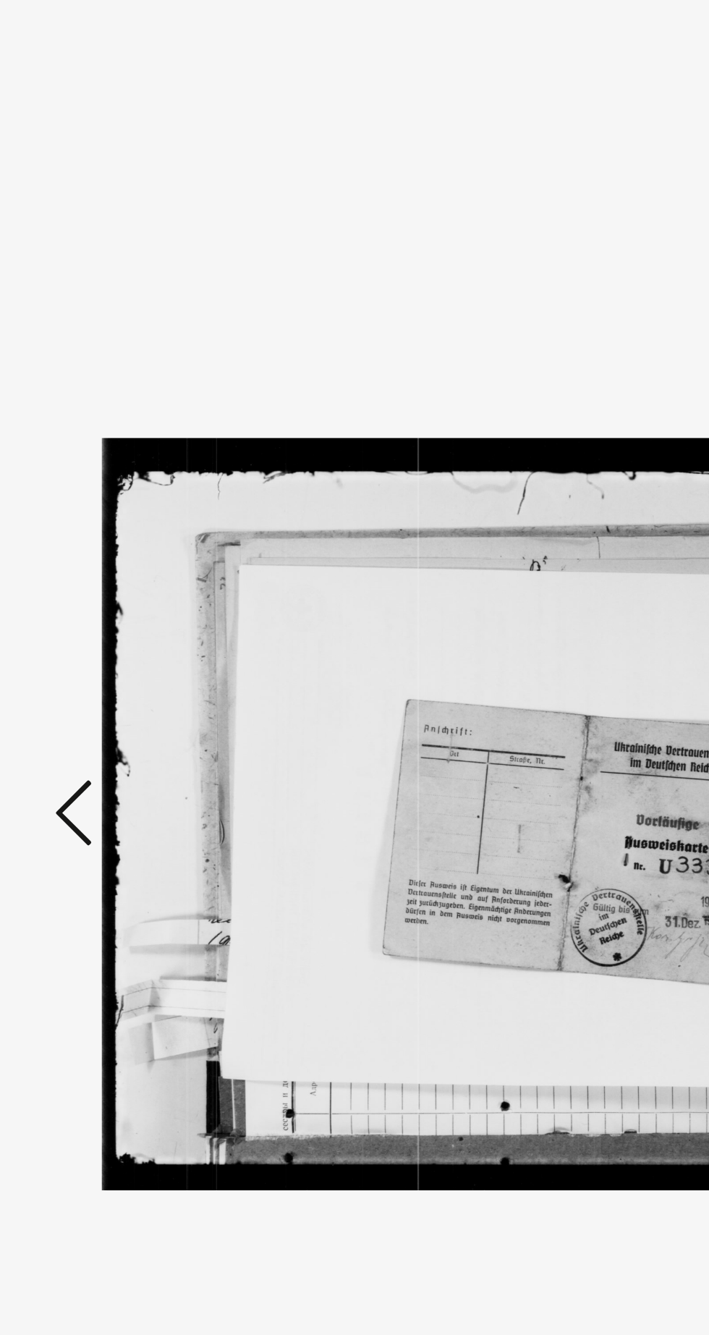
click at [104, 648] on icon at bounding box center [106, 630] width 17 height 35
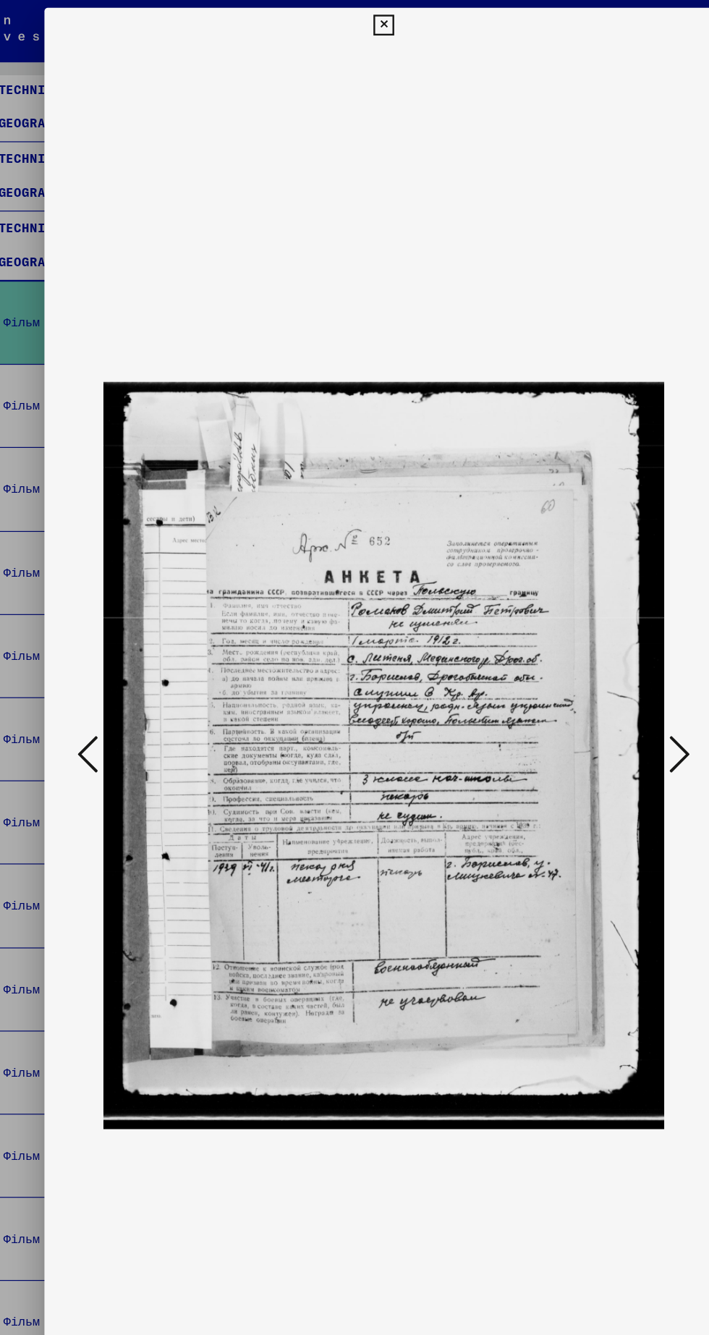
click at [124, 684] on img at bounding box center [354, 630] width 469 height 1191
click at [102, 648] on icon at bounding box center [106, 630] width 17 height 35
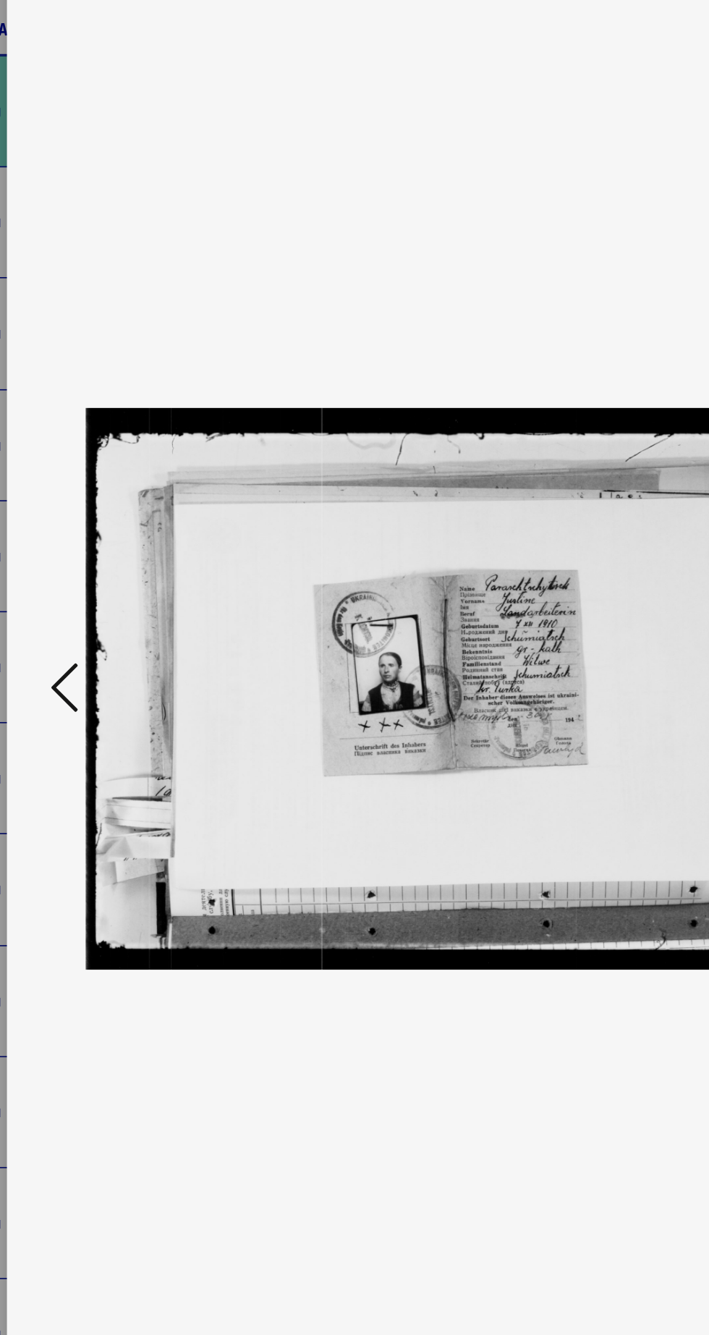
click at [114, 648] on icon at bounding box center [106, 630] width 17 height 35
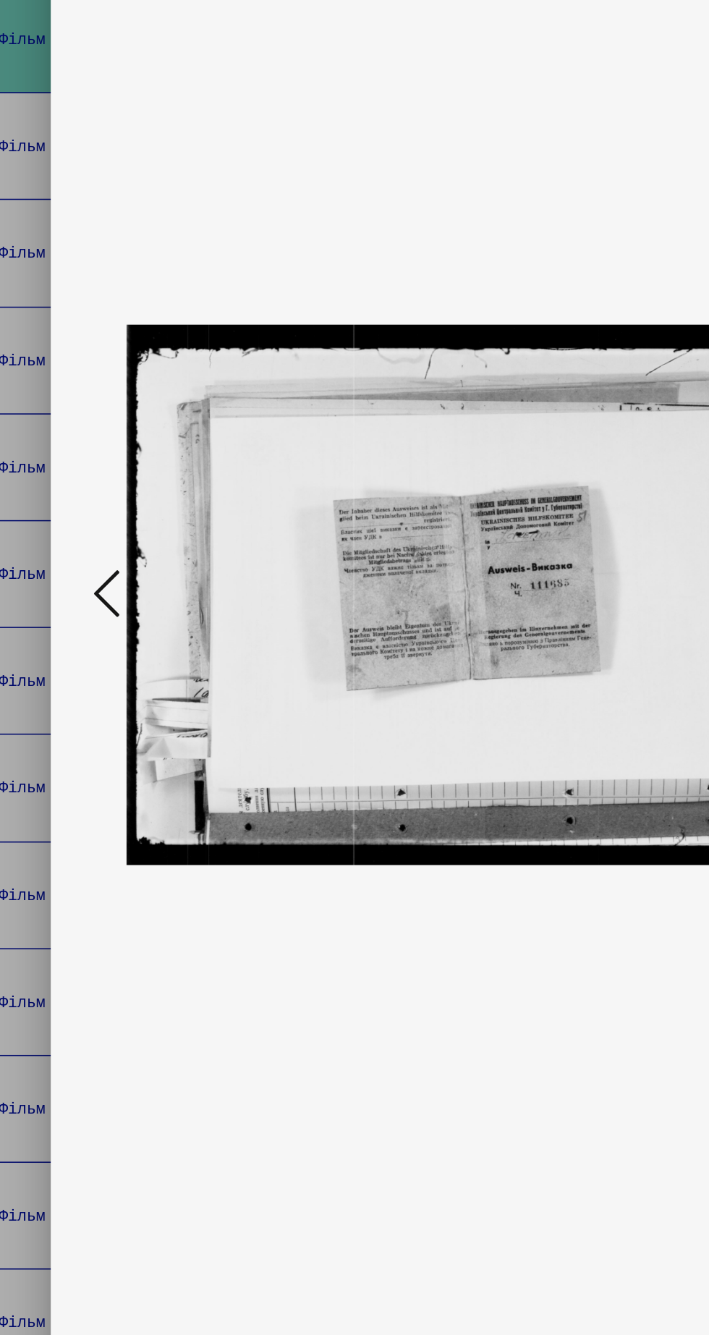
click at [109, 633] on icon at bounding box center [106, 630] width 17 height 35
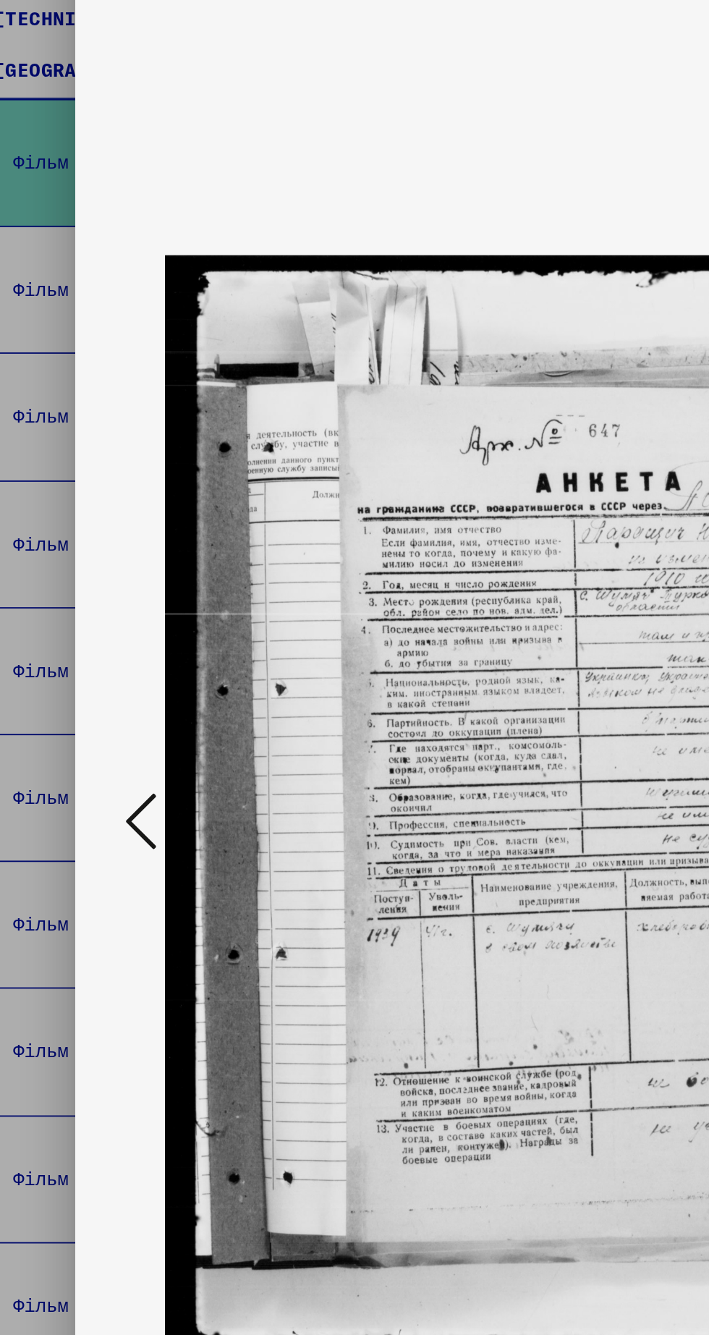
click at [110, 640] on icon at bounding box center [106, 630] width 17 height 35
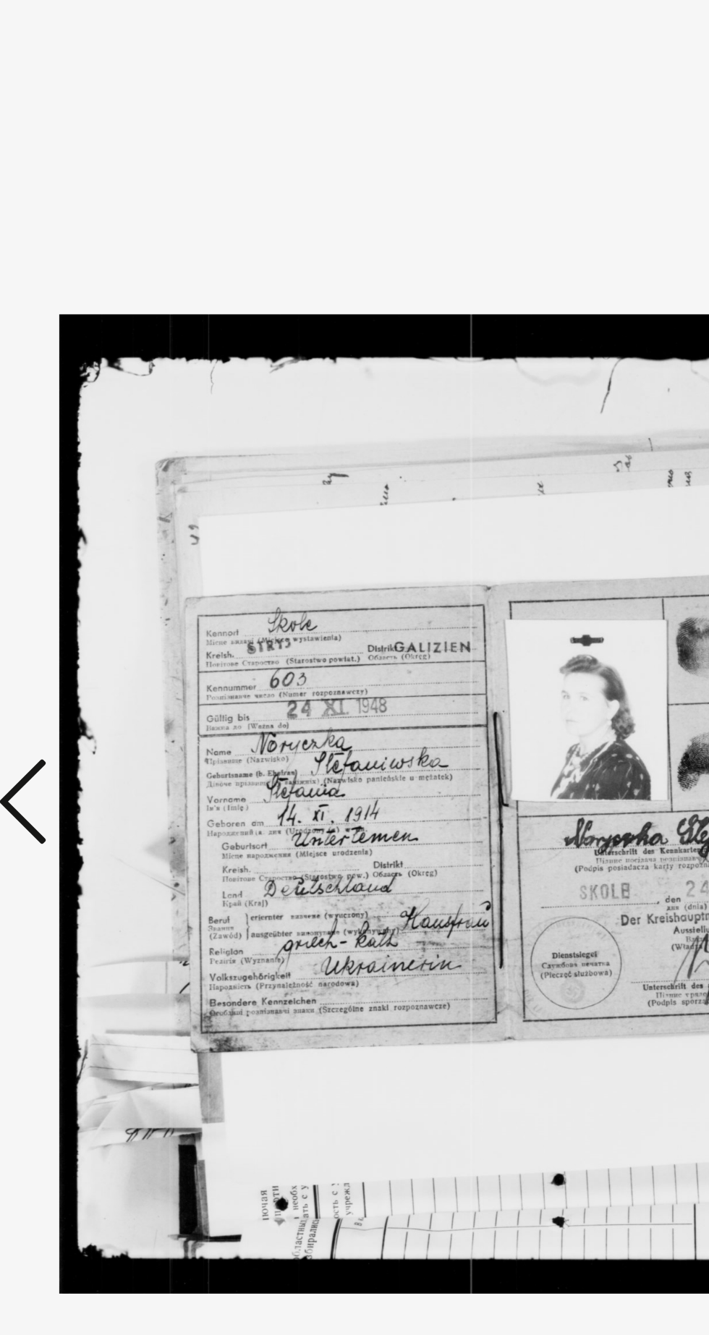
click at [106, 635] on icon at bounding box center [106, 630] width 17 height 35
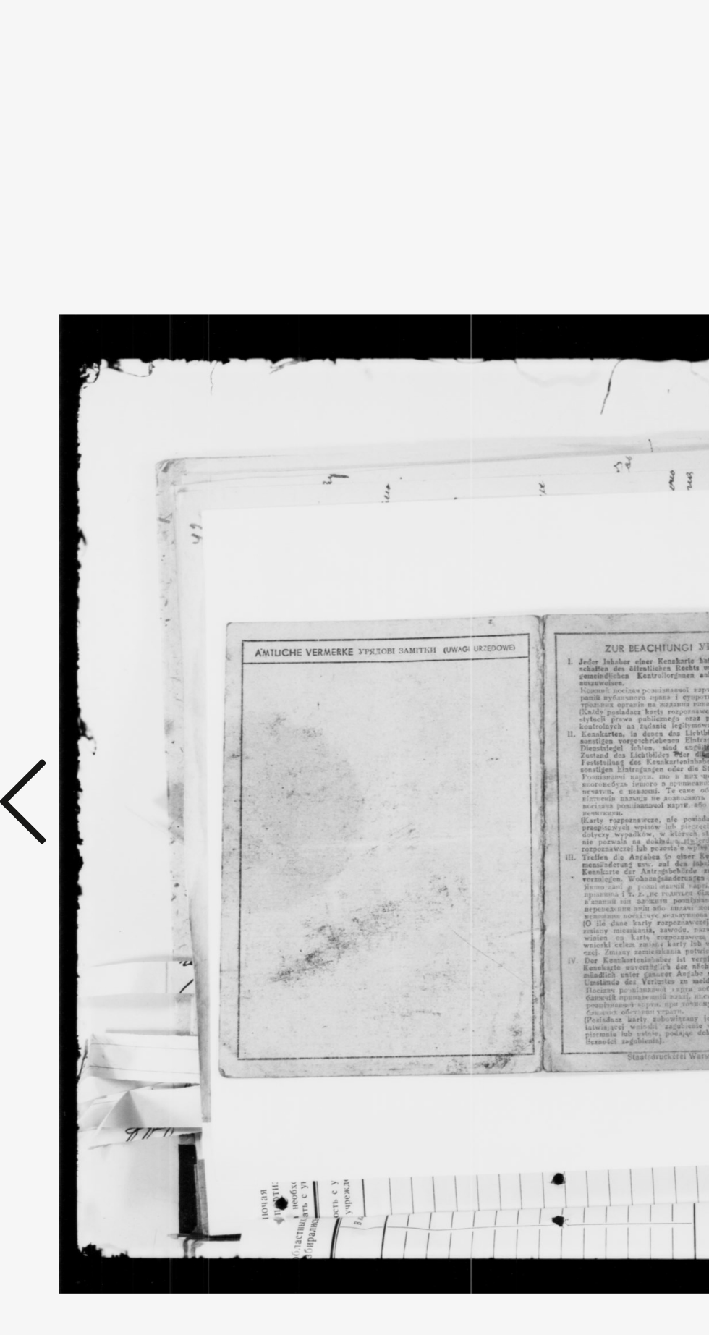
click at [111, 636] on icon at bounding box center [106, 630] width 17 height 35
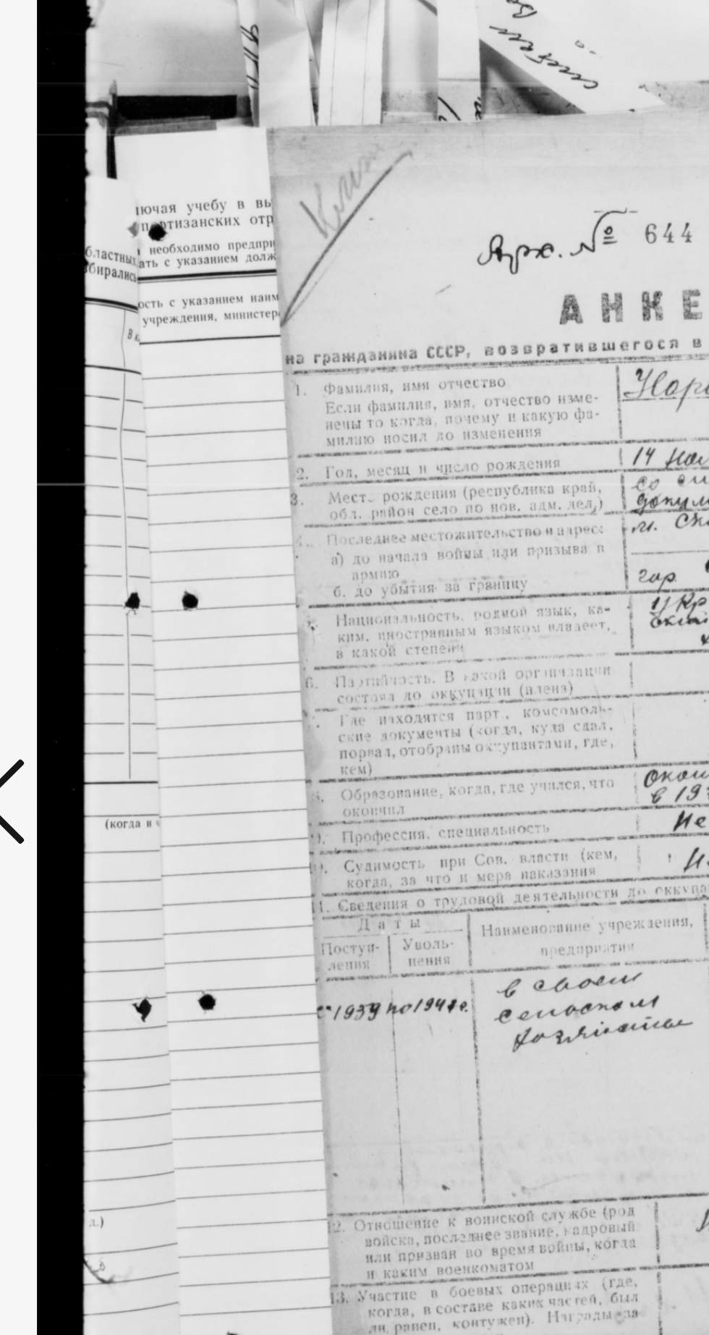
click at [113, 636] on icon at bounding box center [106, 630] width 17 height 35
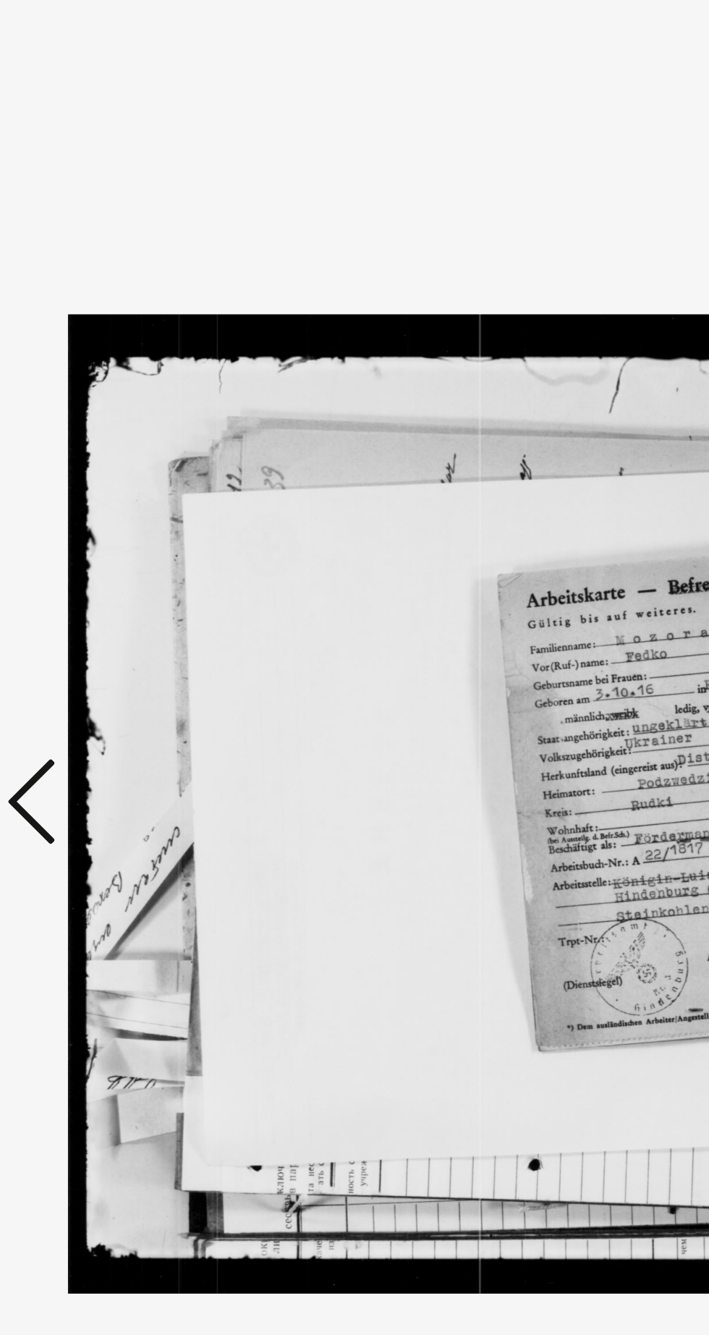
click at [104, 636] on icon at bounding box center [106, 630] width 17 height 35
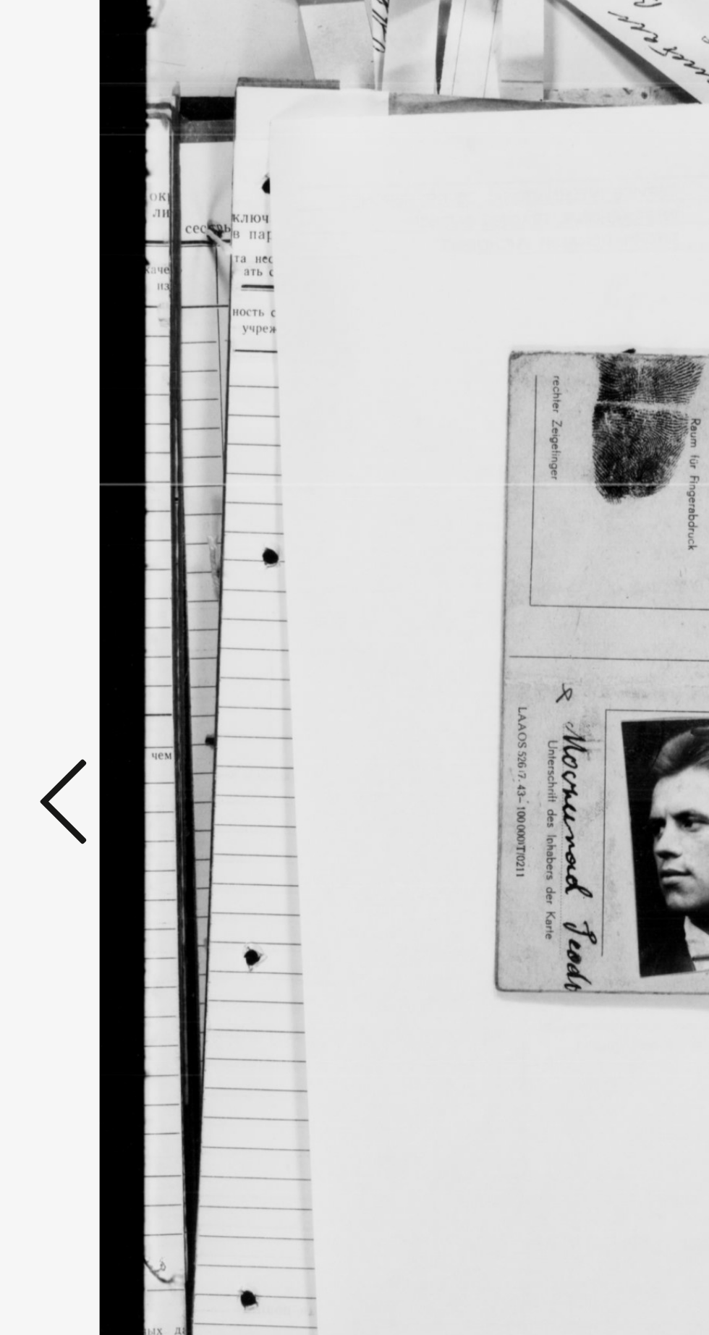
click at [108, 633] on icon at bounding box center [106, 630] width 17 height 35
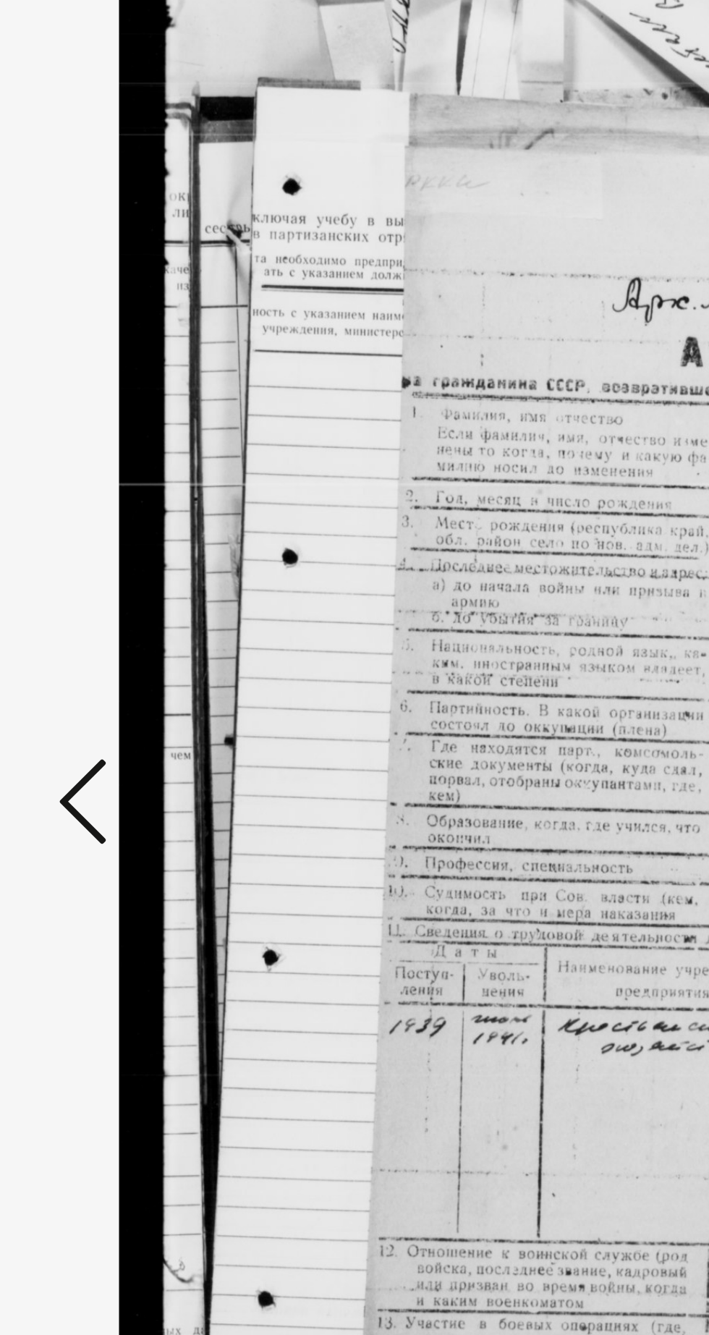
click at [111, 636] on icon at bounding box center [106, 630] width 17 height 35
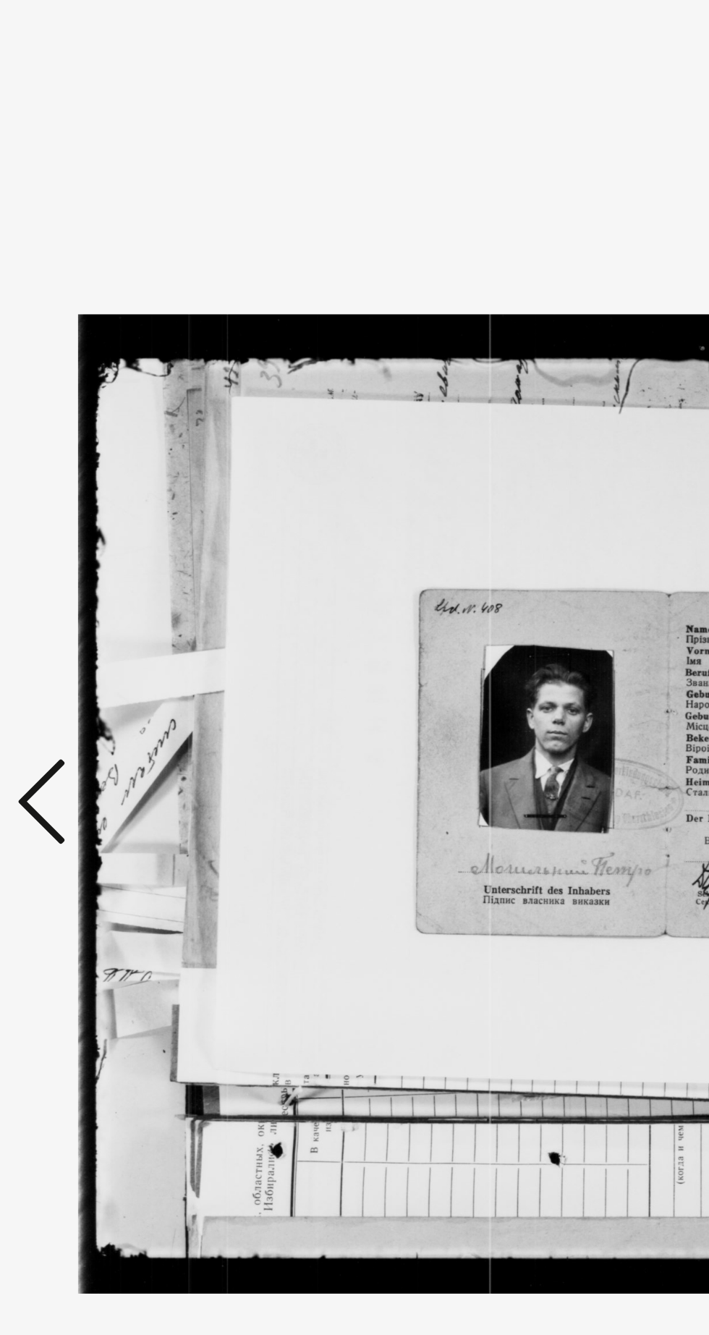
click at [108, 636] on icon at bounding box center [106, 630] width 17 height 35
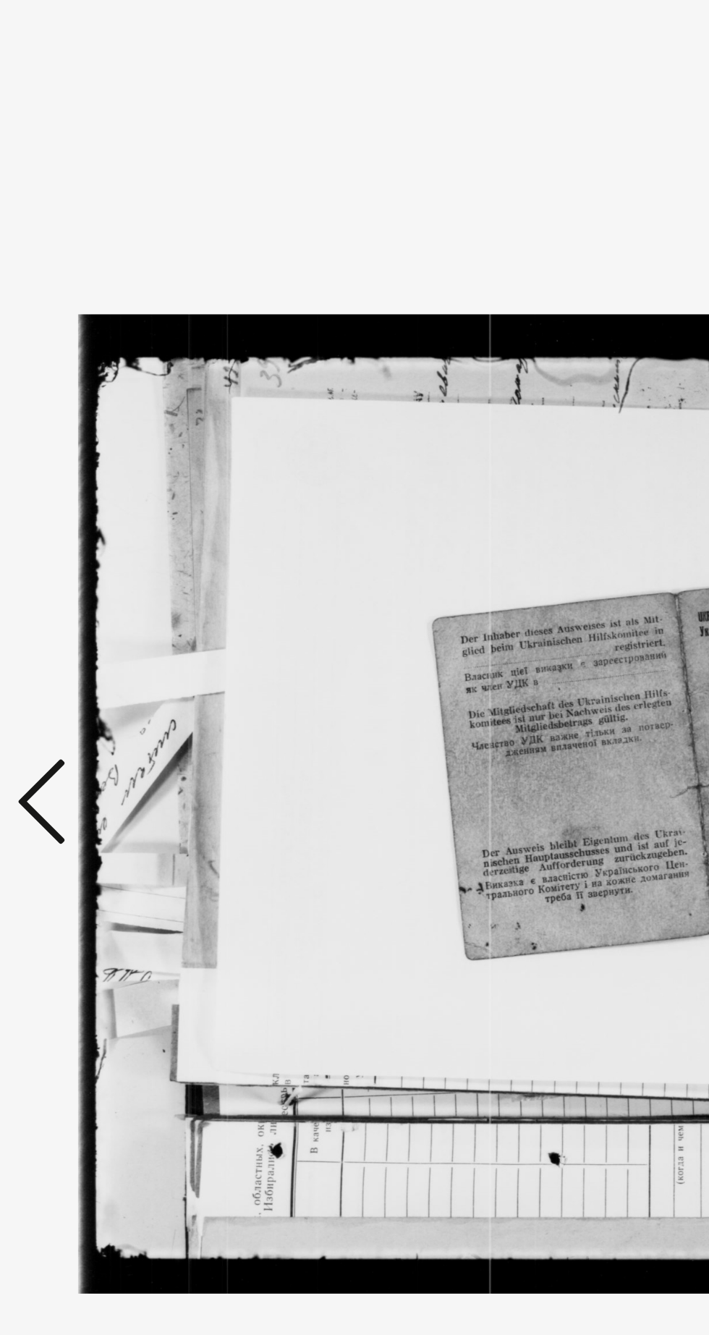
click at [108, 636] on icon at bounding box center [106, 630] width 17 height 35
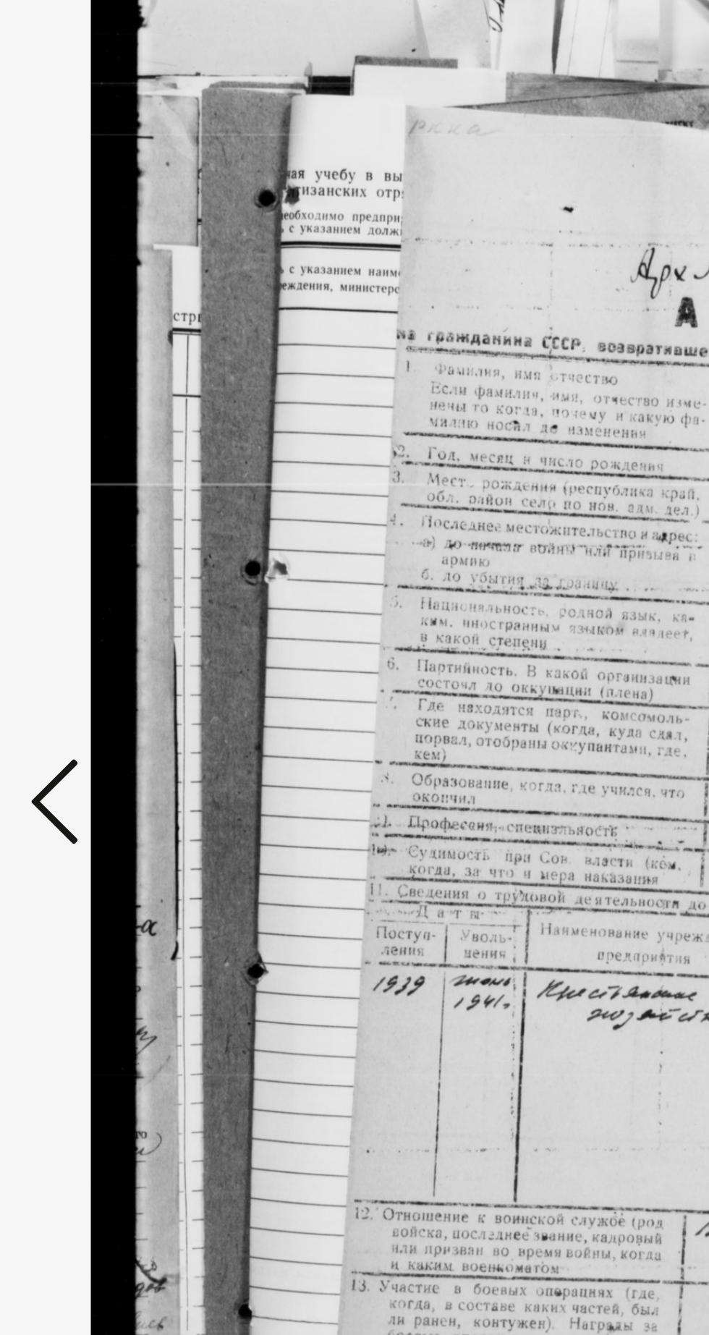
click at [104, 639] on icon at bounding box center [106, 630] width 17 height 35
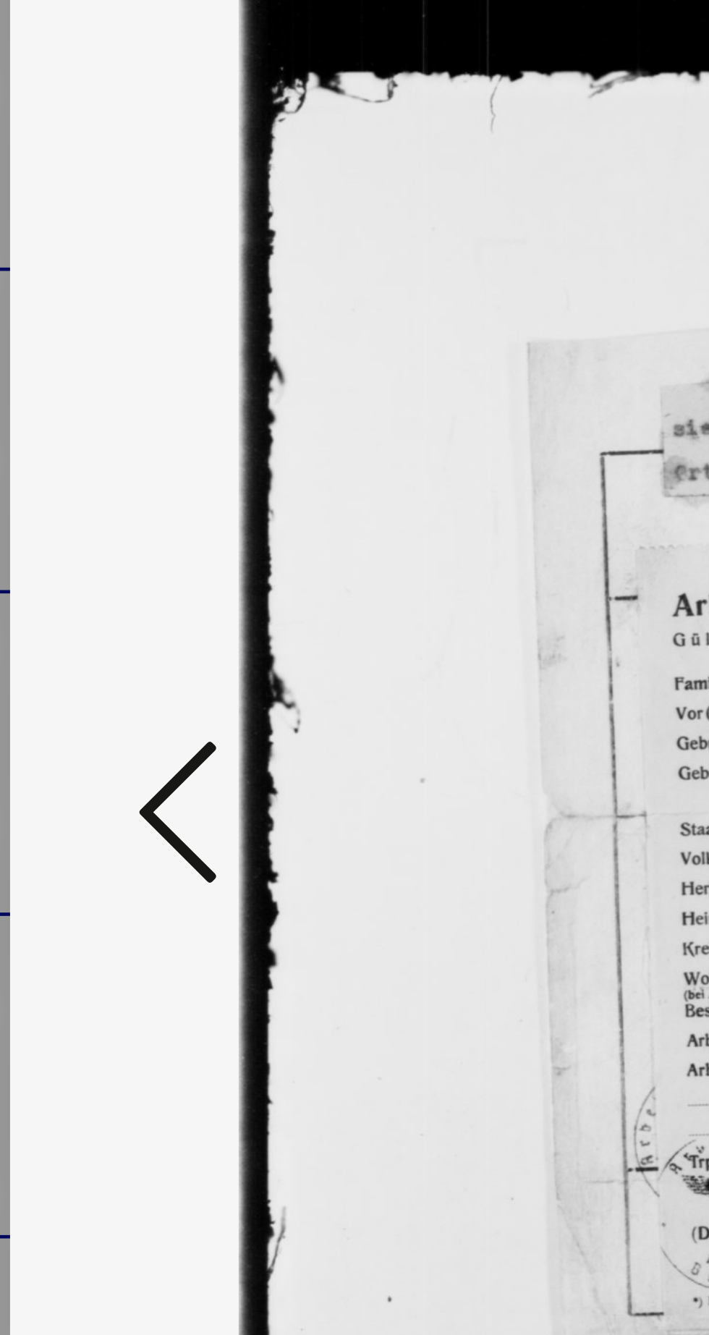
click at [109, 630] on icon at bounding box center [106, 630] width 17 height 35
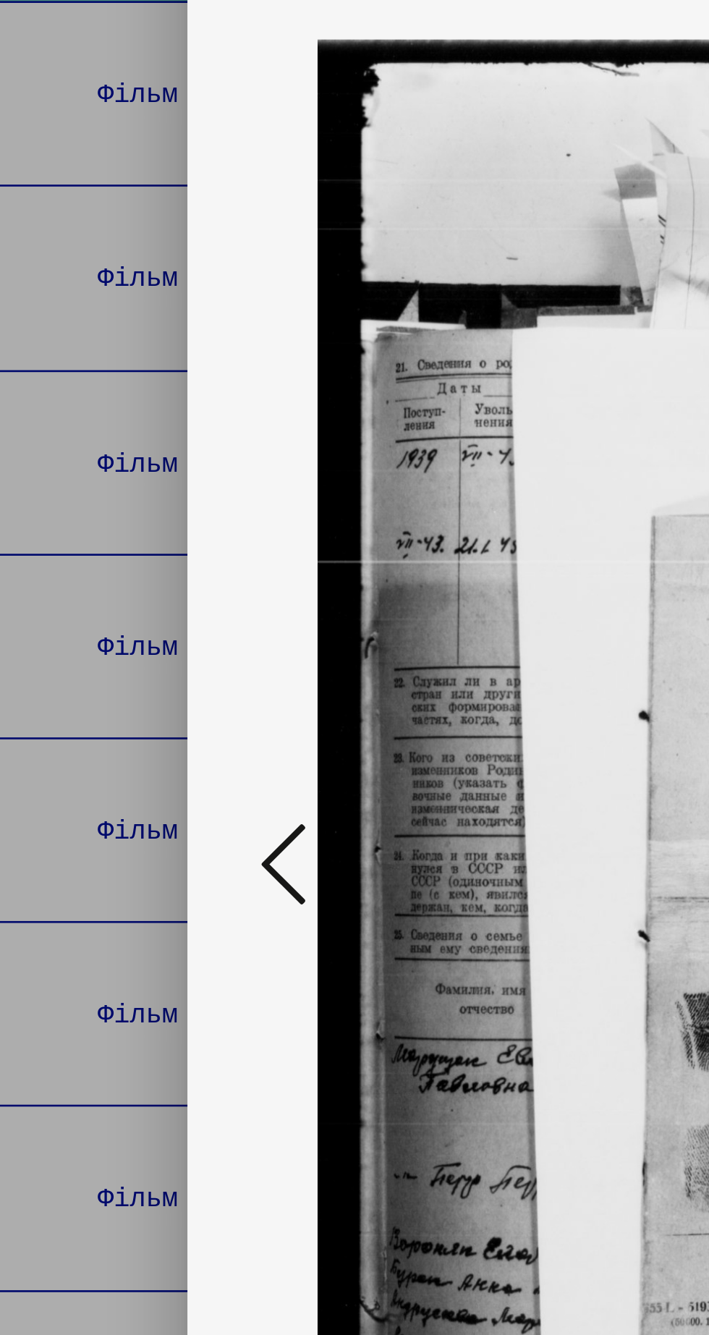
click at [107, 632] on icon at bounding box center [106, 630] width 17 height 35
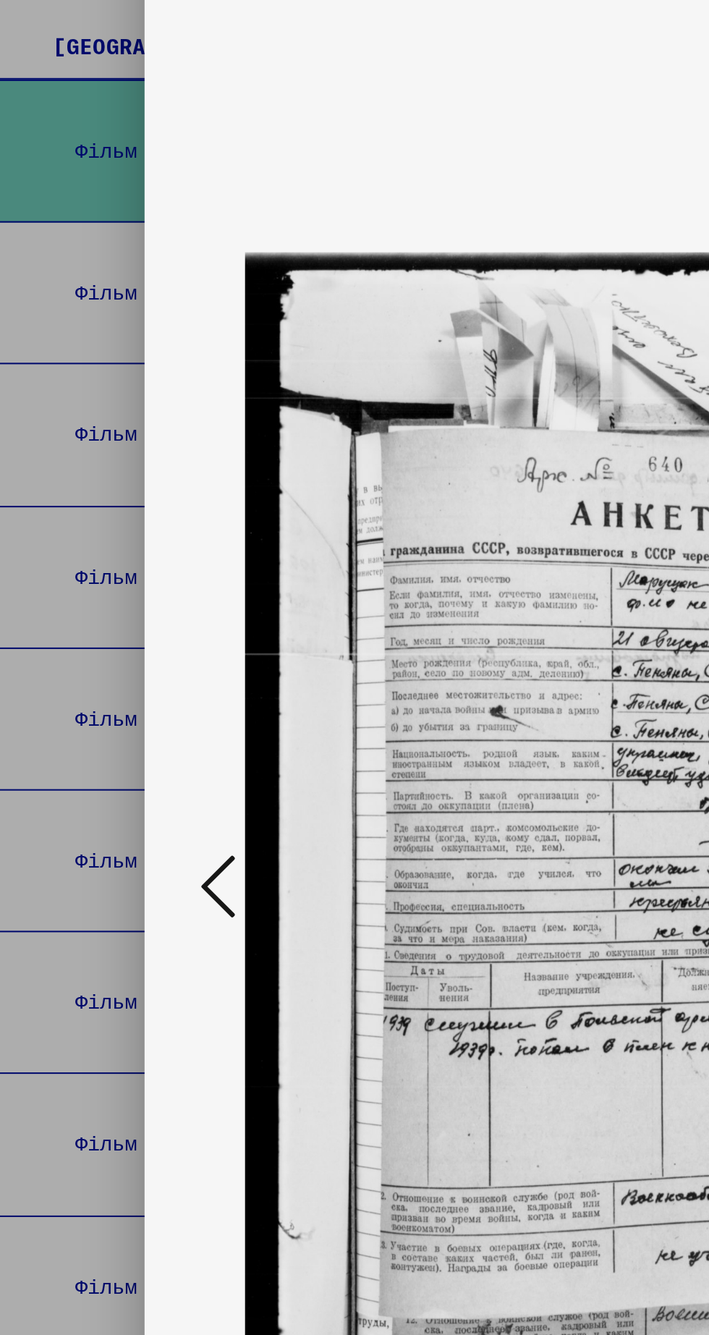
click at [110, 636] on icon at bounding box center [106, 630] width 17 height 35
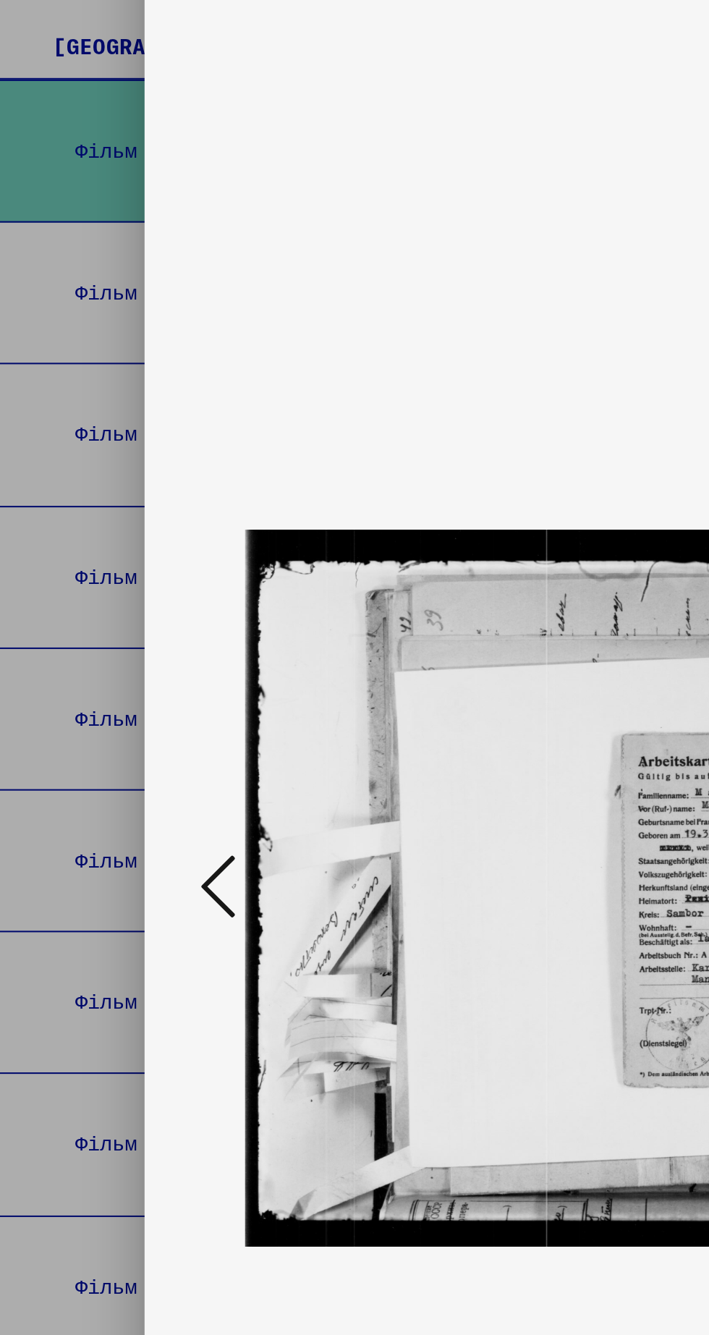
click at [114, 632] on icon at bounding box center [106, 630] width 17 height 35
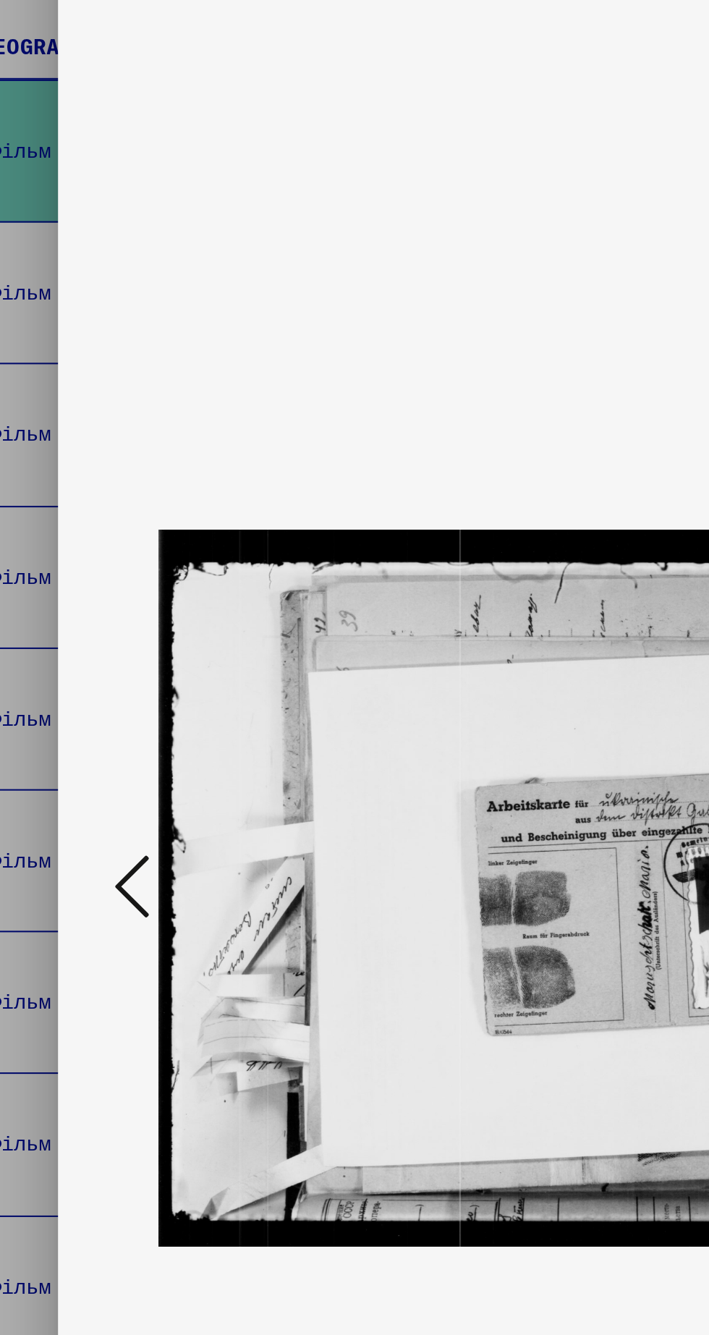
click at [110, 635] on icon at bounding box center [106, 630] width 17 height 35
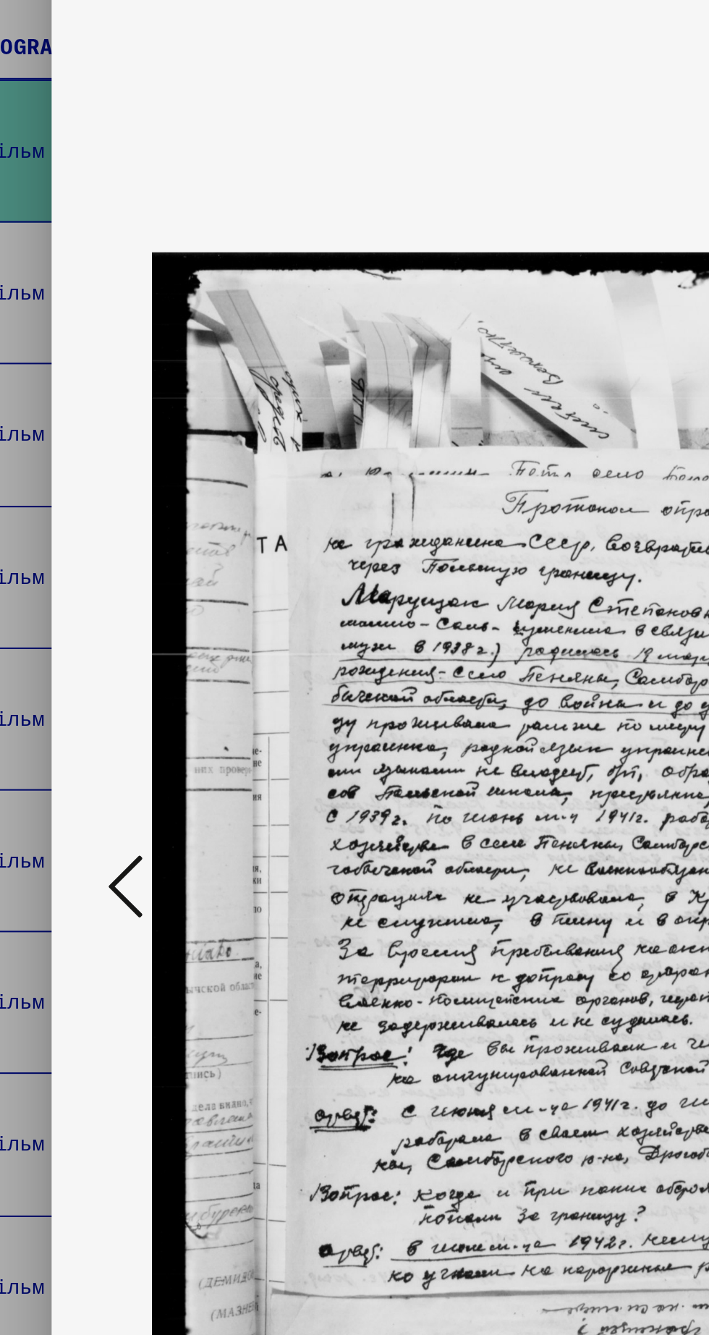
click at [114, 636] on icon at bounding box center [106, 630] width 17 height 35
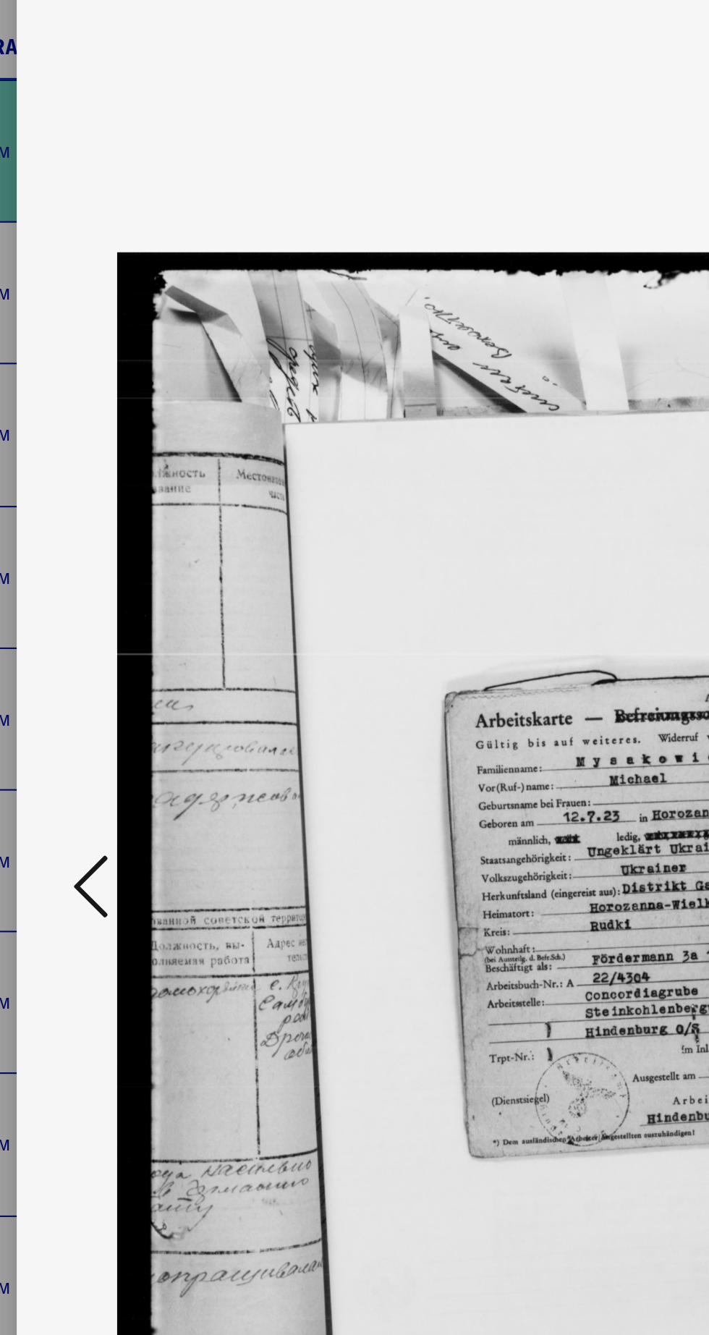
click at [111, 635] on icon at bounding box center [106, 630] width 17 height 35
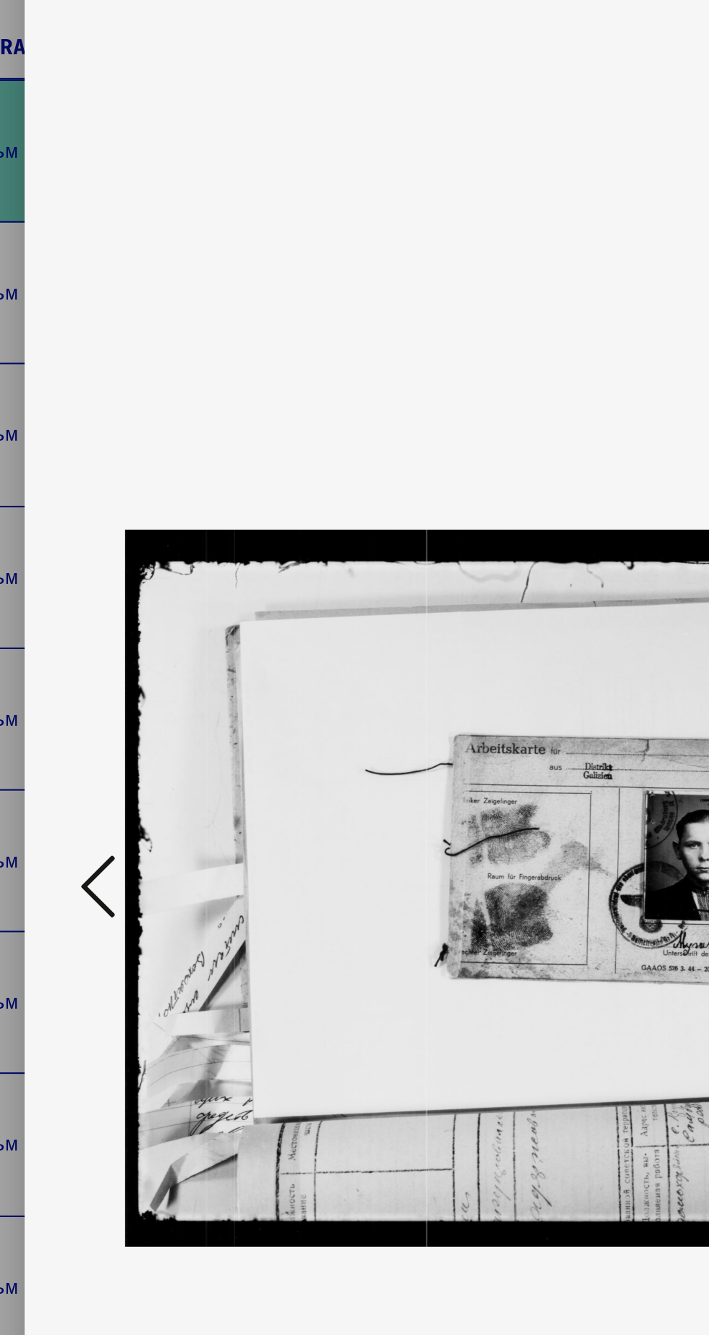
click at [113, 637] on icon at bounding box center [106, 630] width 17 height 35
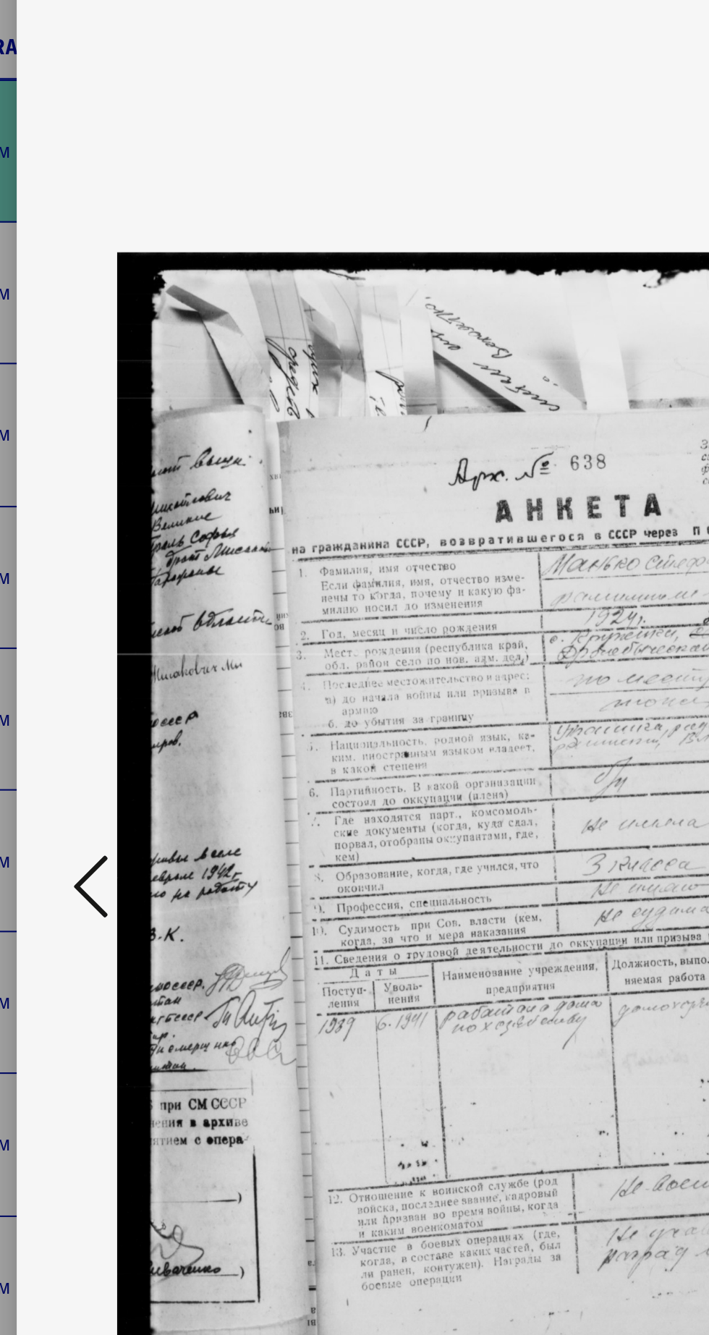
click at [101, 635] on icon at bounding box center [106, 630] width 17 height 35
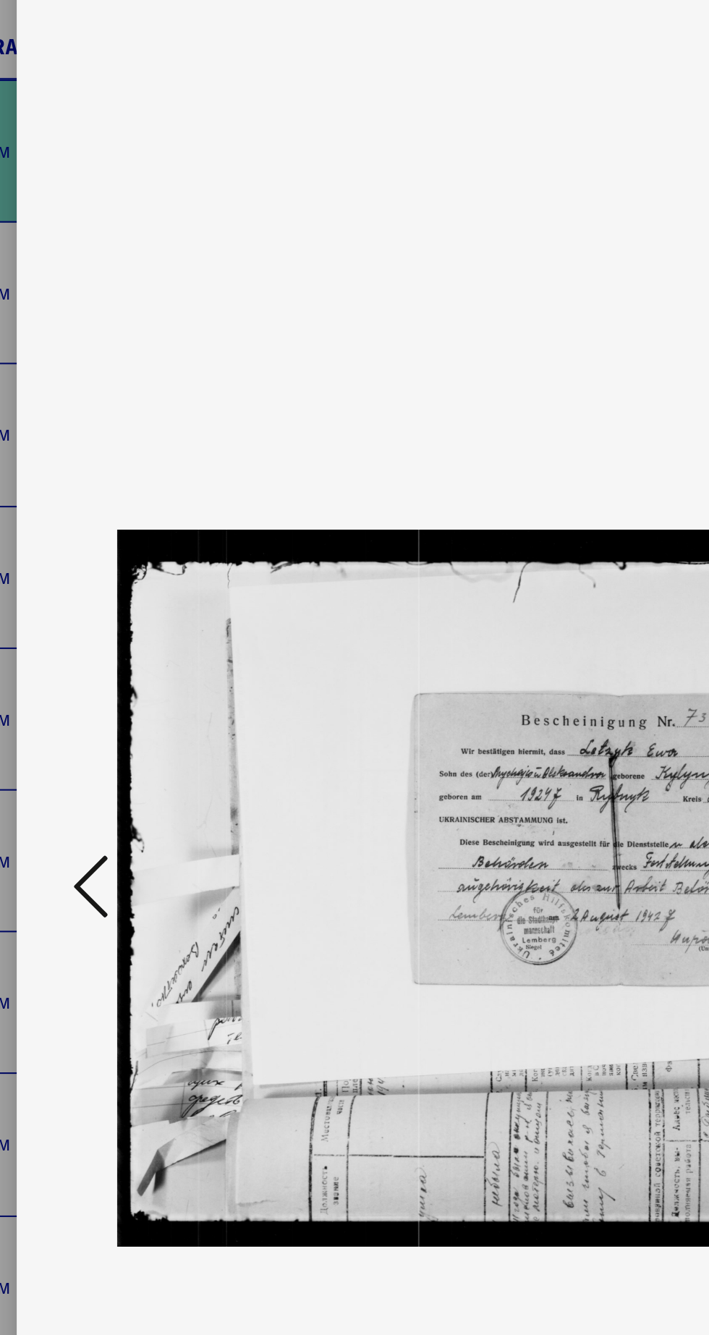
click at [110, 630] on icon at bounding box center [106, 630] width 17 height 35
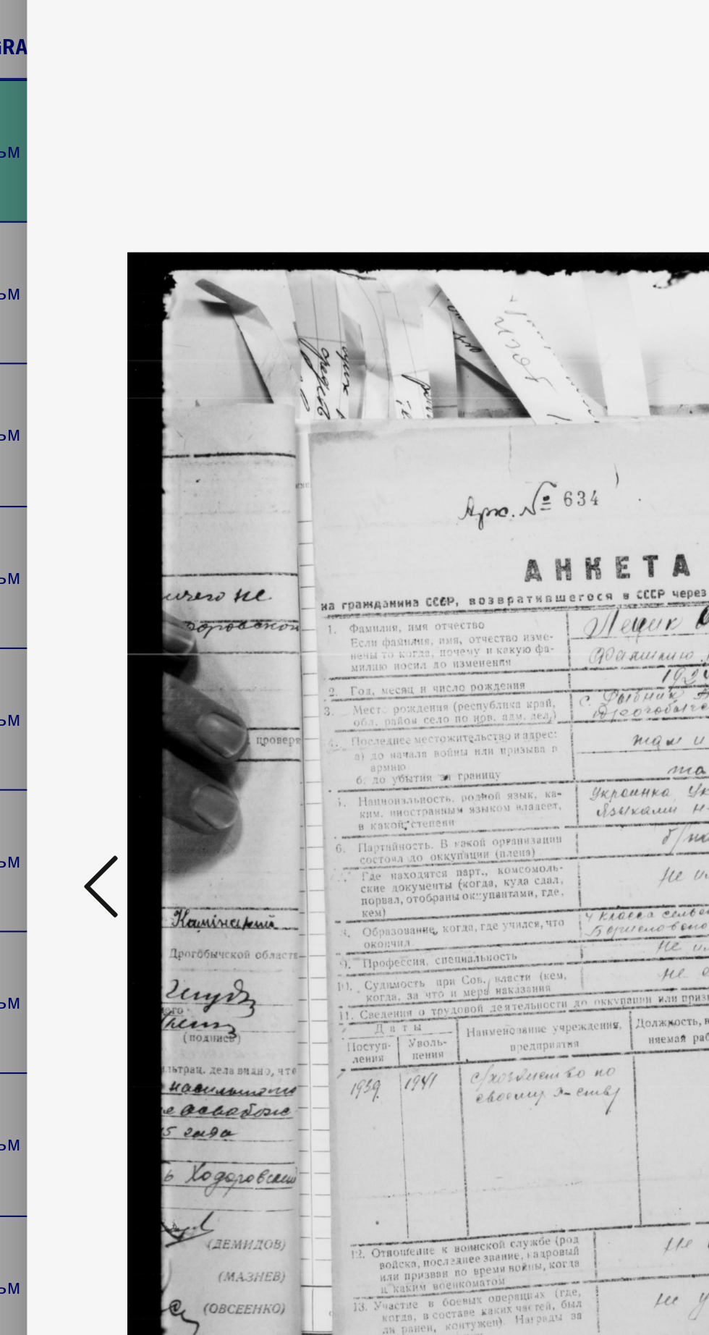
click at [116, 633] on button at bounding box center [107, 631] width 26 height 41
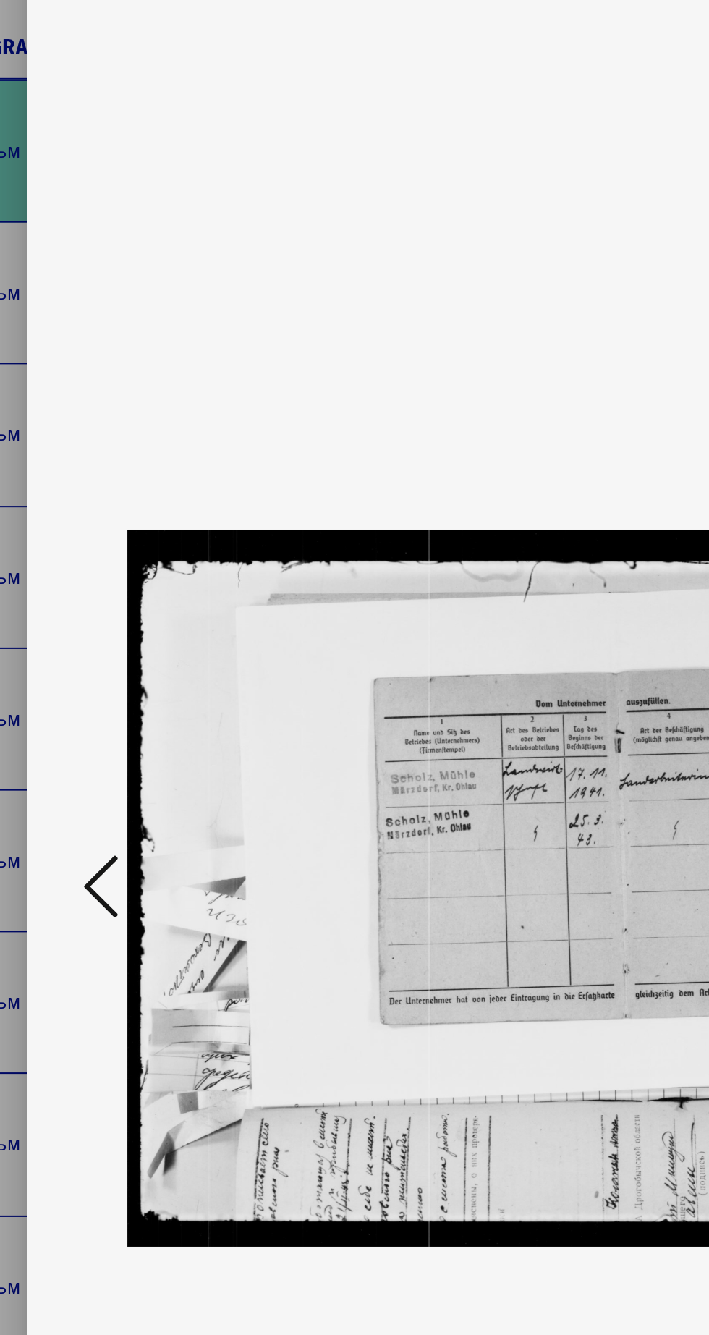
click at [113, 630] on icon at bounding box center [106, 630] width 17 height 35
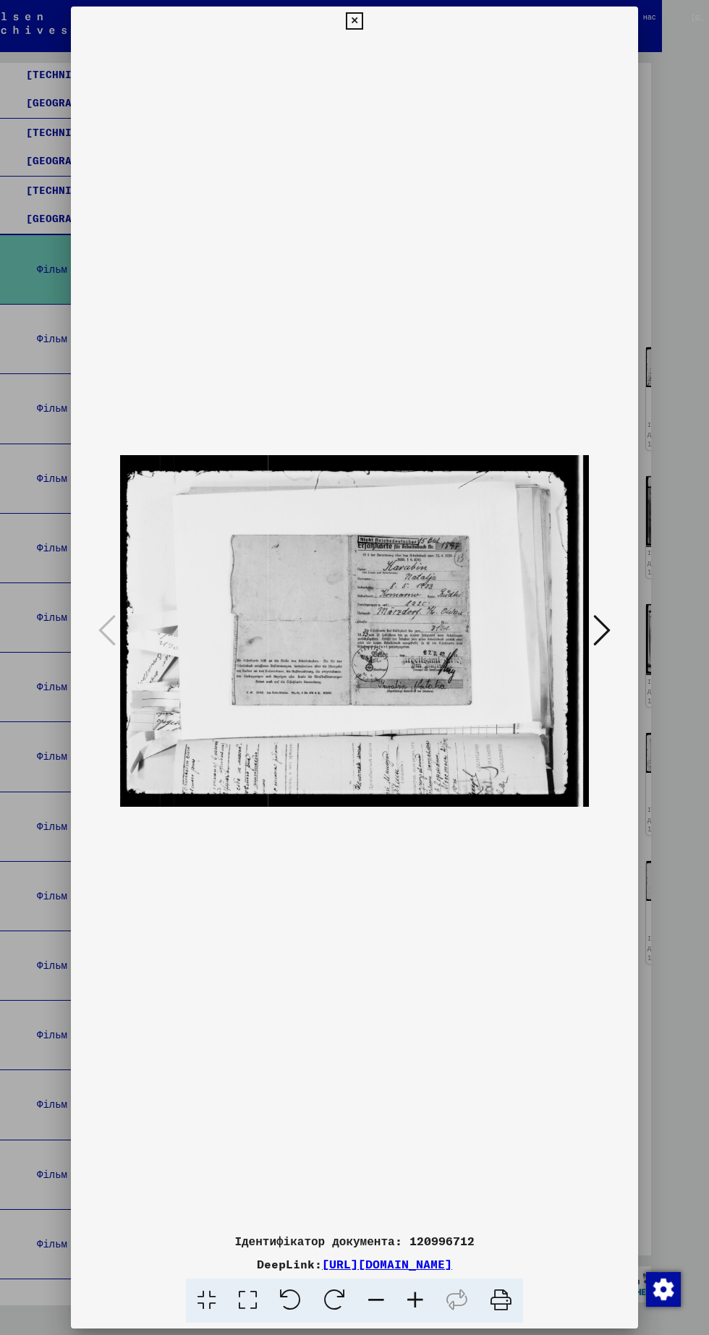
click at [355, 25] on icon at bounding box center [354, 20] width 17 height 17
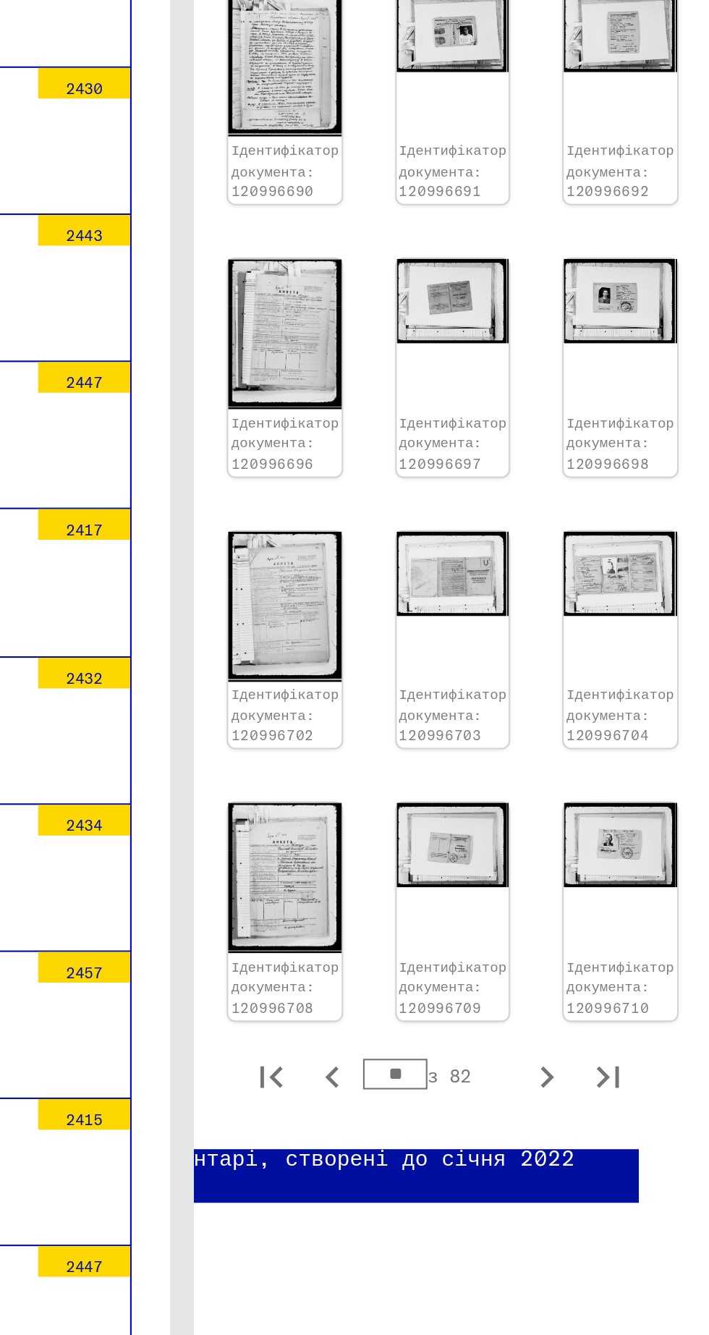
scroll to position [2, 99]
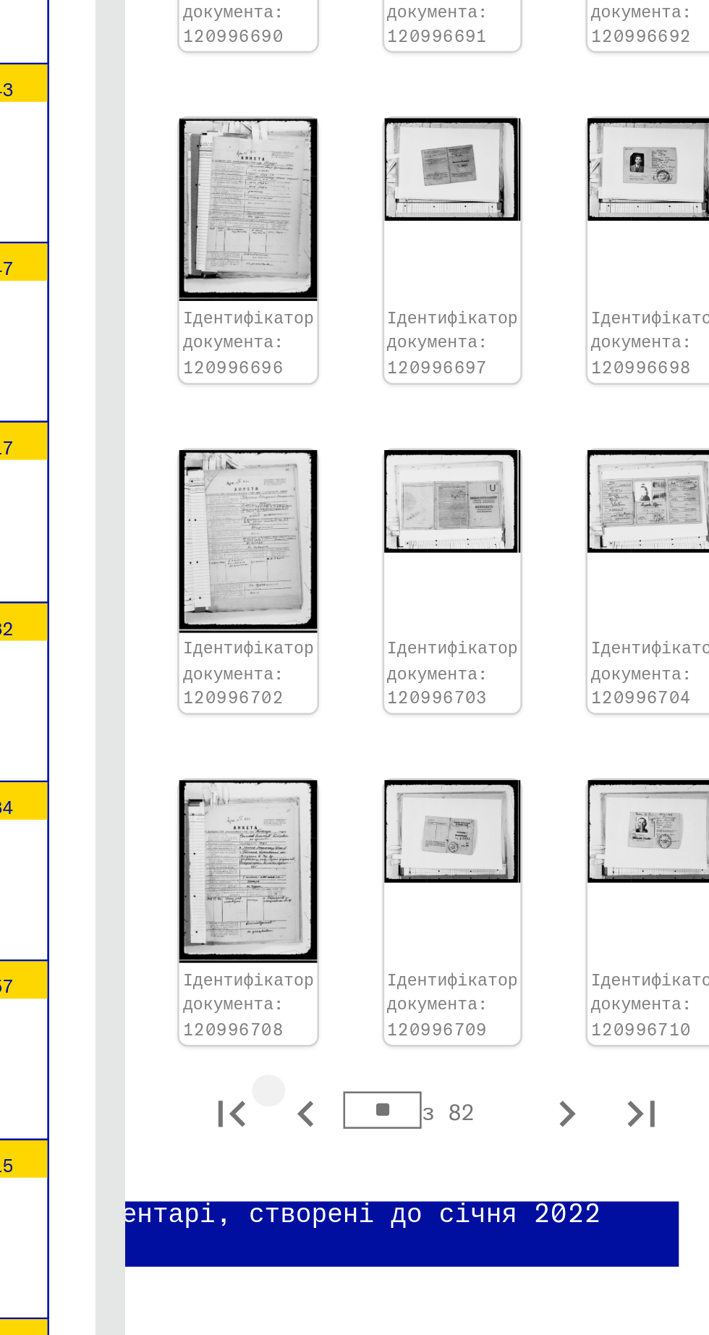
click at [385, 981] on icon "Попередня сторінка" at bounding box center [383, 991] width 20 height 20
type input "**"
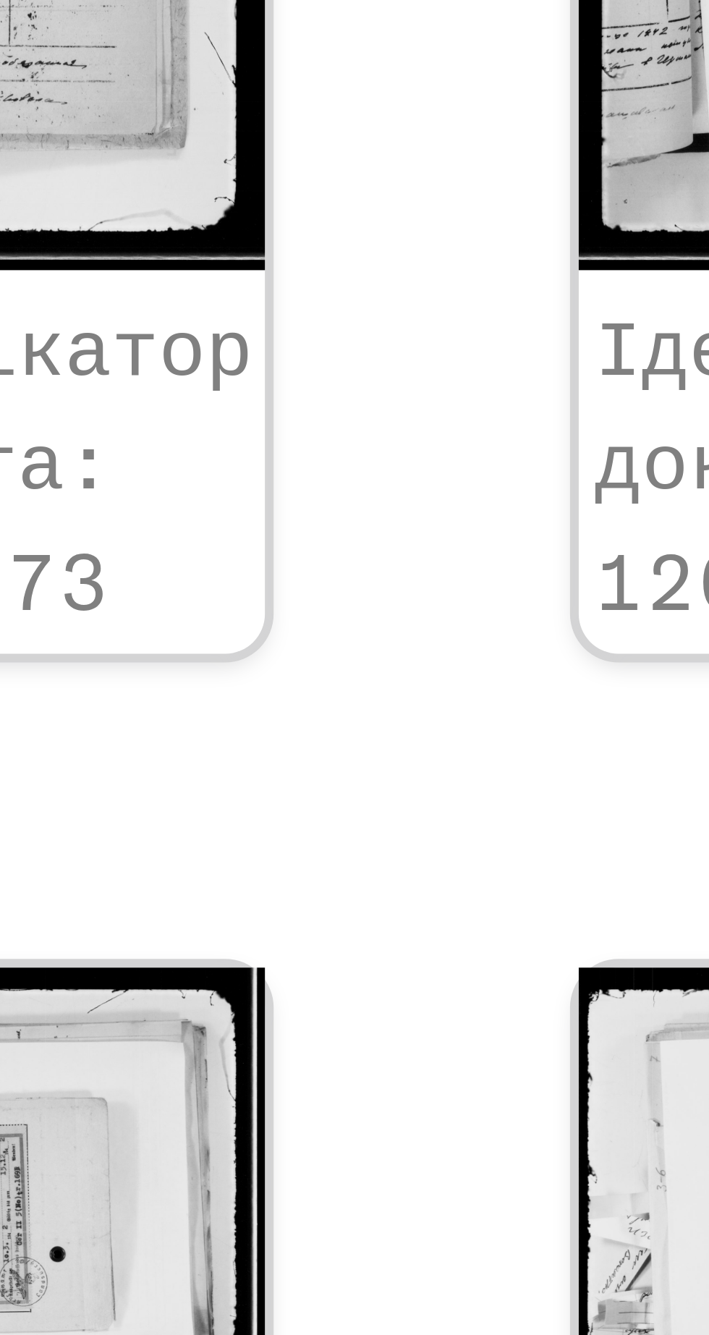
scroll to position [0, 104]
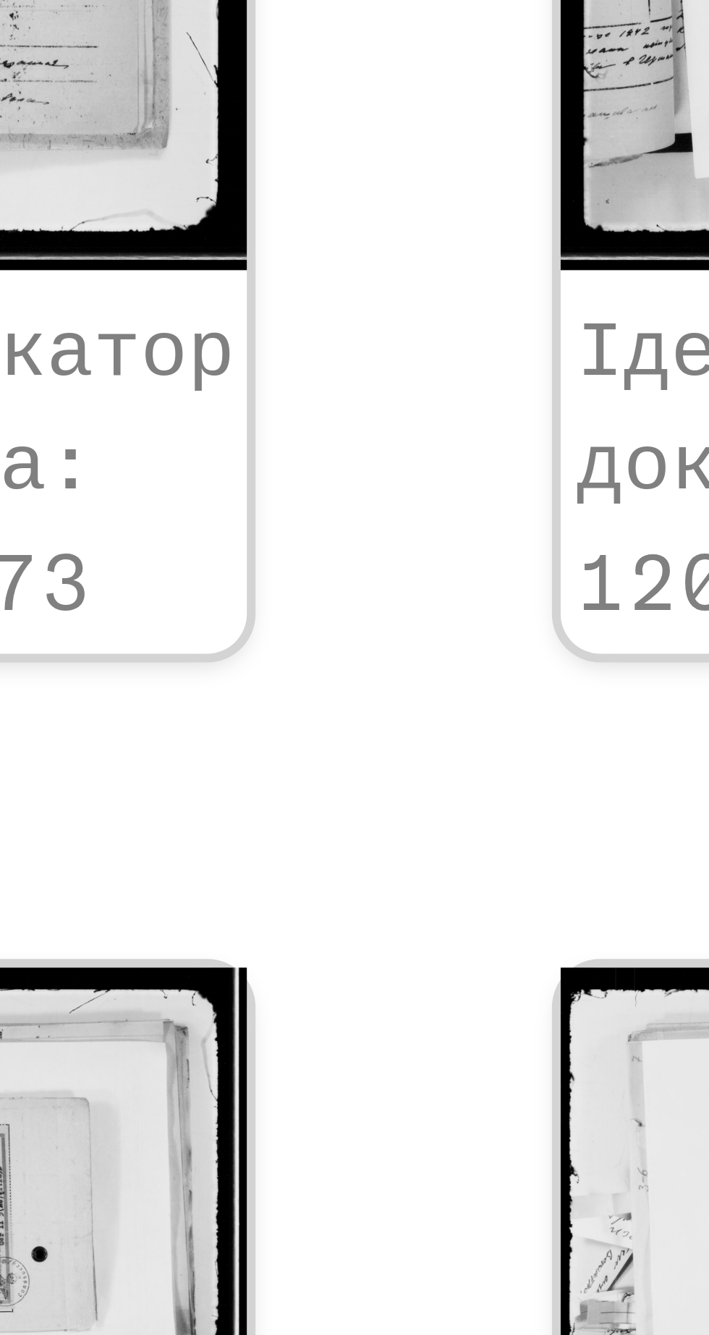
click at [488, 862] on img at bounding box center [514, 882] width 53 height 40
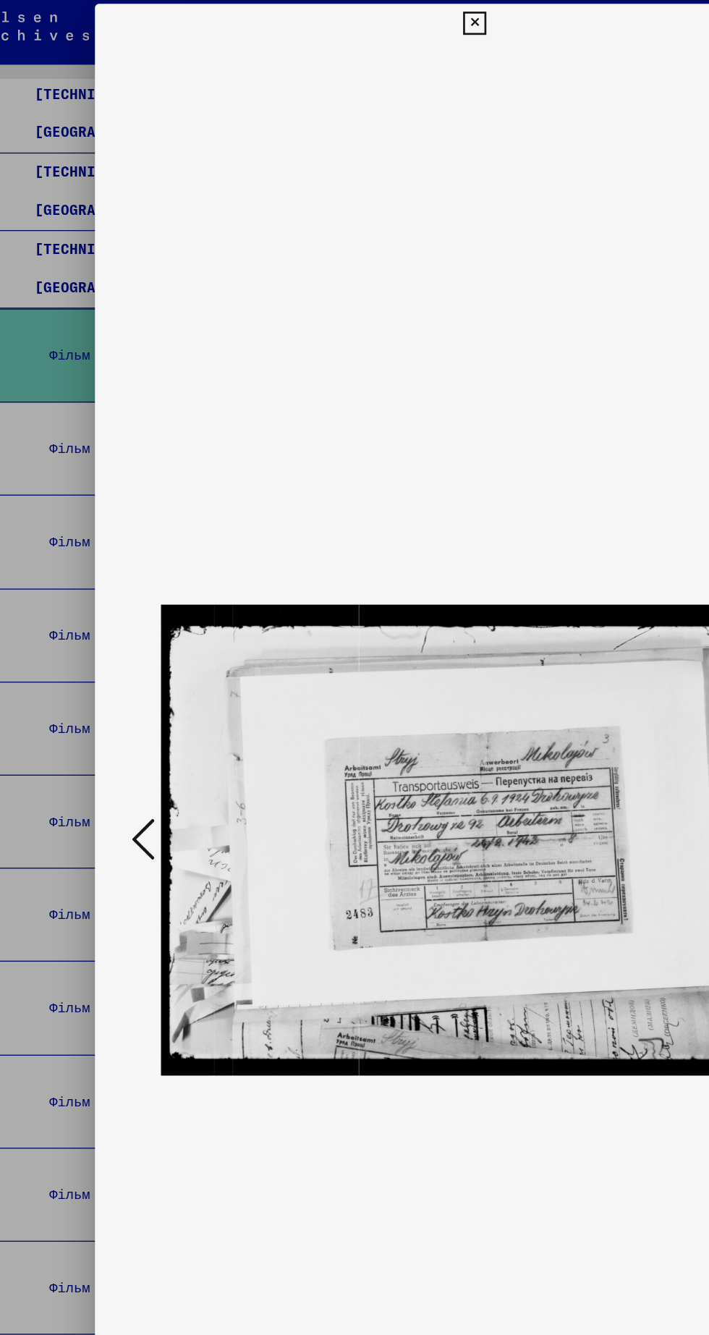
click at [108, 648] on icon at bounding box center [106, 630] width 17 height 35
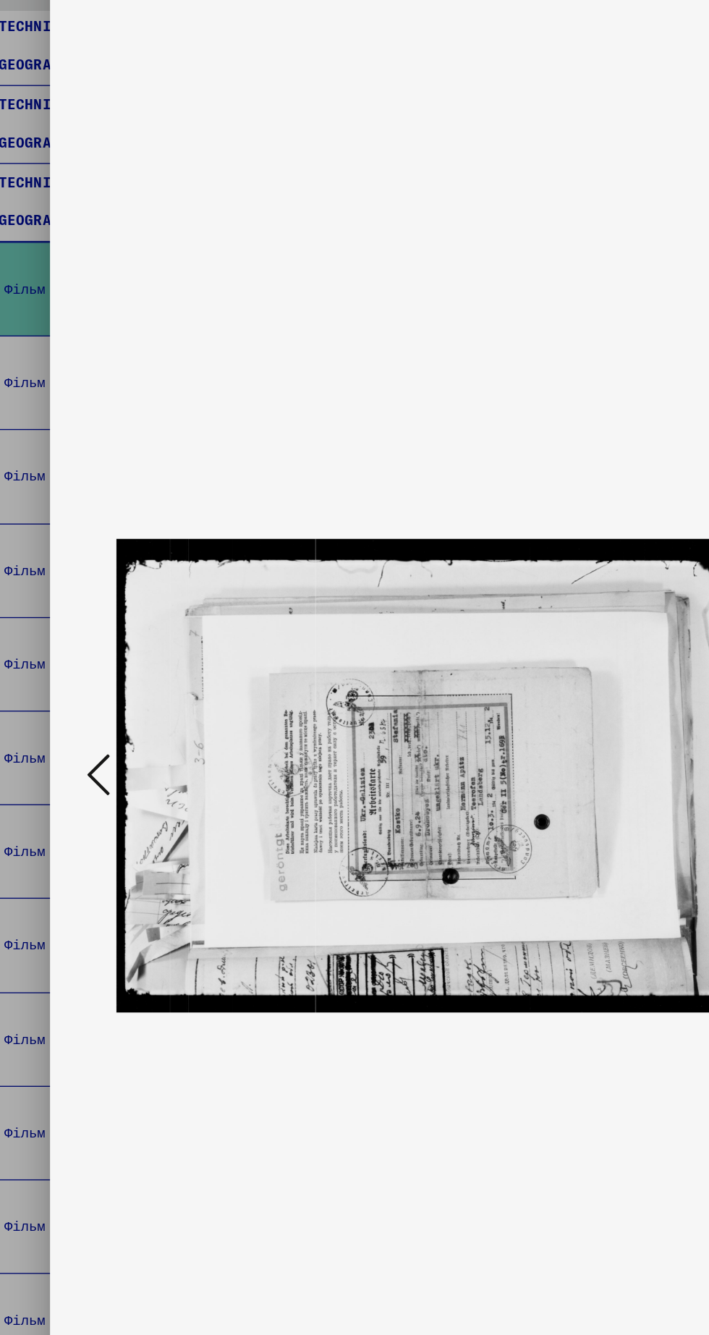
click at [112, 648] on icon at bounding box center [106, 630] width 17 height 35
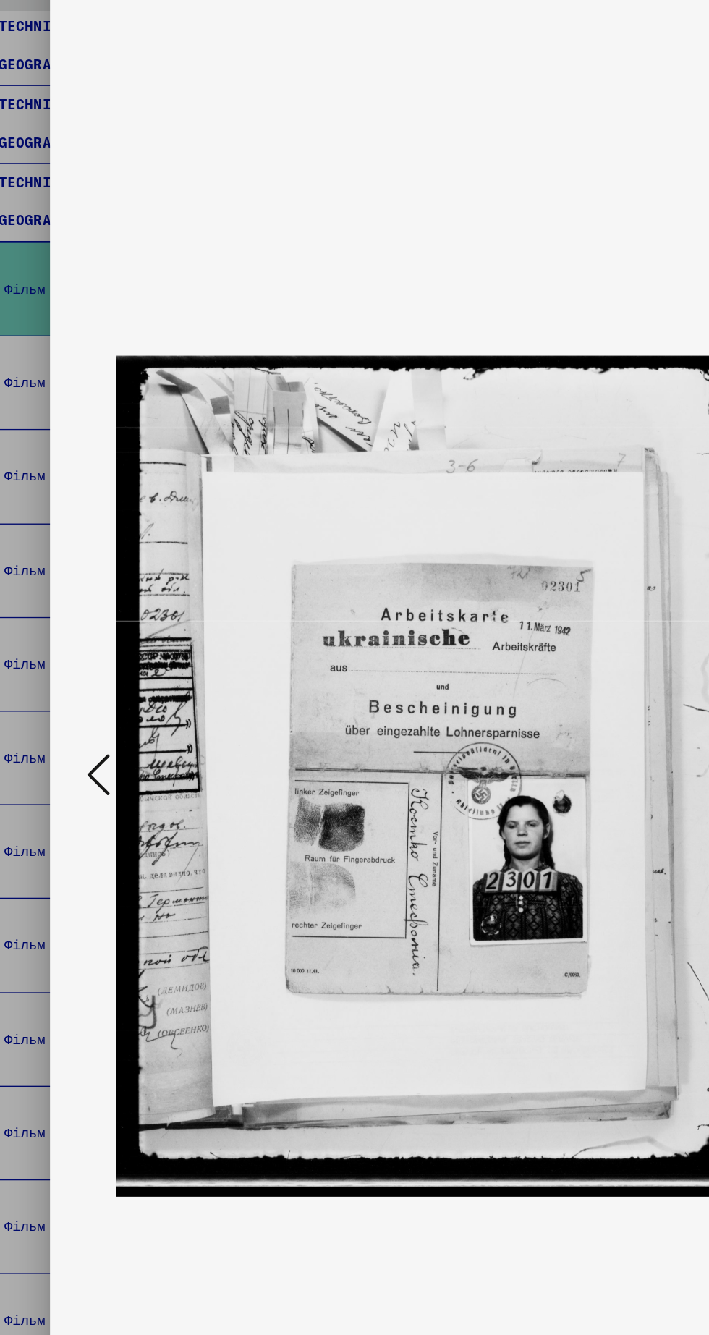
click at [104, 648] on icon at bounding box center [106, 630] width 17 height 35
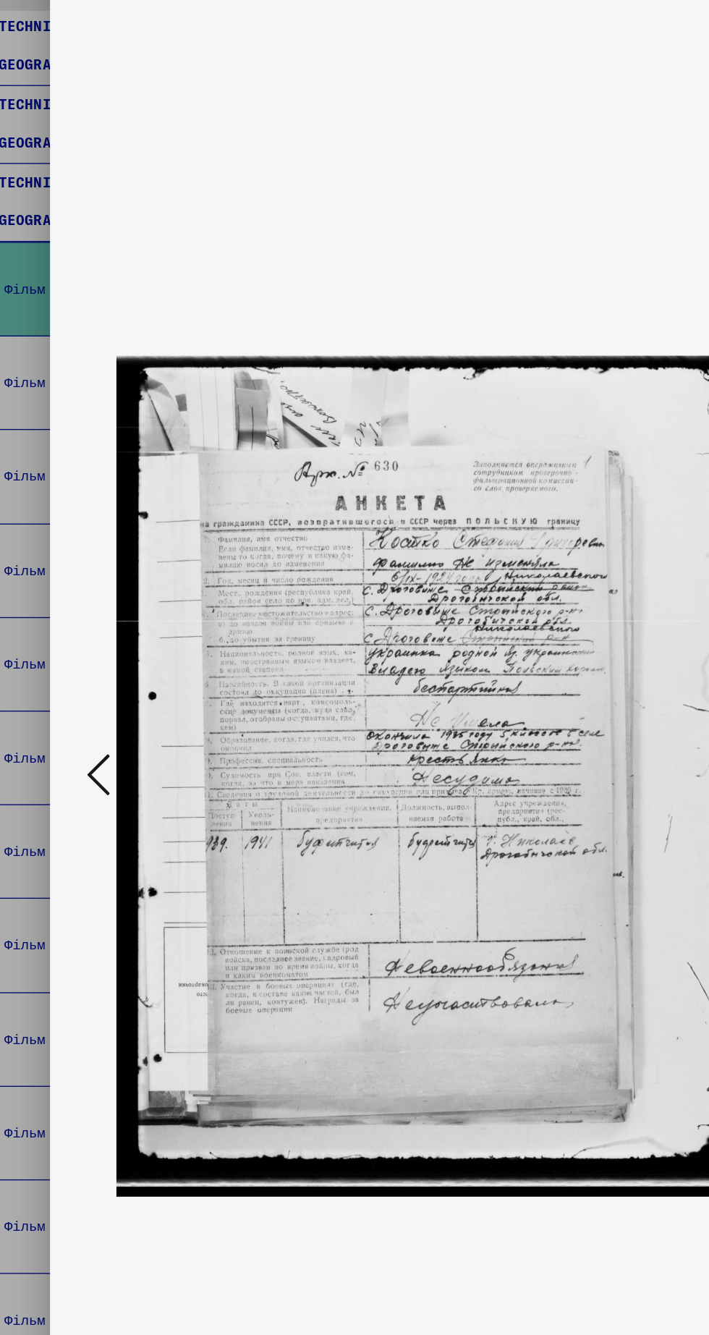
click at [114, 648] on icon at bounding box center [106, 630] width 17 height 35
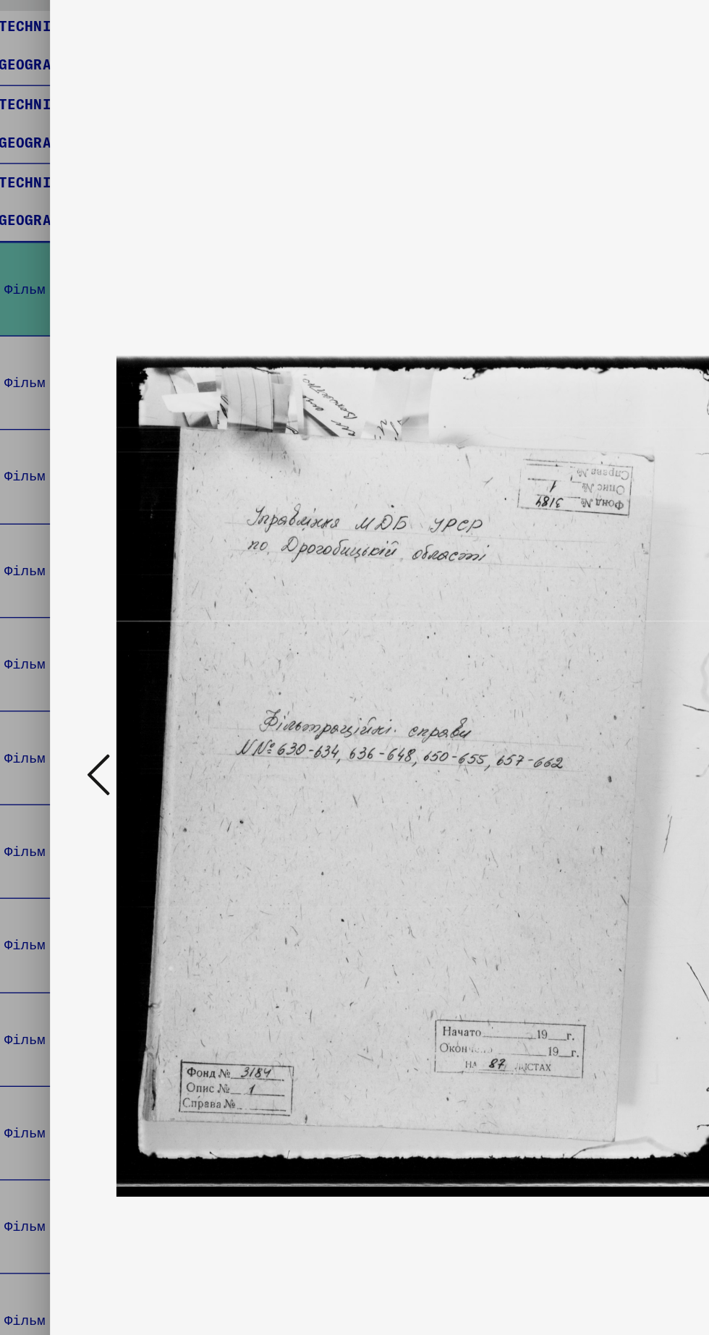
click at [109, 648] on icon at bounding box center [106, 630] width 17 height 35
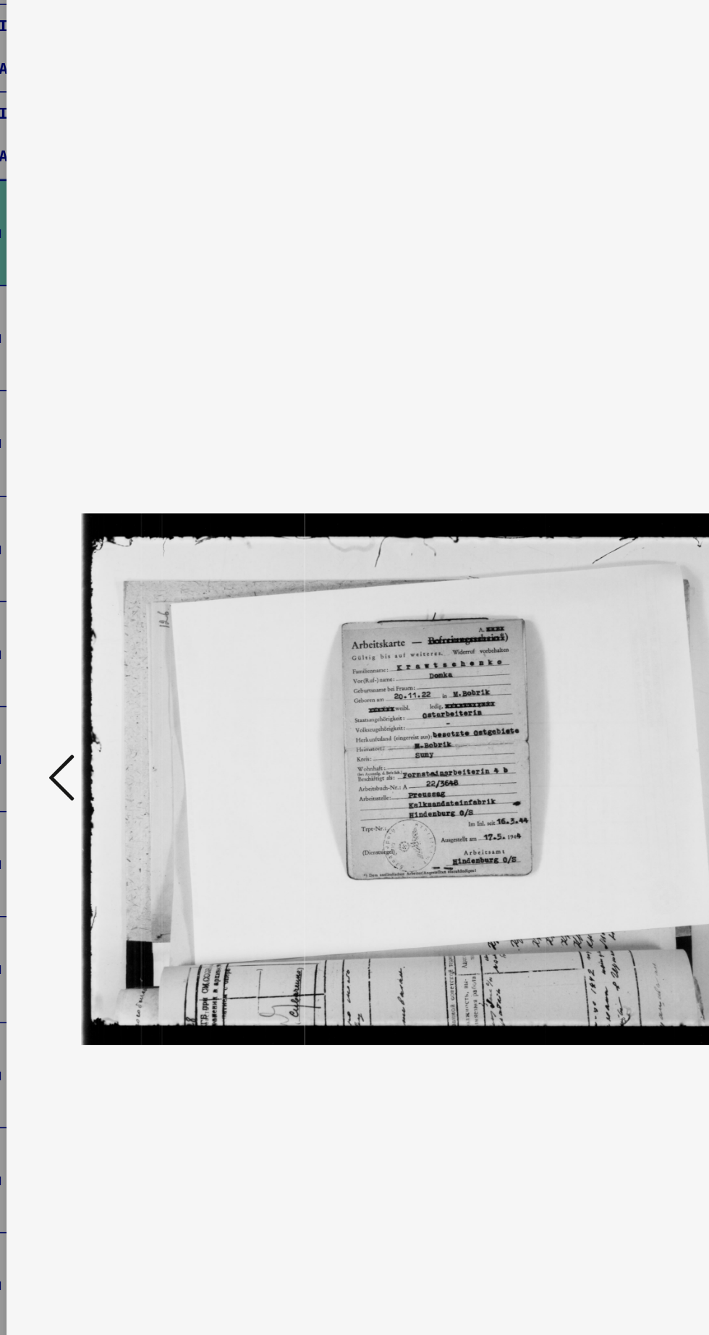
click at [110, 648] on icon at bounding box center [106, 630] width 17 height 35
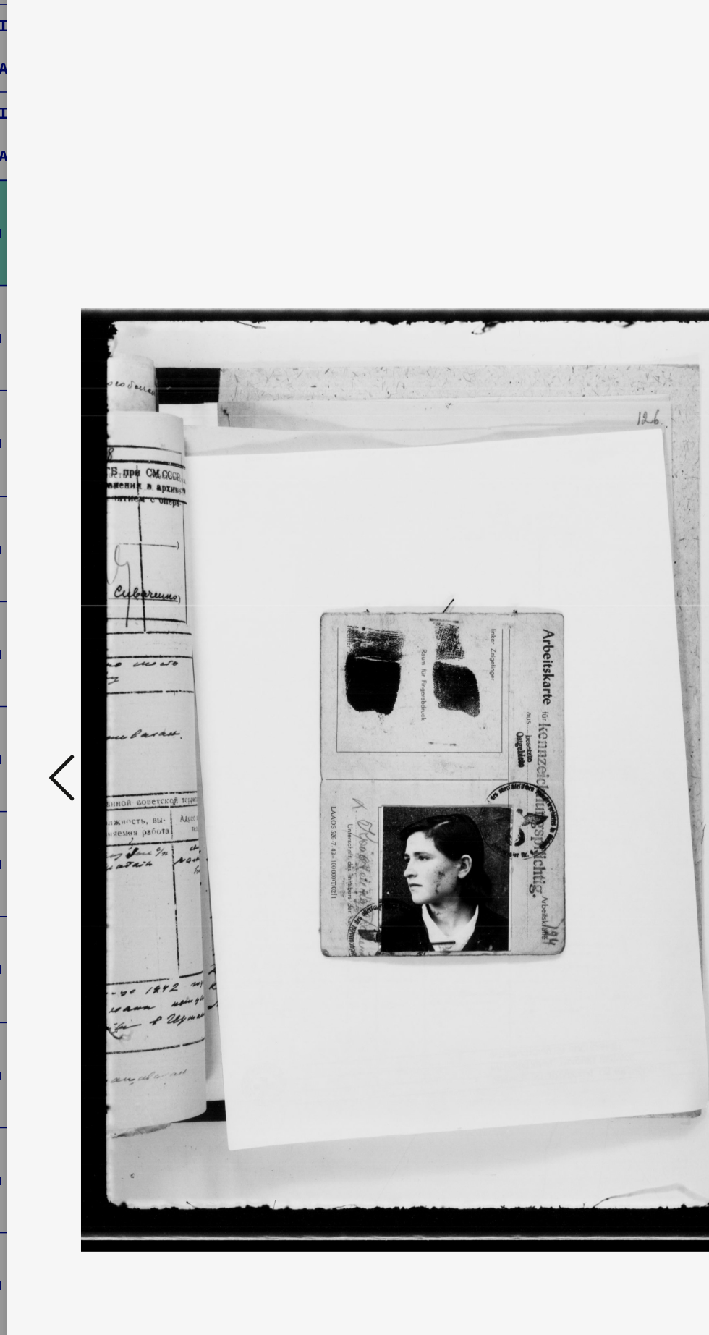
click at [109, 648] on icon at bounding box center [106, 630] width 17 height 35
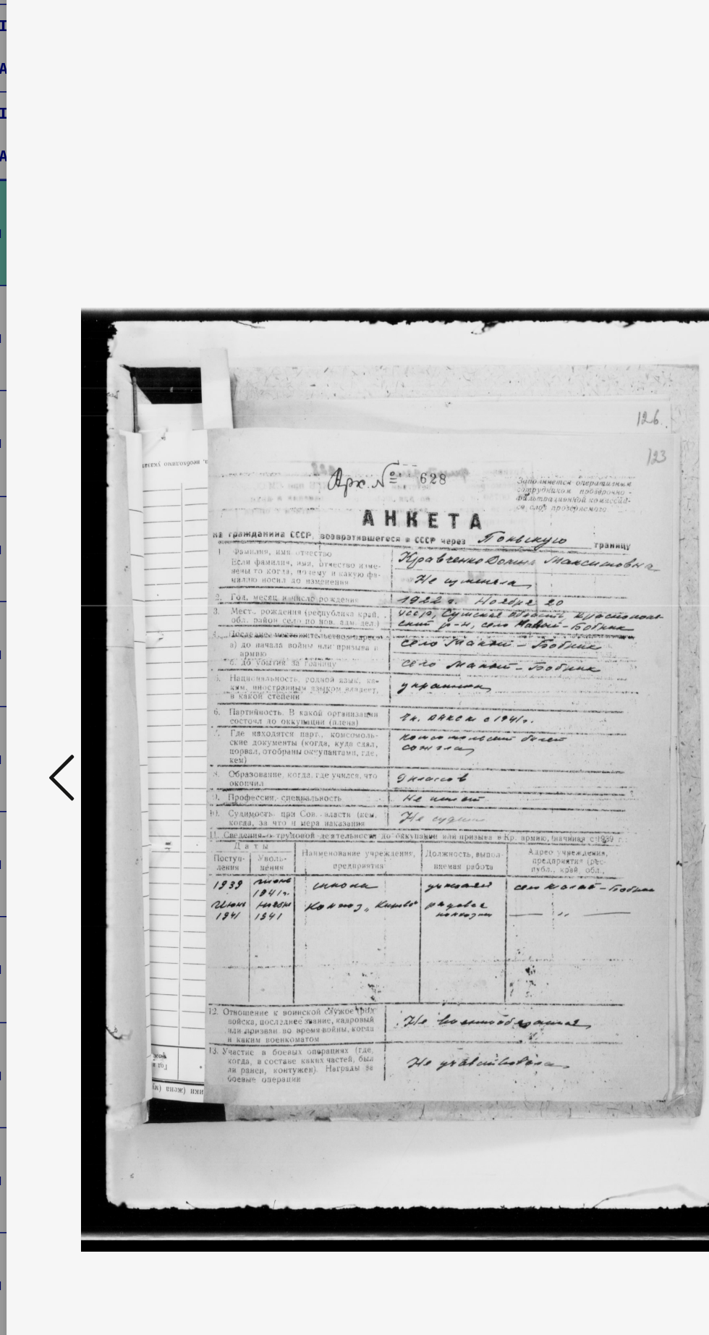
click at [107, 648] on icon at bounding box center [106, 630] width 17 height 35
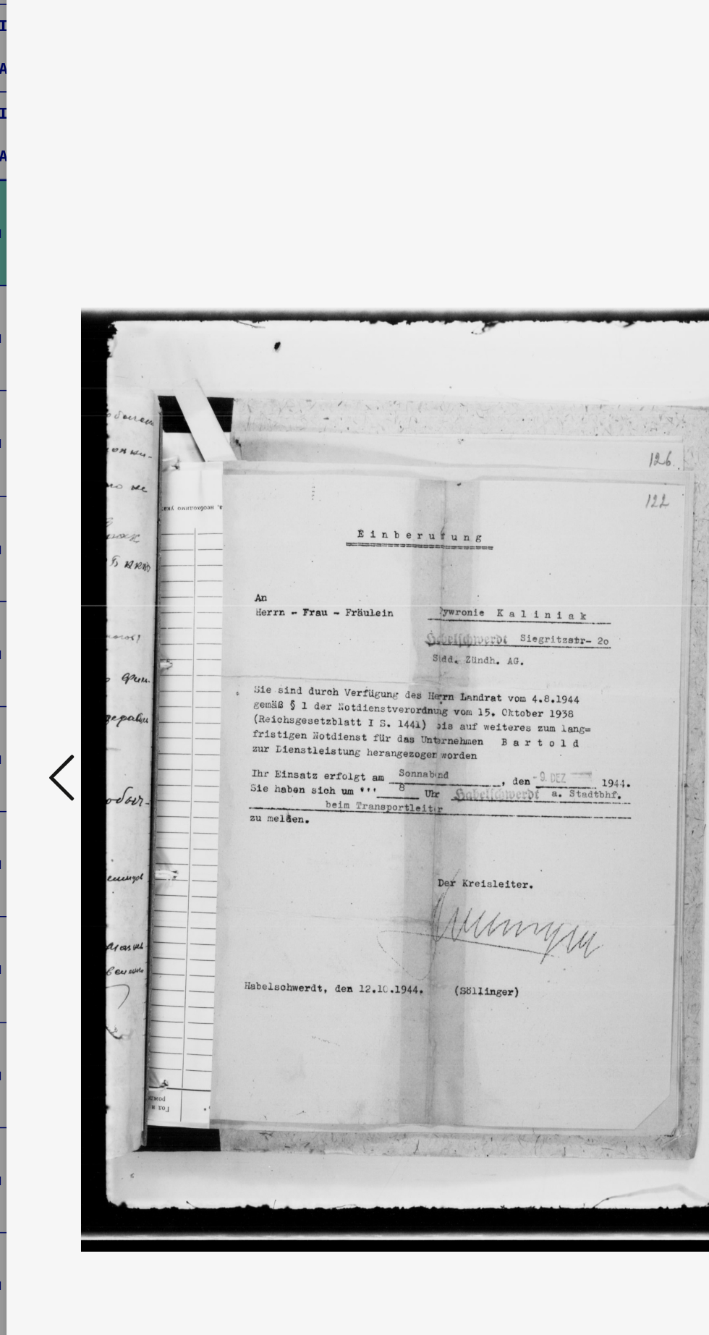
click at [109, 648] on icon at bounding box center [106, 630] width 17 height 35
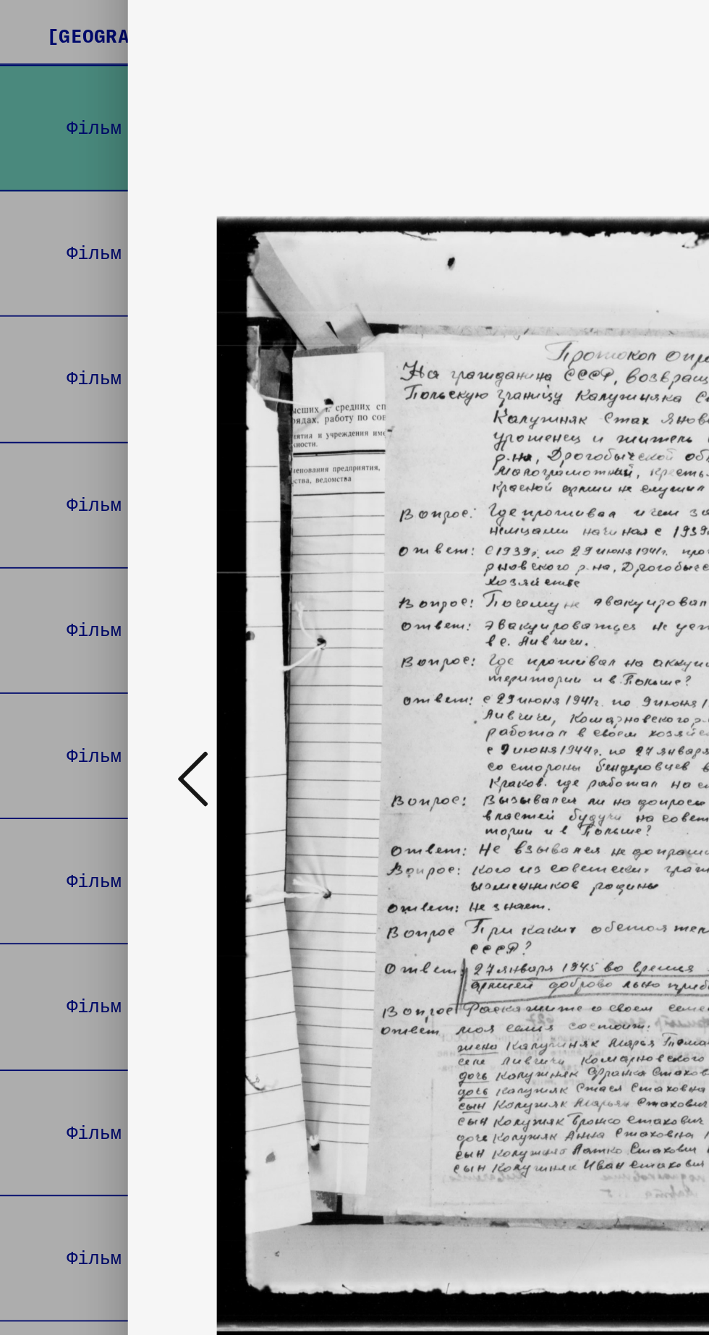
click at [116, 652] on button at bounding box center [107, 631] width 26 height 41
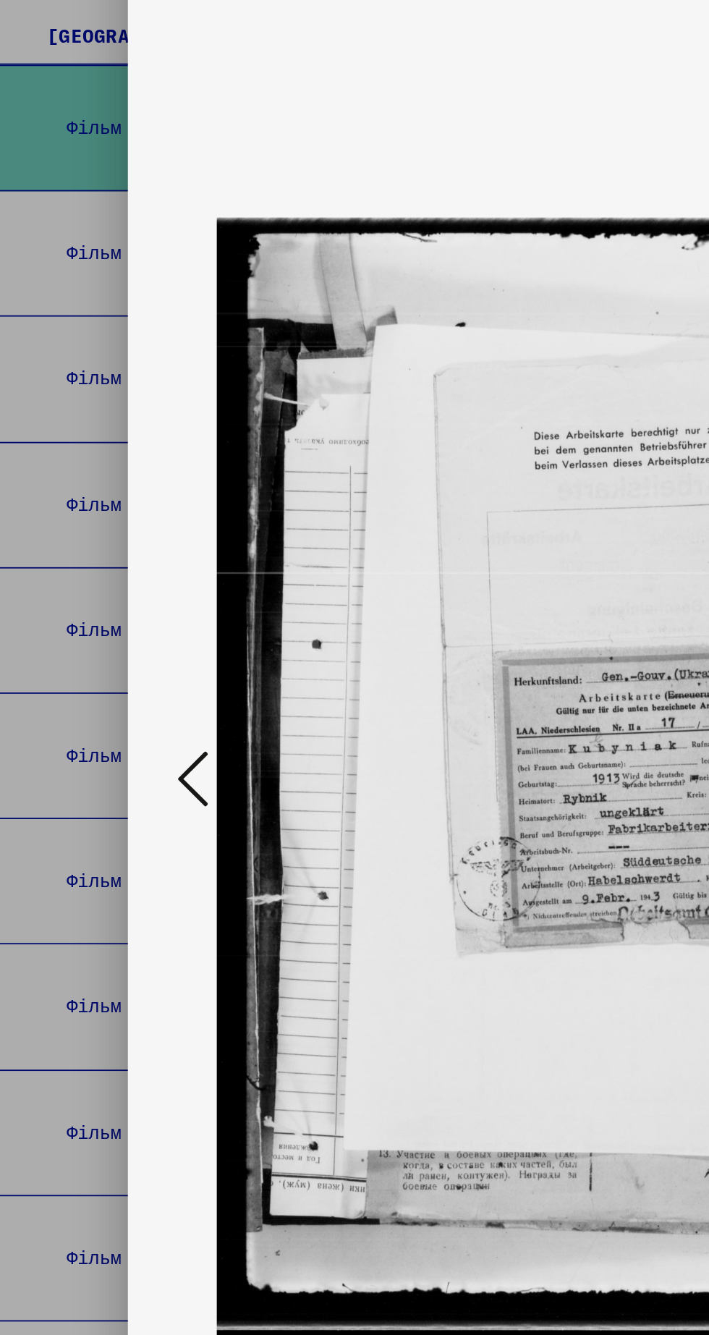
click at [101, 648] on icon at bounding box center [106, 630] width 17 height 35
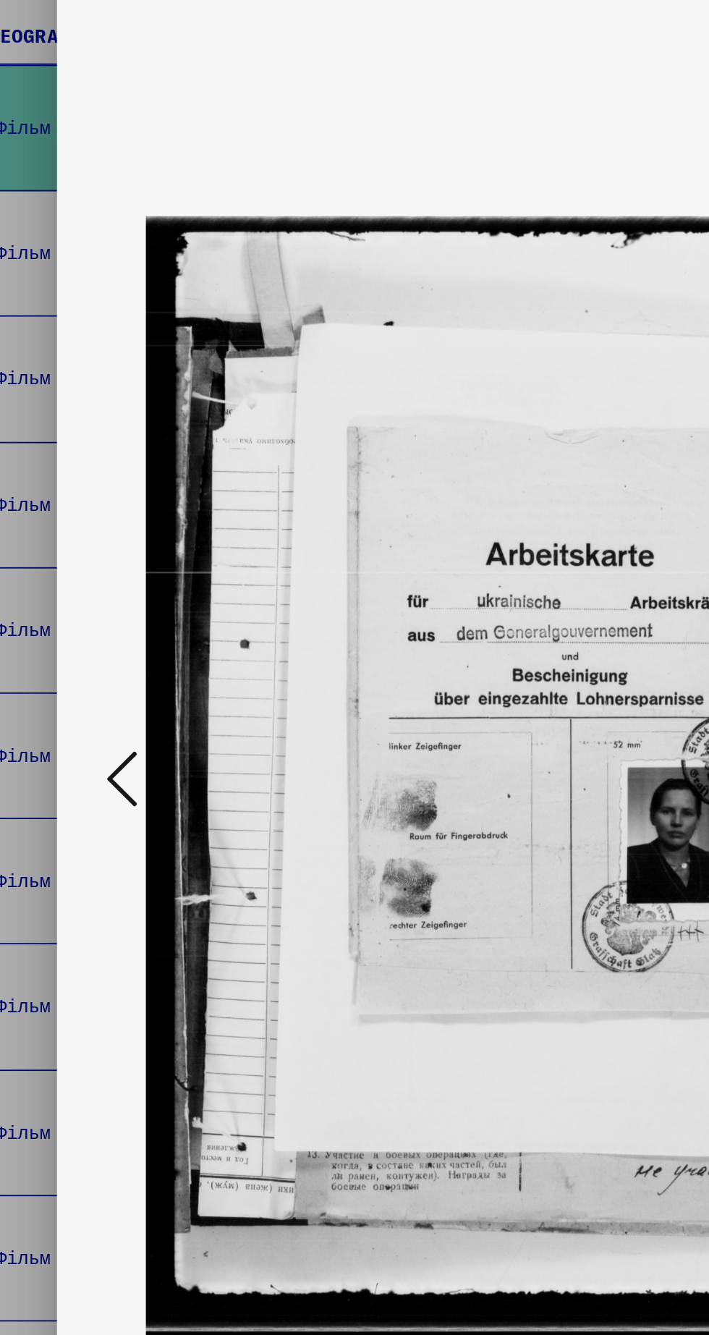
click at [111, 648] on icon at bounding box center [106, 630] width 17 height 35
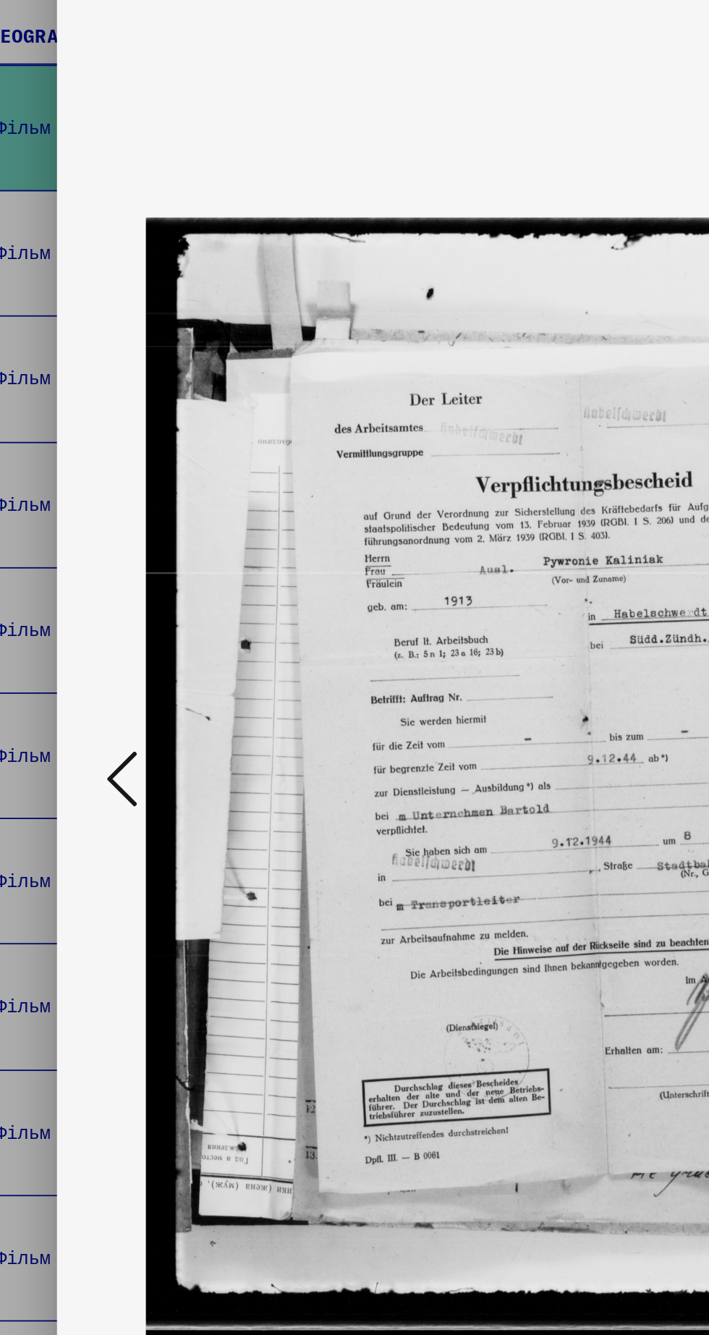
click at [112, 648] on icon at bounding box center [106, 630] width 17 height 35
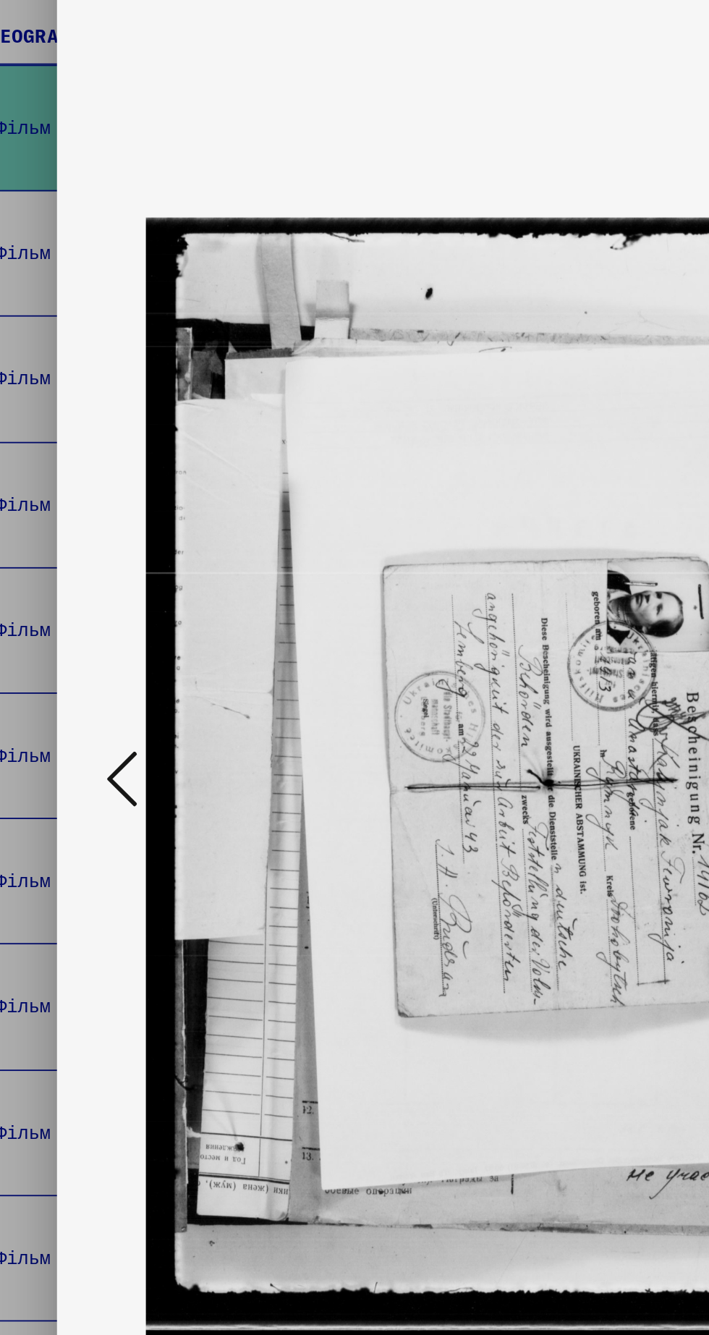
click at [106, 648] on icon at bounding box center [106, 630] width 17 height 35
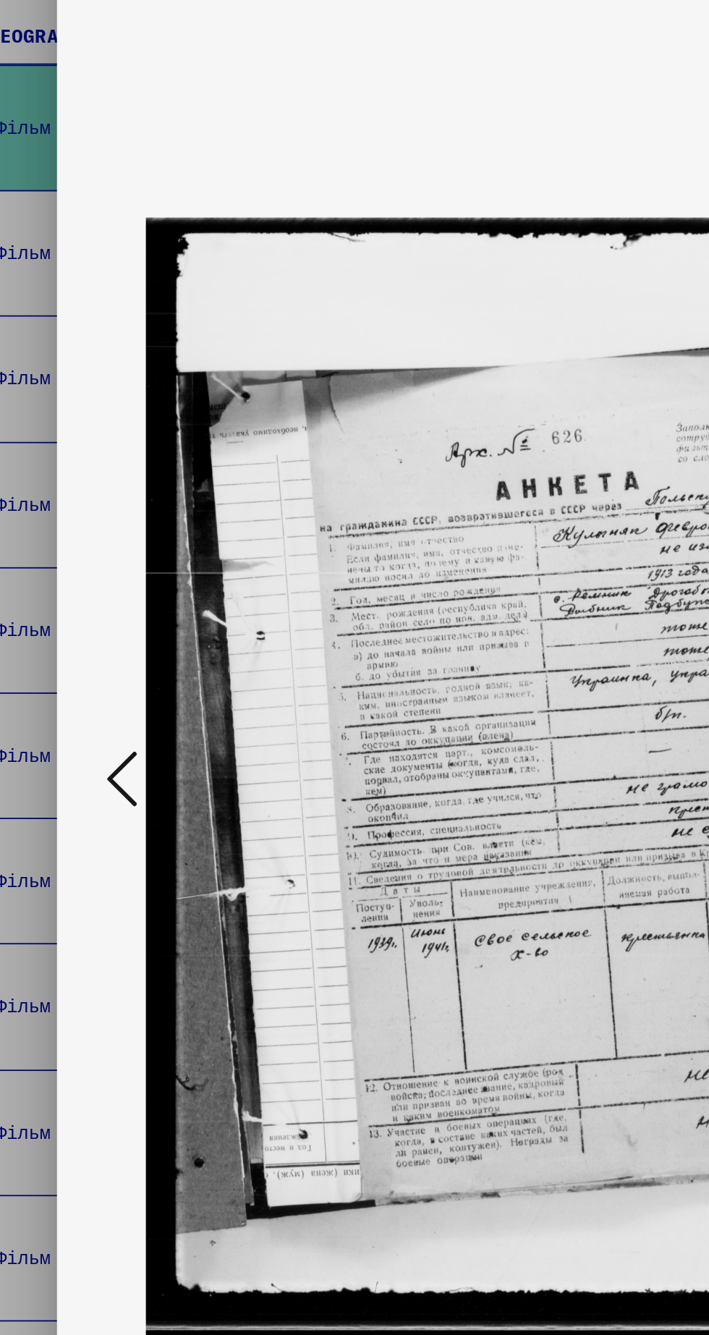
click at [111, 648] on icon at bounding box center [106, 630] width 17 height 35
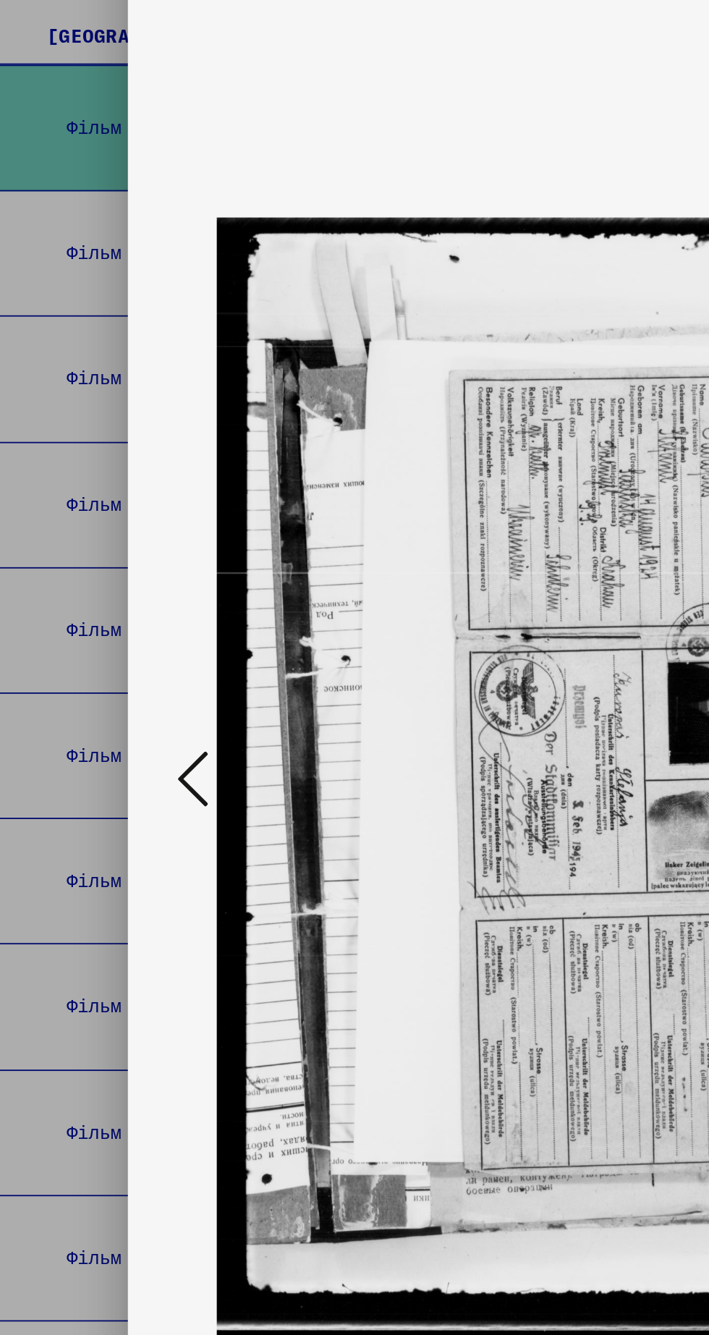
click at [118, 652] on button at bounding box center [107, 631] width 26 height 41
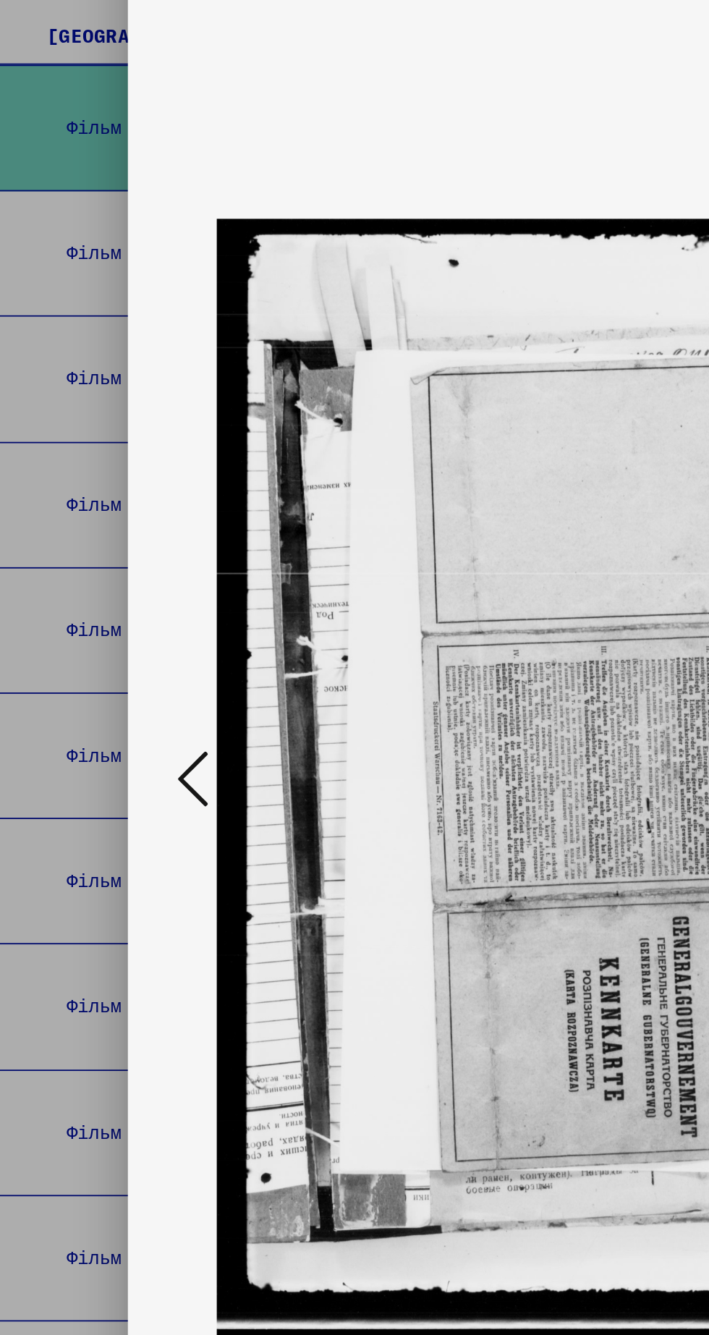
click at [109, 648] on icon at bounding box center [106, 630] width 17 height 35
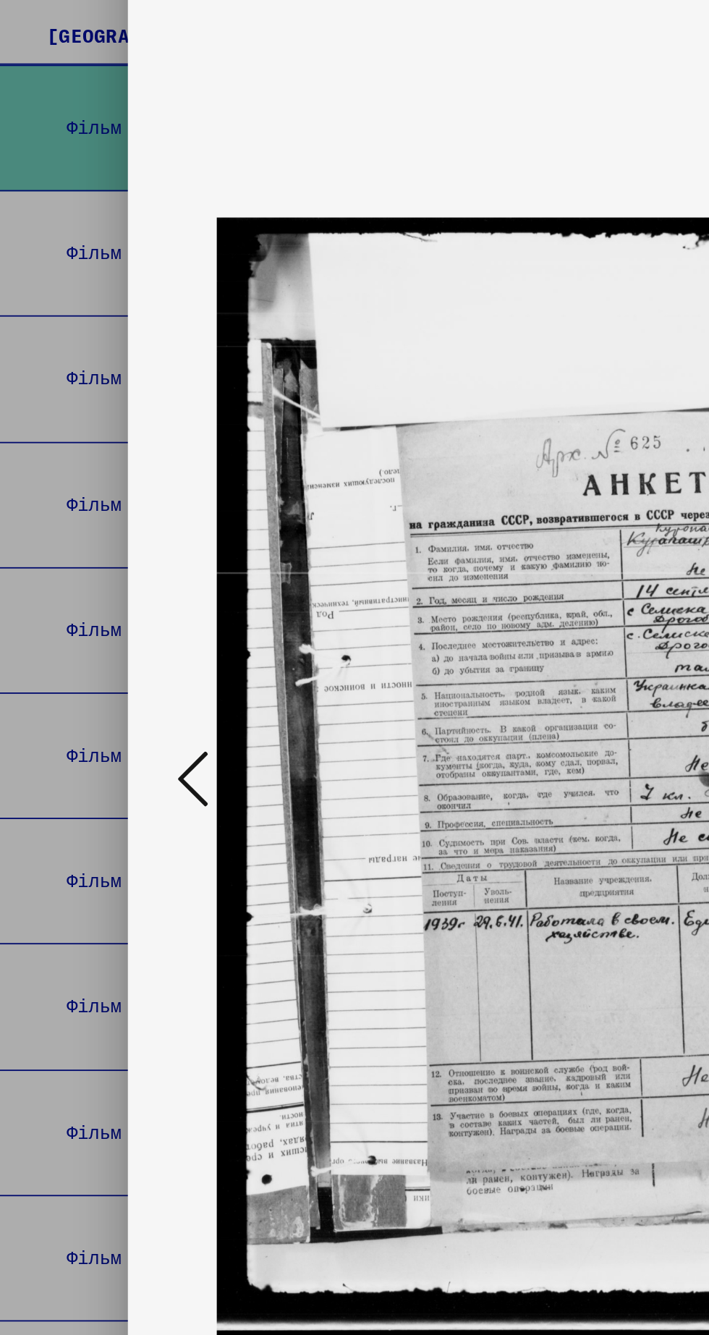
click at [111, 648] on icon at bounding box center [106, 630] width 17 height 35
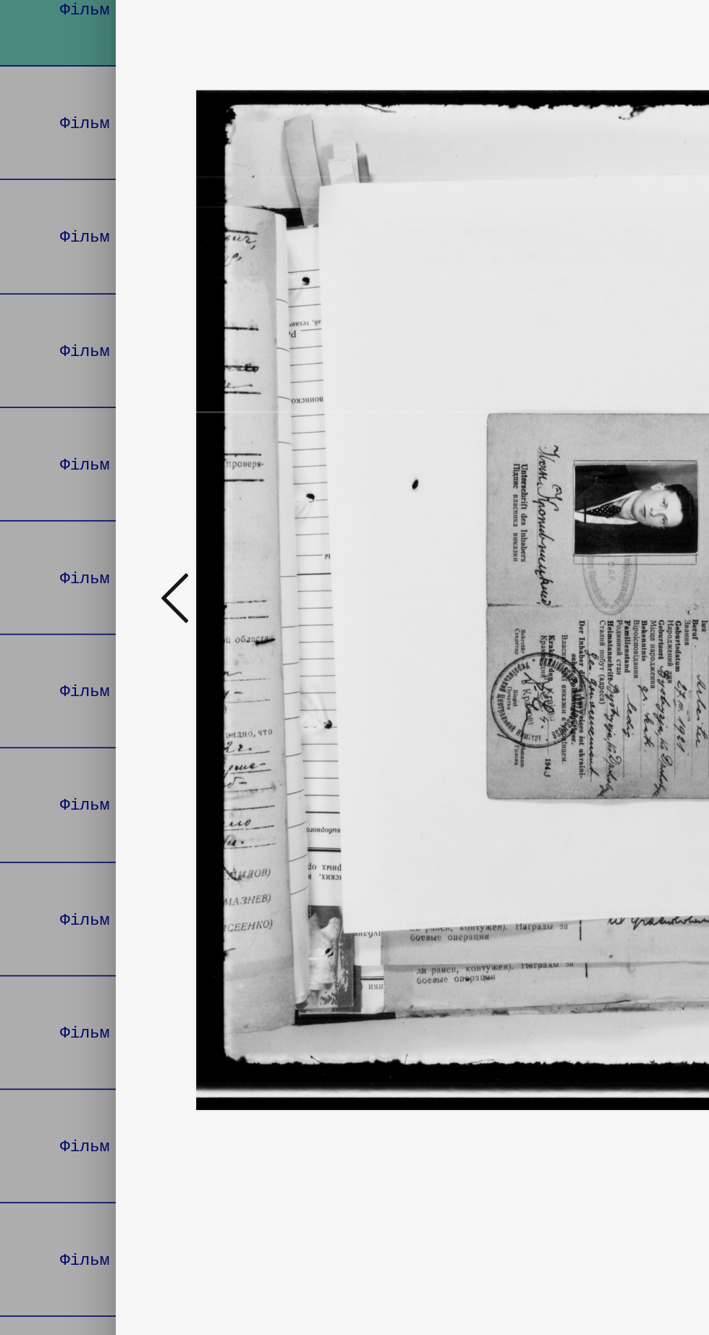
click at [108, 648] on icon at bounding box center [106, 630] width 17 height 35
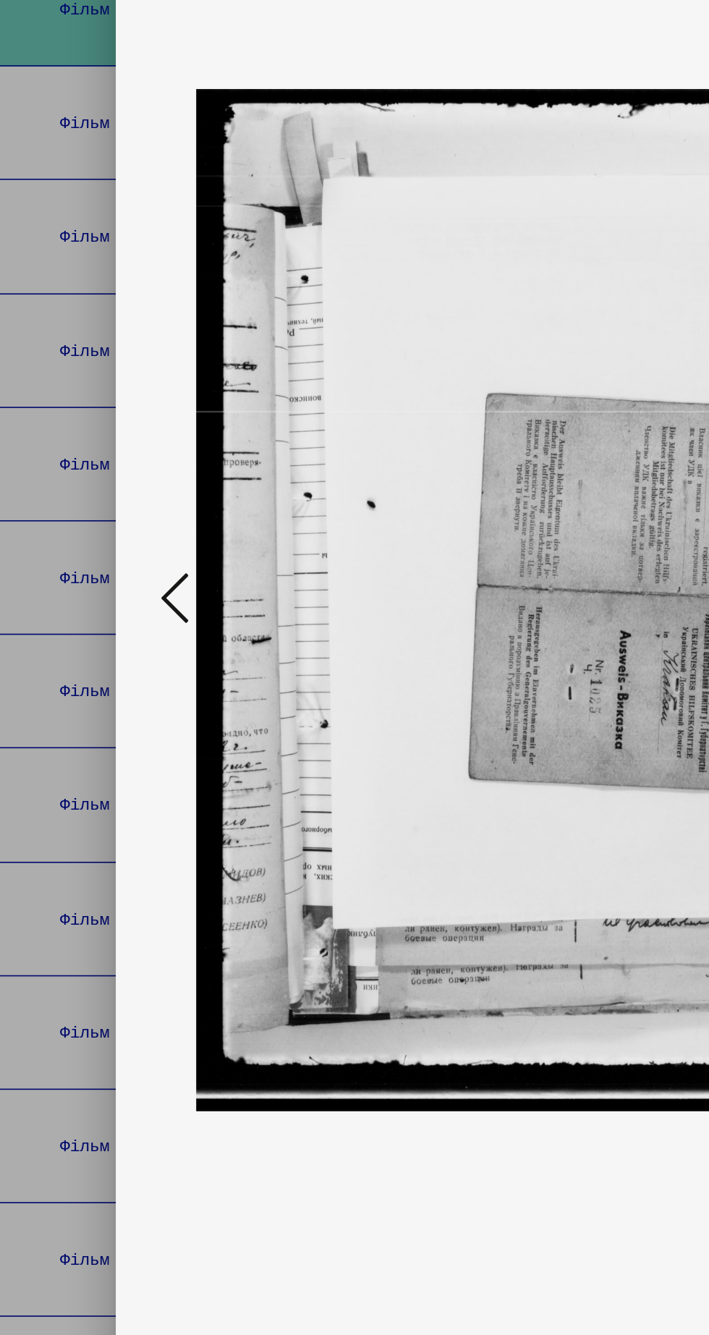
click at [107, 648] on icon at bounding box center [106, 630] width 17 height 35
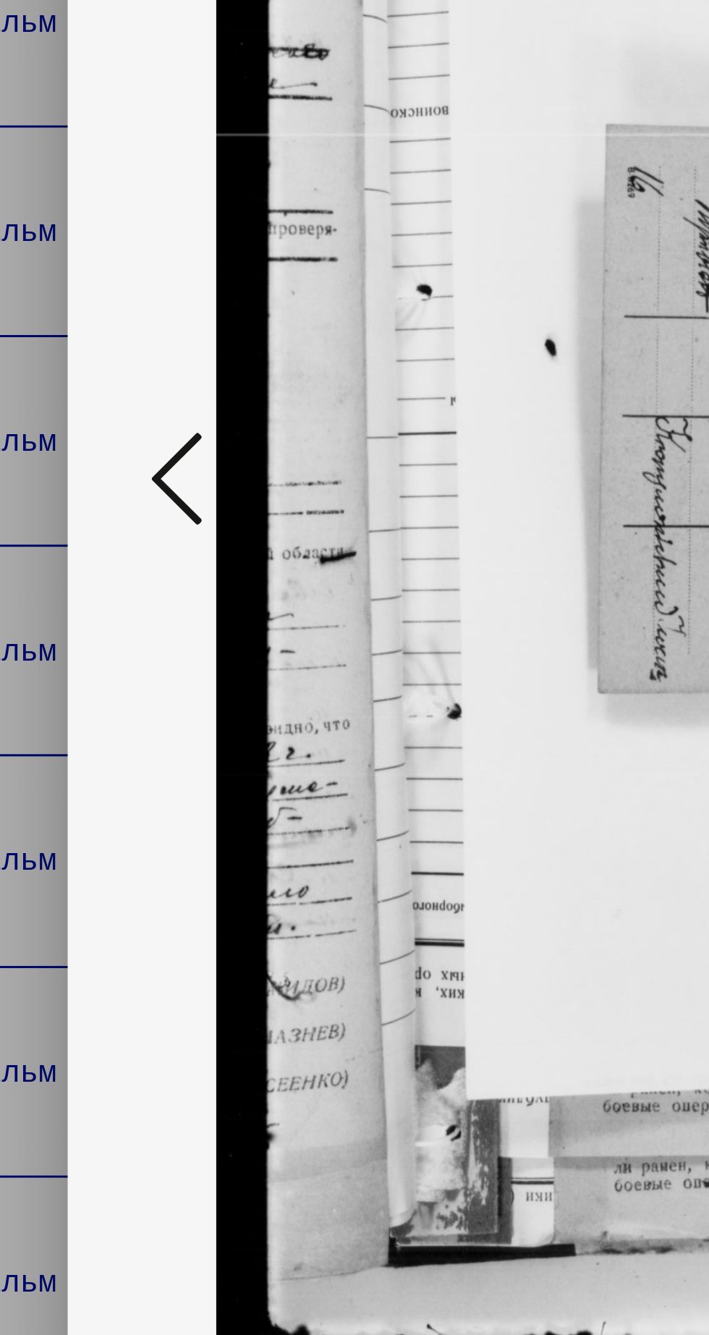
click at [111, 648] on icon at bounding box center [106, 630] width 17 height 35
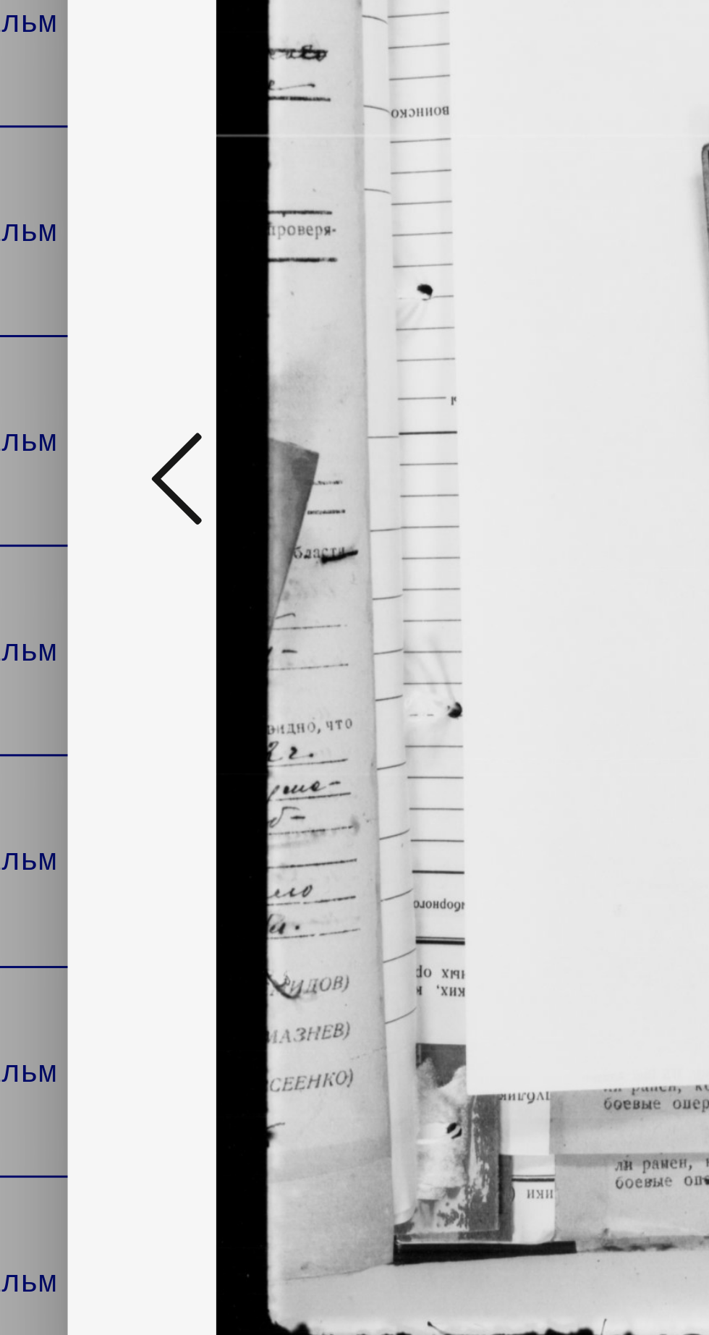
click at [109, 648] on icon at bounding box center [106, 630] width 17 height 35
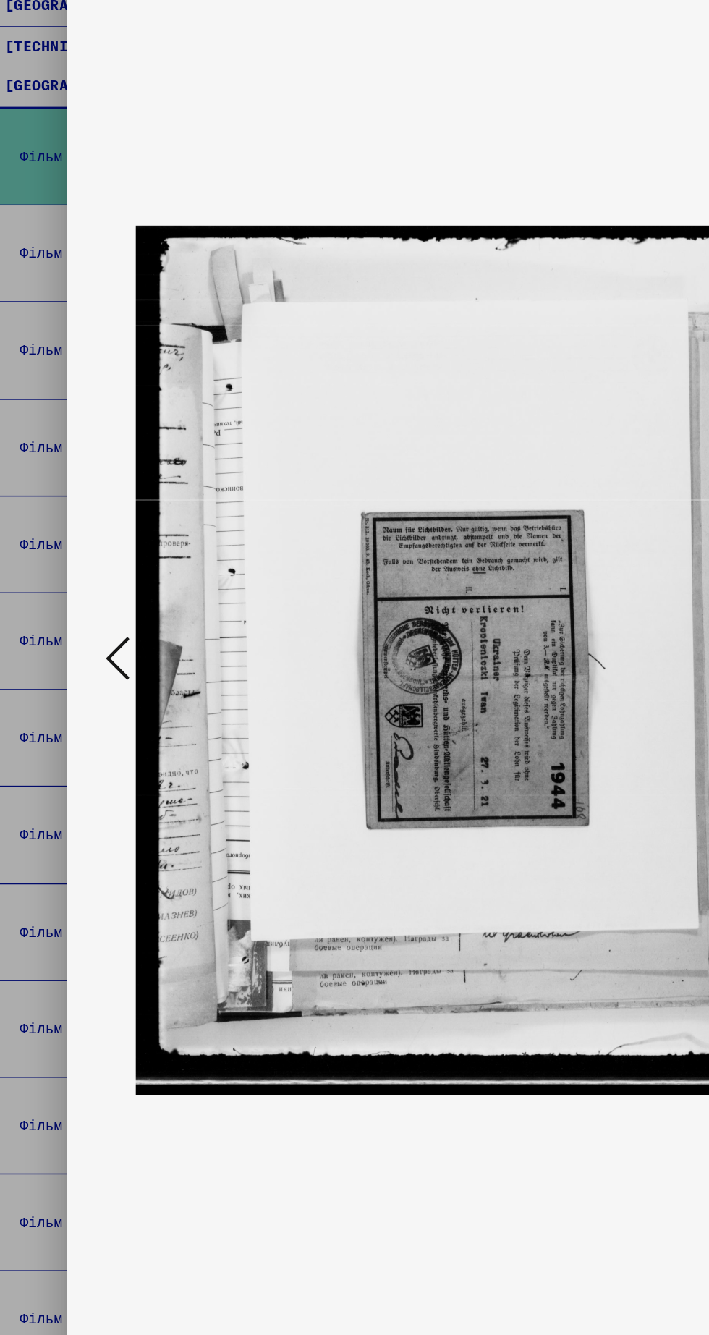
click at [110, 630] on icon at bounding box center [106, 630] width 17 height 35
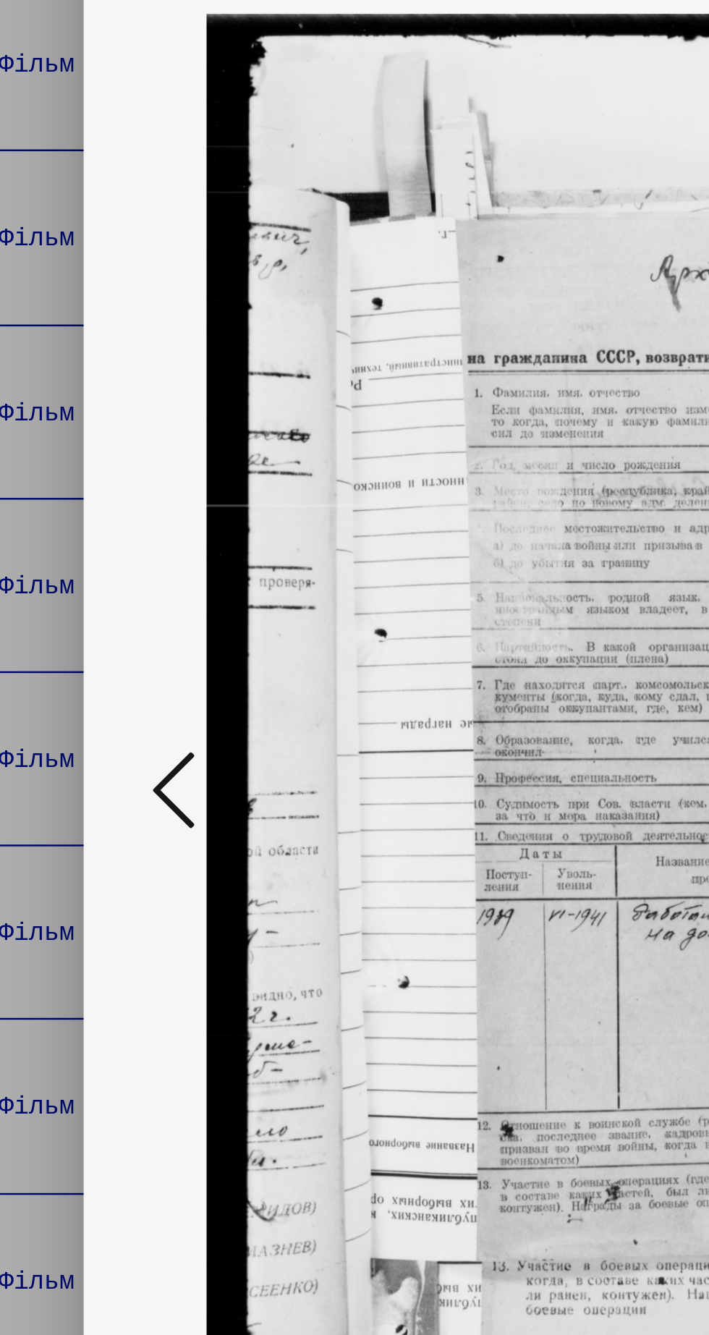
click at [113, 639] on icon at bounding box center [106, 630] width 17 height 35
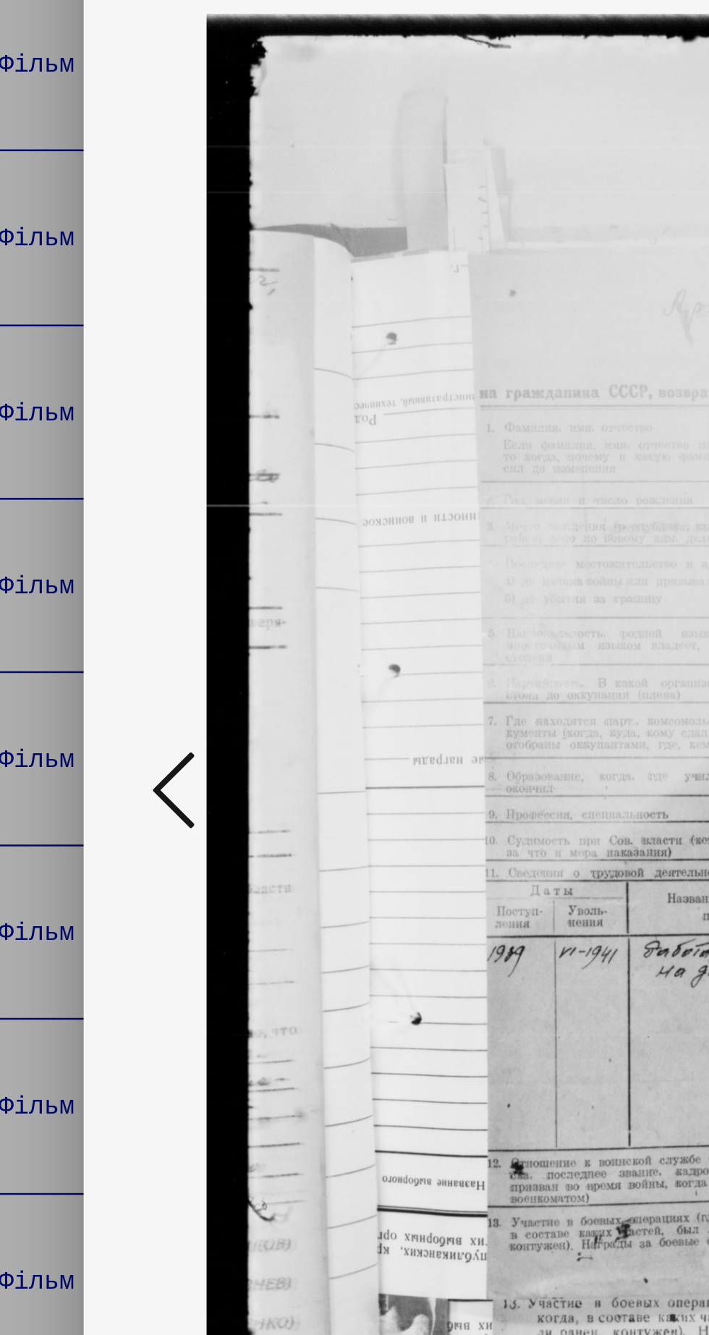
click at [106, 633] on icon at bounding box center [106, 630] width 17 height 35
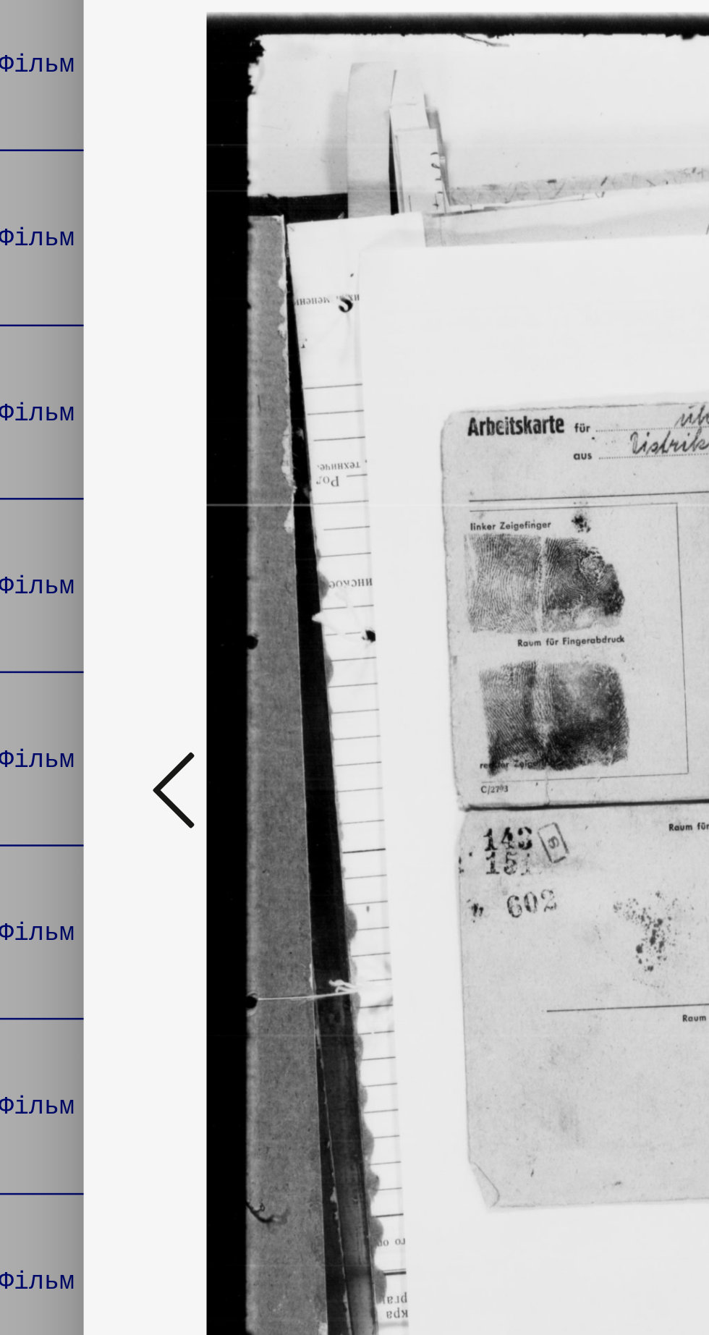
click at [109, 627] on icon at bounding box center [106, 630] width 17 height 35
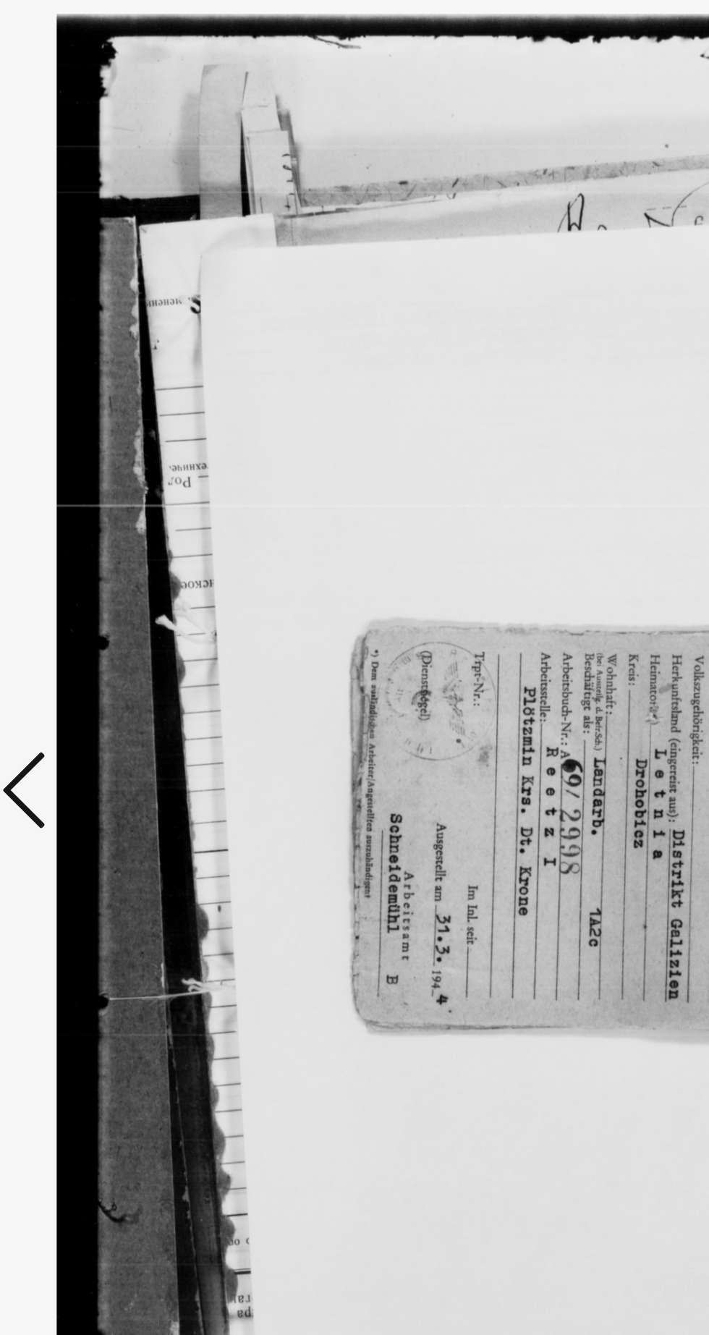
click at [105, 633] on icon at bounding box center [106, 630] width 17 height 35
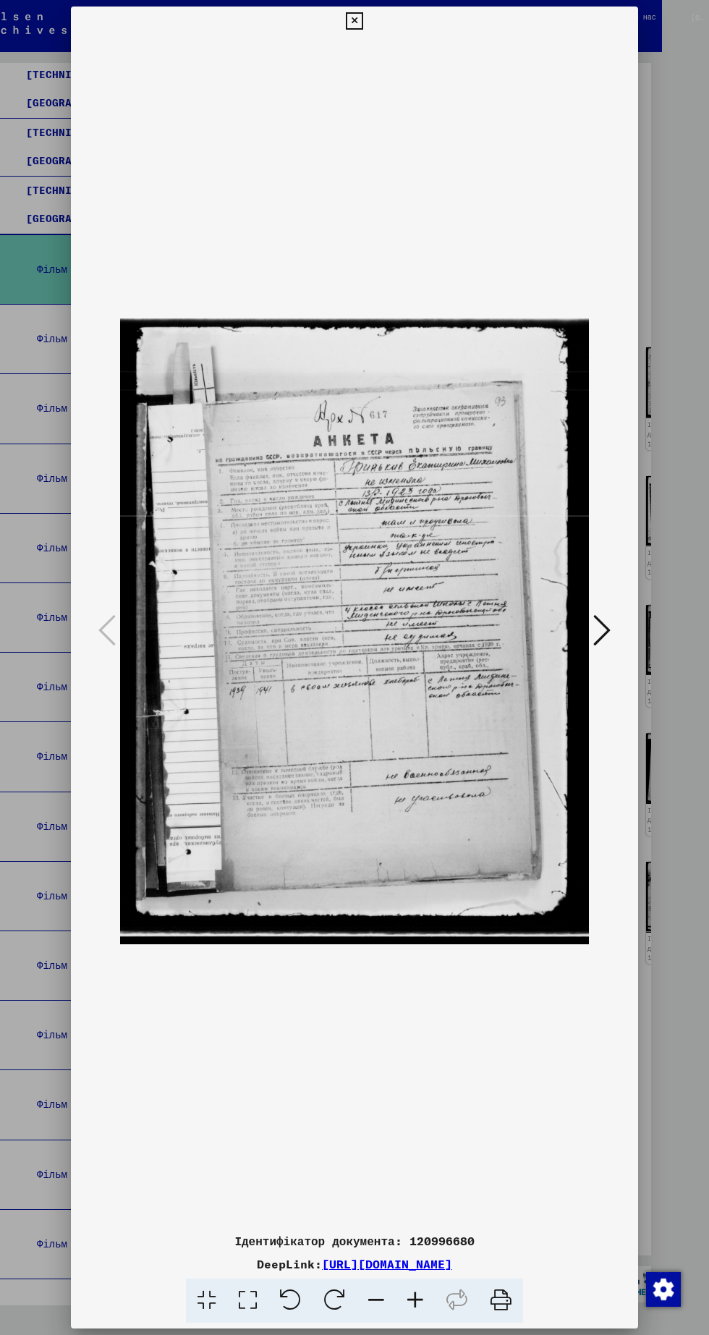
click at [355, 21] on icon at bounding box center [354, 20] width 17 height 17
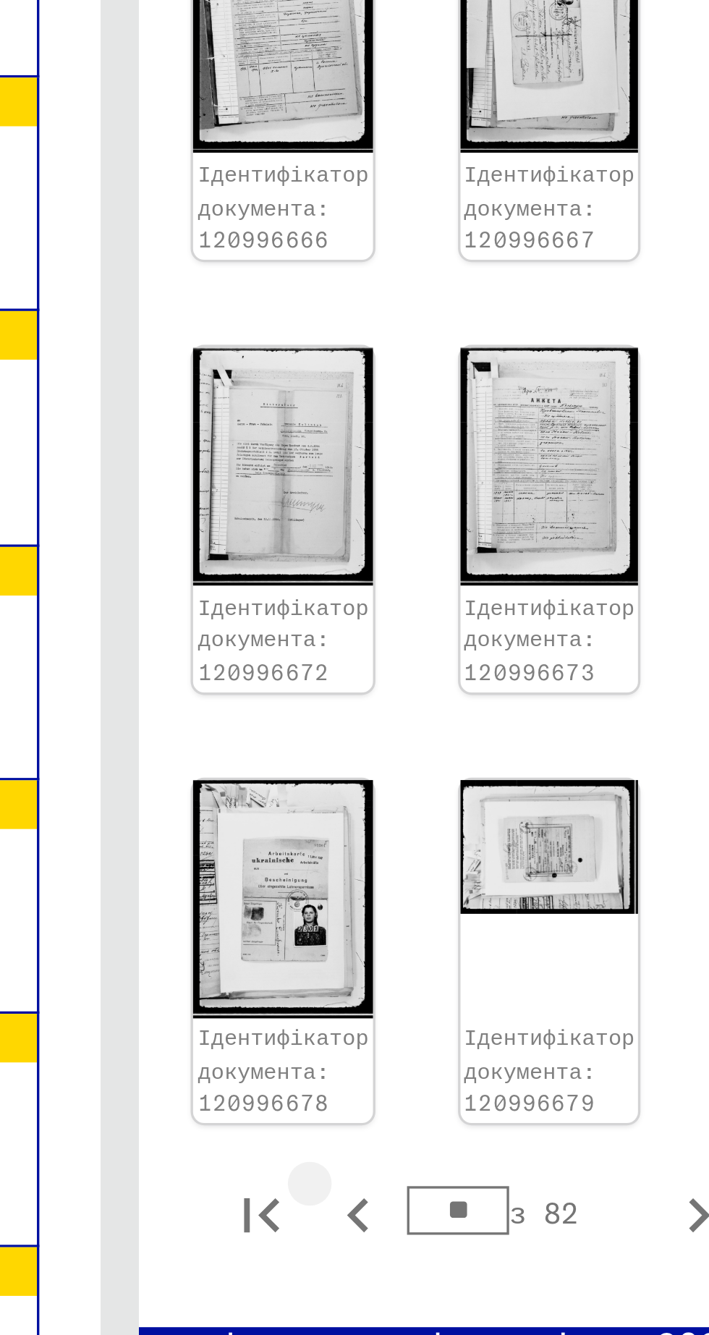
click at [378, 981] on icon "Попередня сторінка" at bounding box center [378, 991] width 20 height 20
type input "**"
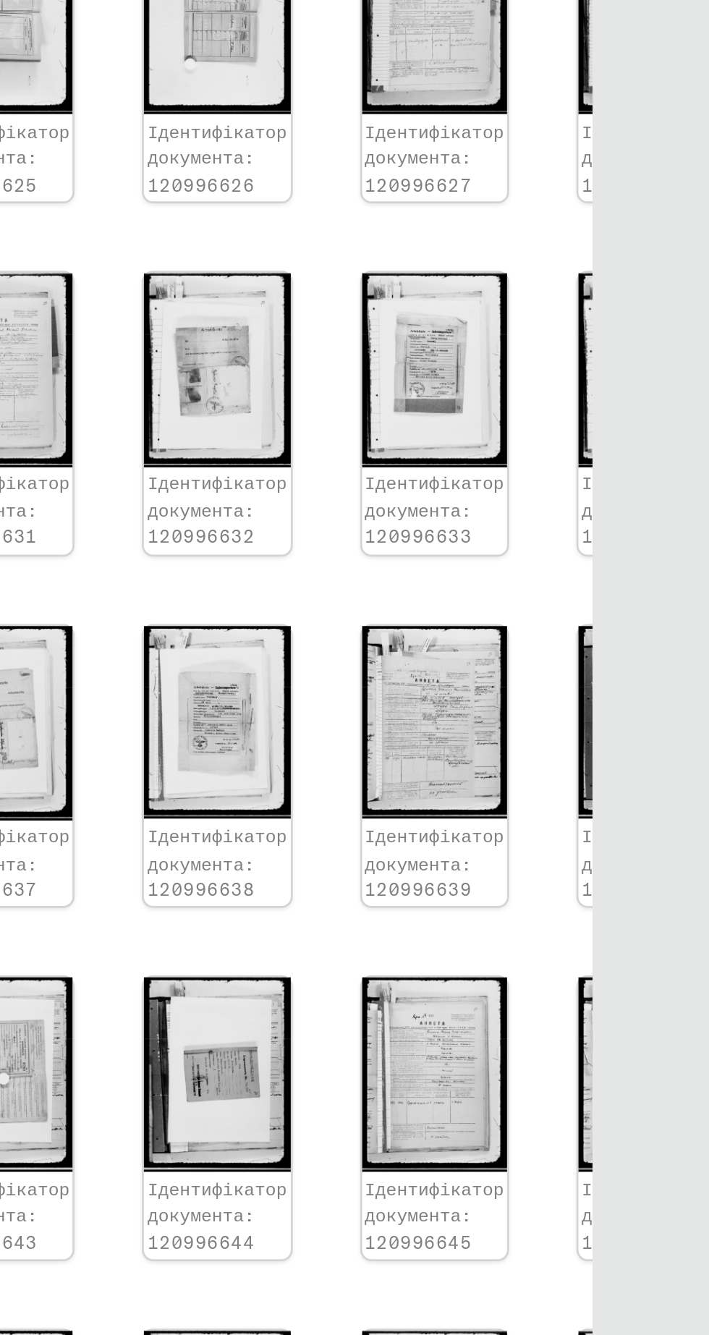
click at [648, 934] on font "Ідентифікатор документа: 120996652" at bounding box center [673, 948] width 51 height 28
